Goal: Task Accomplishment & Management: Use online tool/utility

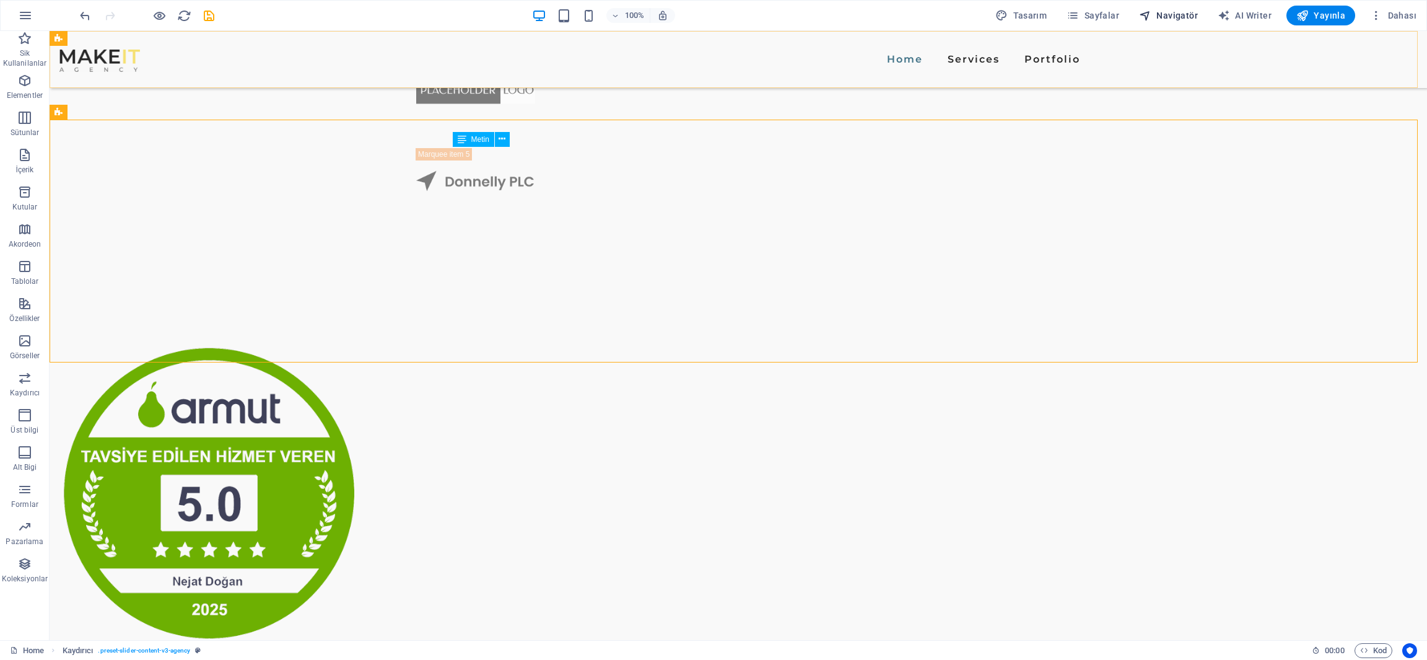
scroll to position [1320, 0]
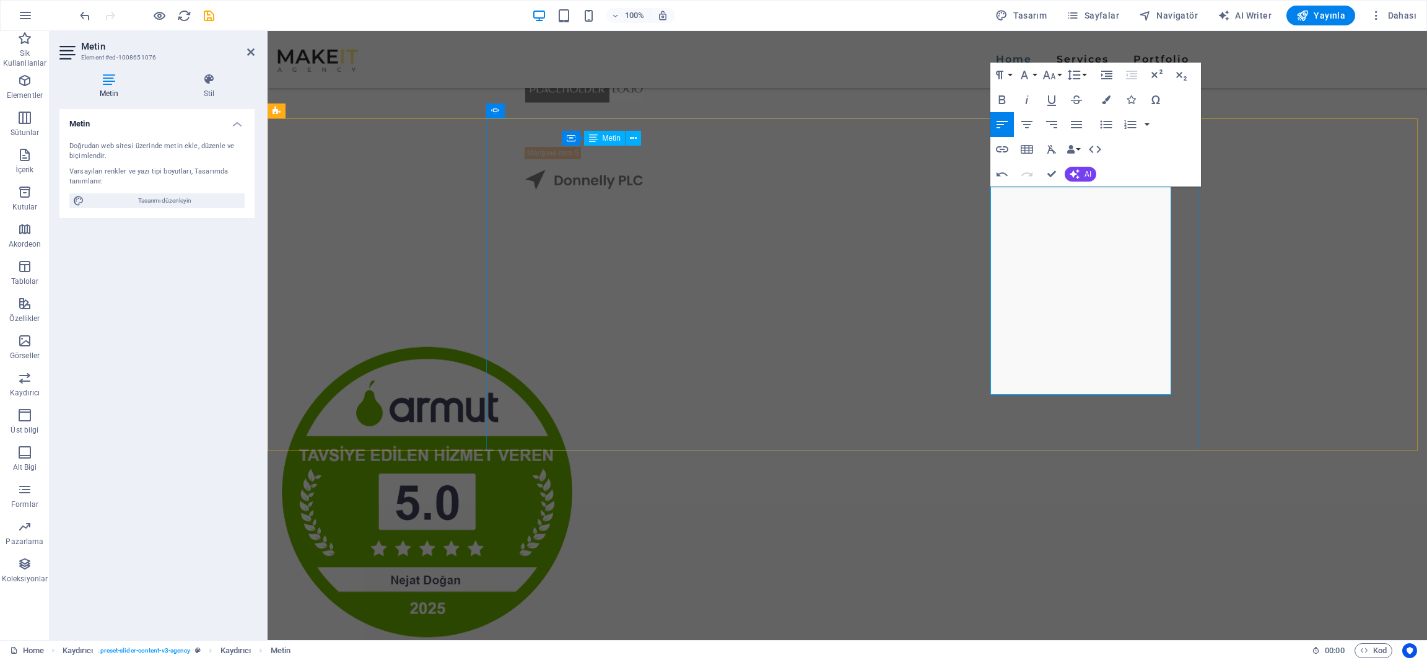
scroll to position [4177, 0]
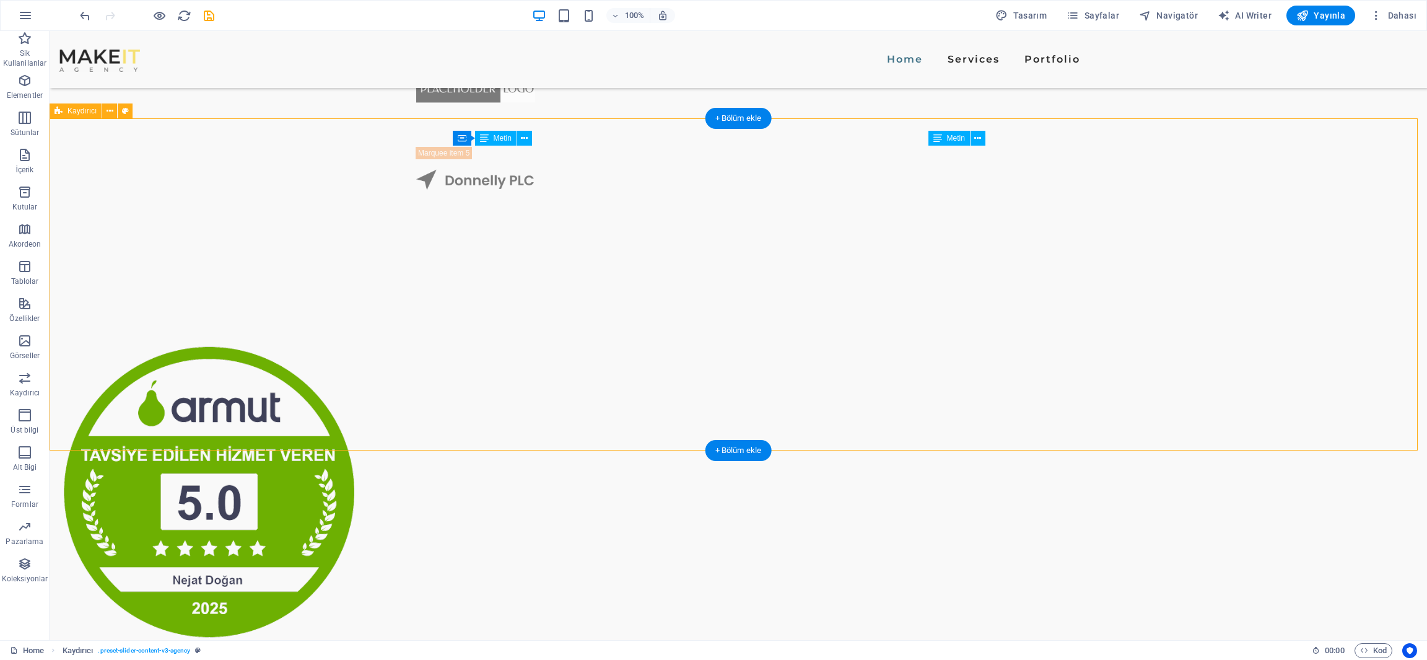
drag, startPoint x: 1194, startPoint y: 265, endPoint x: 1035, endPoint y: 267, distance: 159.2
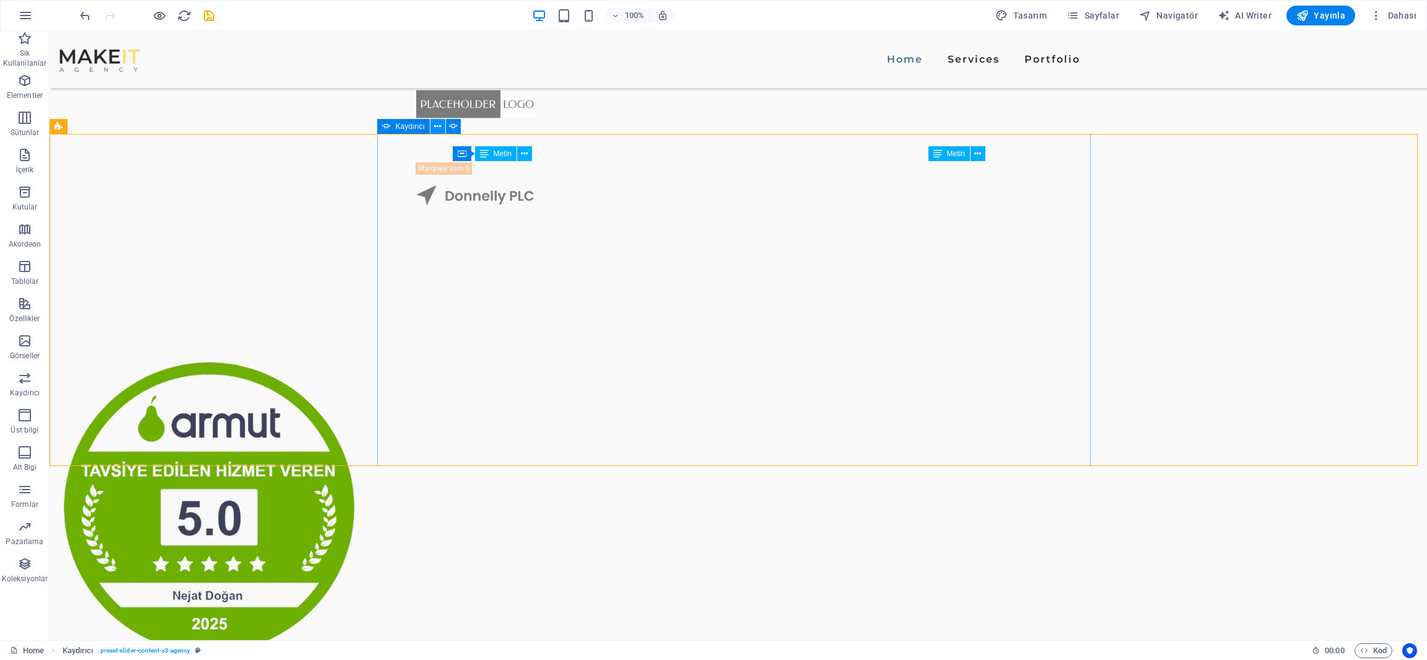
click at [436, 130] on icon at bounding box center [437, 126] width 7 height 13
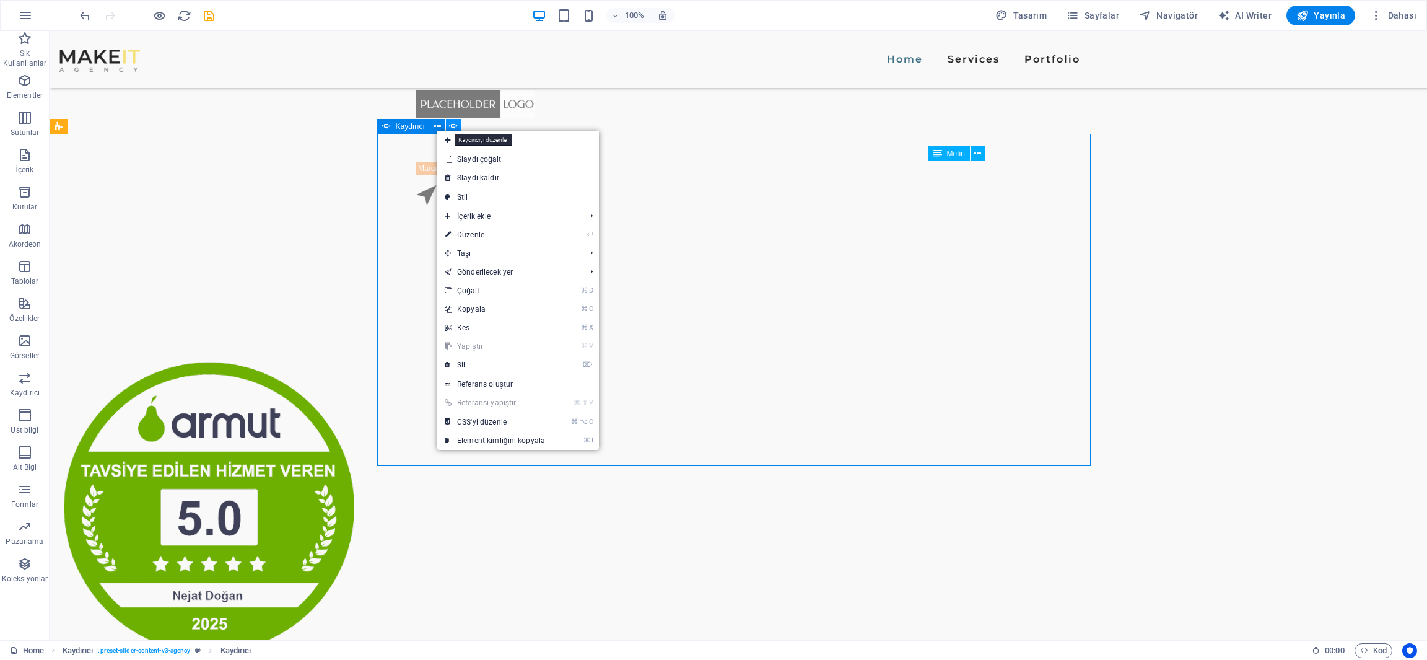
click at [454, 126] on icon at bounding box center [453, 126] width 9 height 13
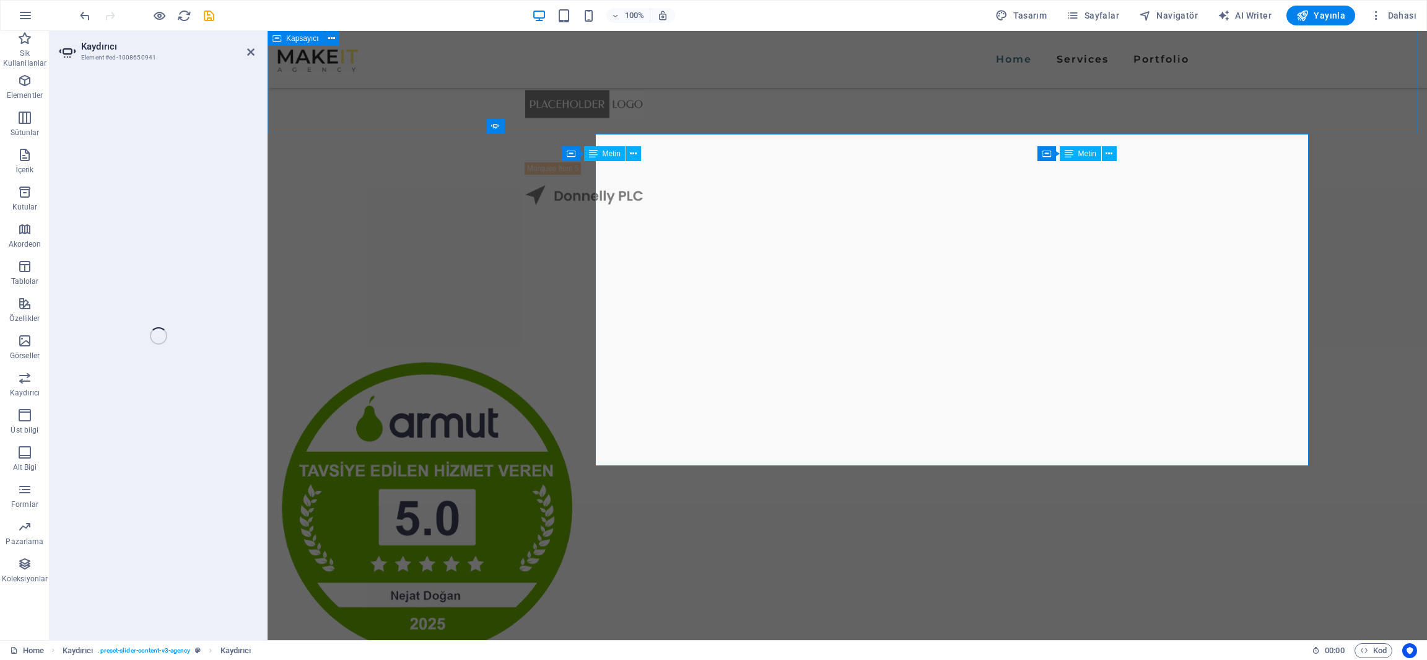
select select "ms"
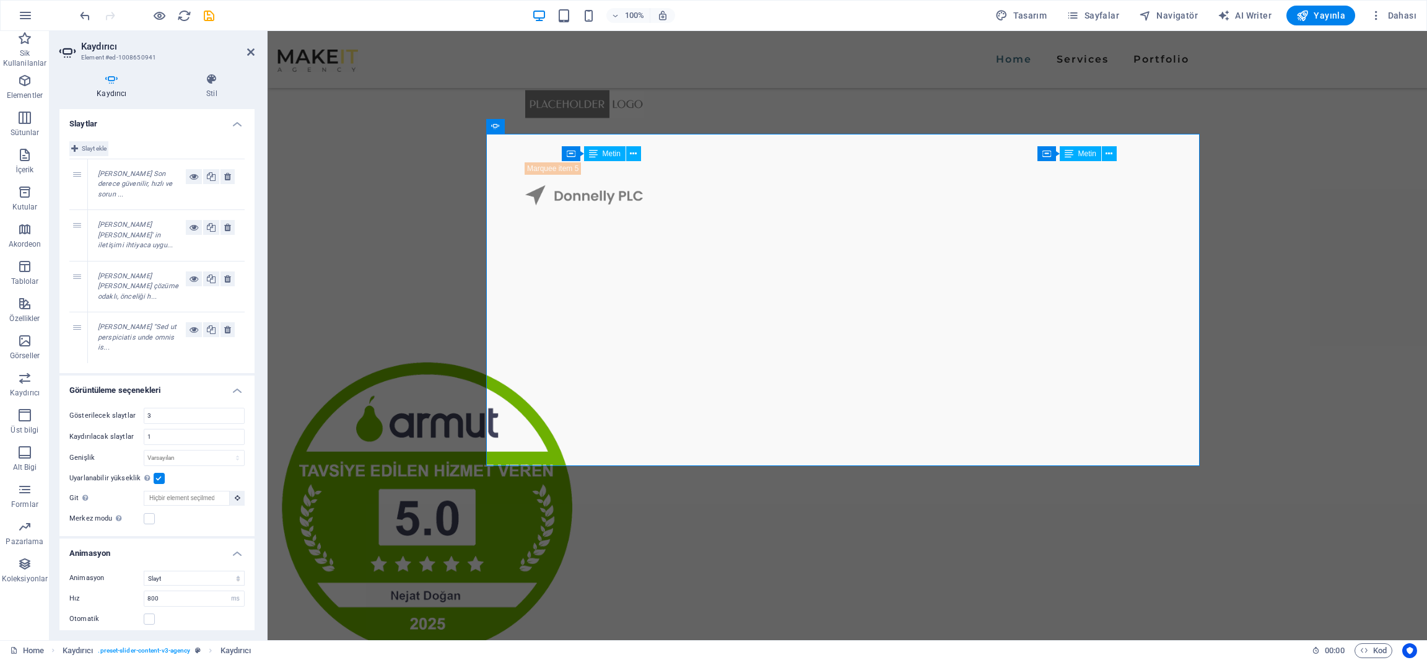
click at [84, 142] on span "Slayt ekle" at bounding box center [94, 148] width 25 height 15
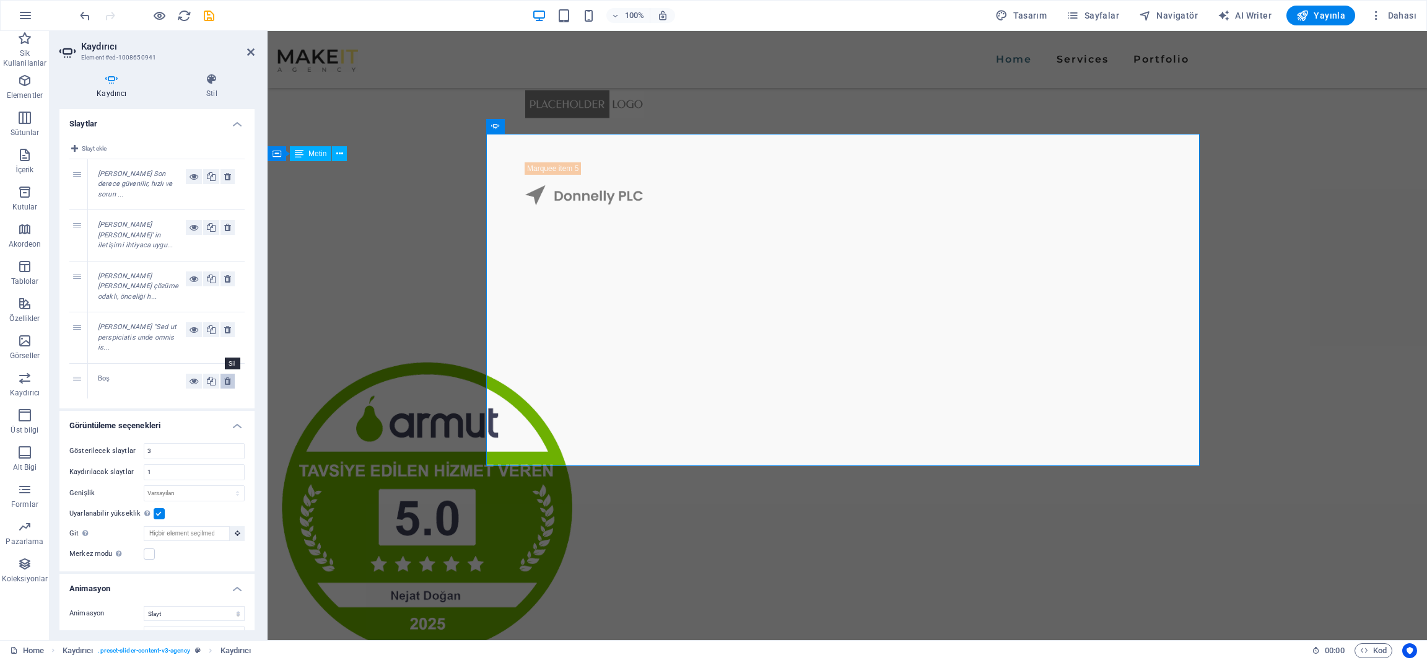
click at [225, 374] on icon at bounding box center [227, 381] width 7 height 15
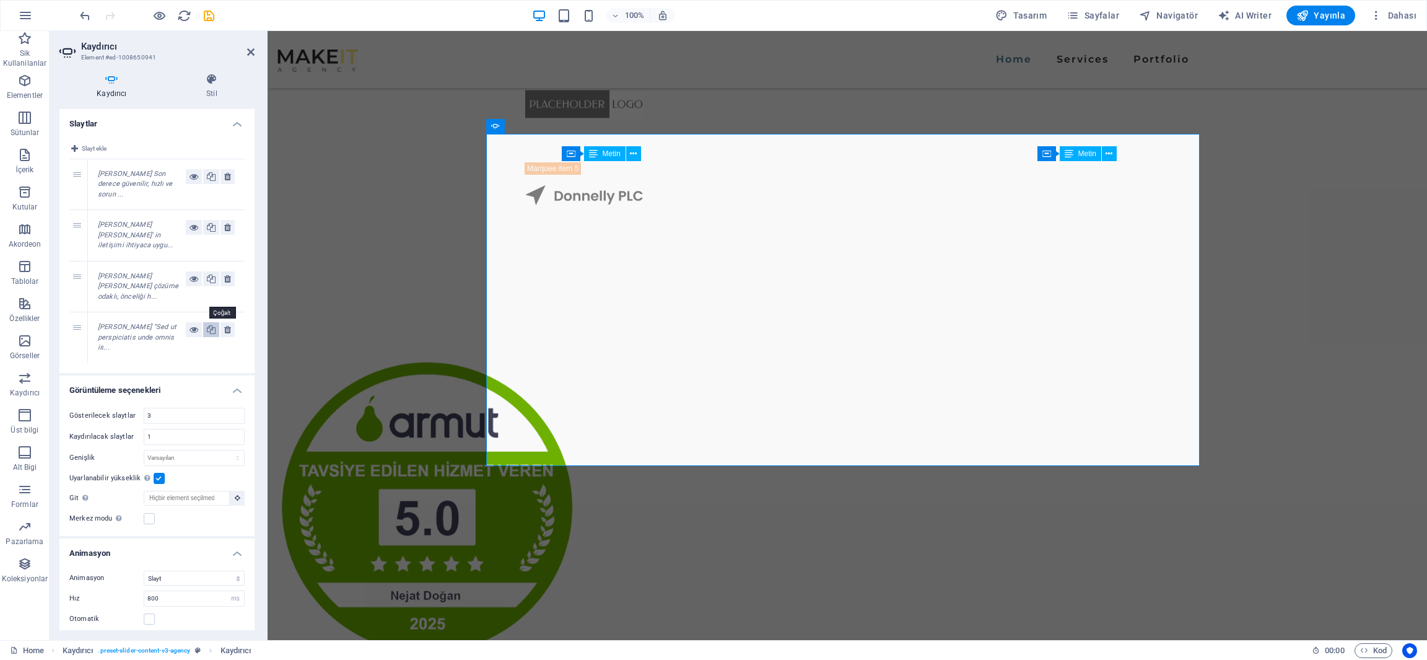
click at [212, 322] on icon at bounding box center [211, 329] width 9 height 15
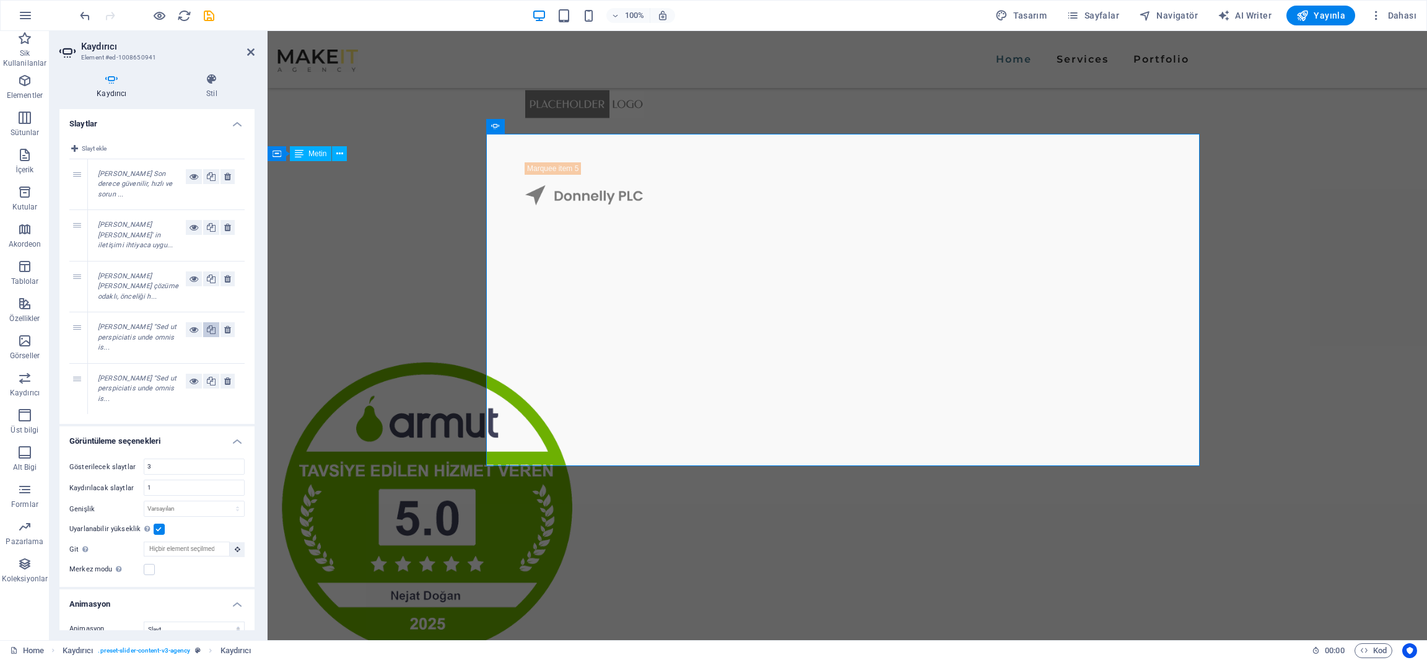
click at [212, 322] on icon at bounding box center [211, 329] width 9 height 15
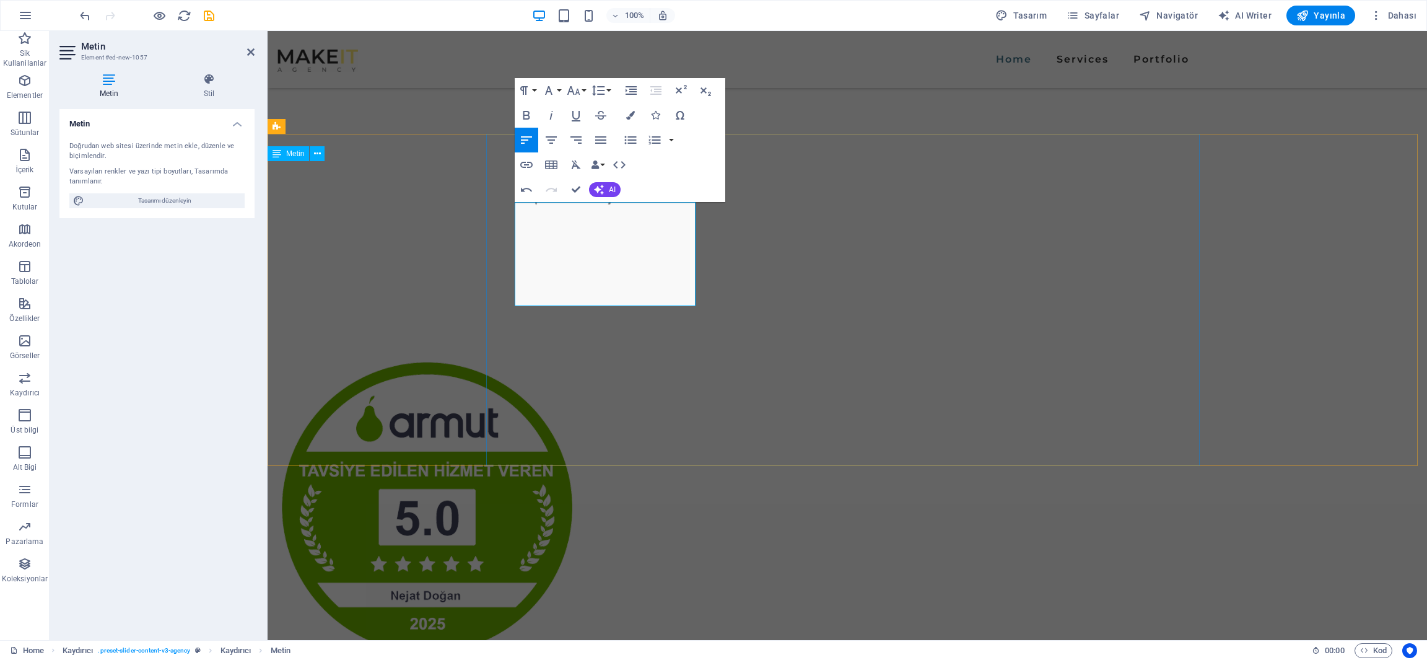
scroll to position [1901, 0]
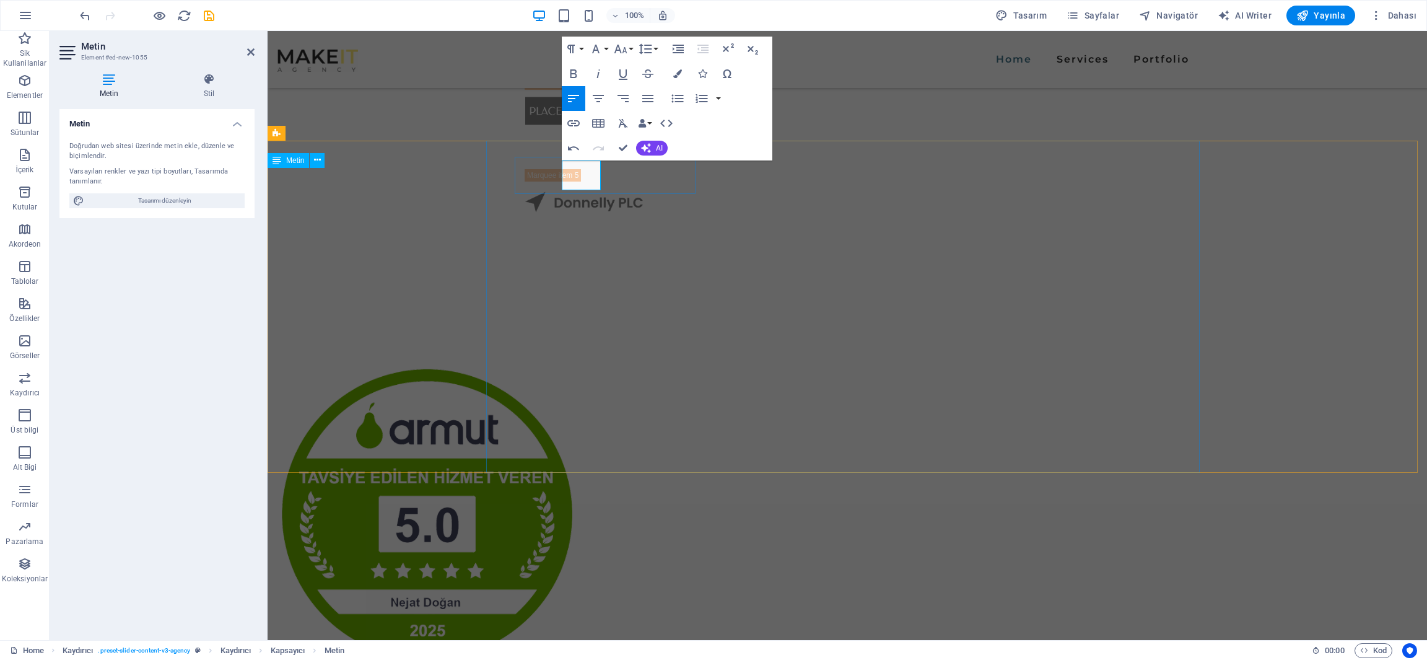
scroll to position [1307, 0]
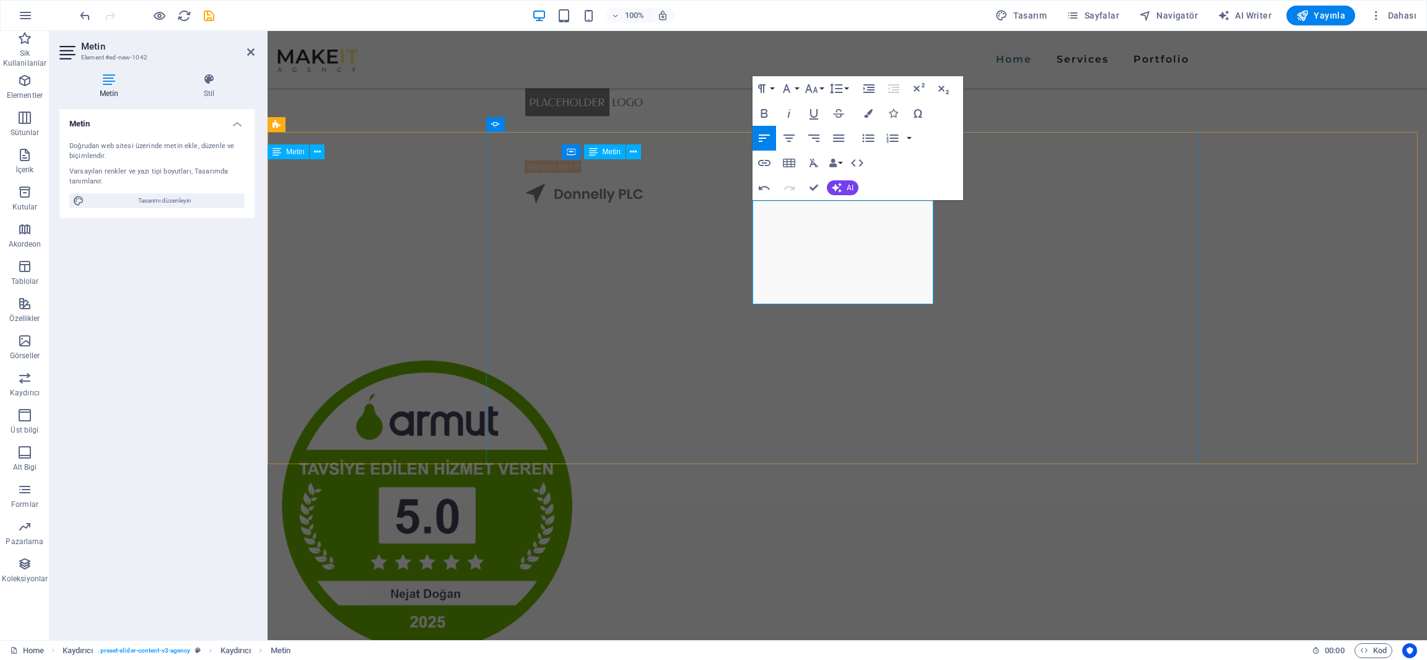
scroll to position [1748, 0]
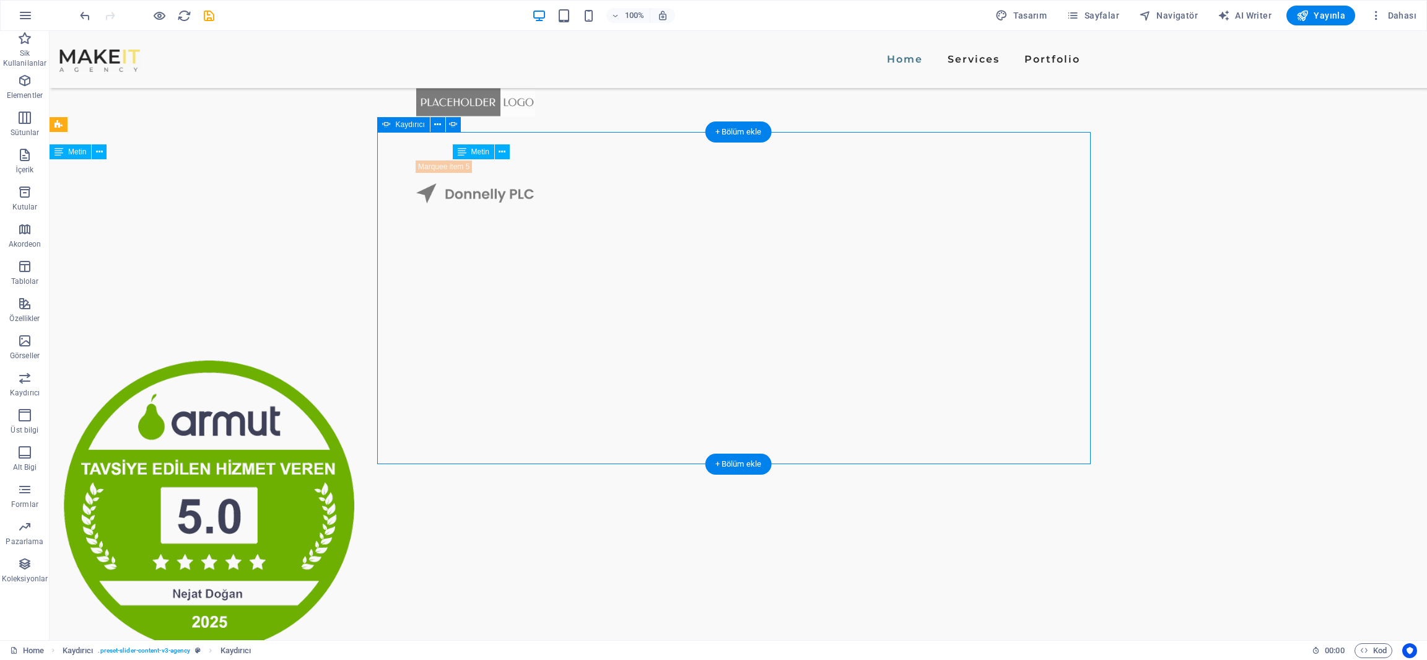
drag, startPoint x: 946, startPoint y: 245, endPoint x: 890, endPoint y: 239, distance: 56.1
drag, startPoint x: 848, startPoint y: 259, endPoint x: 1019, endPoint y: 252, distance: 171.8
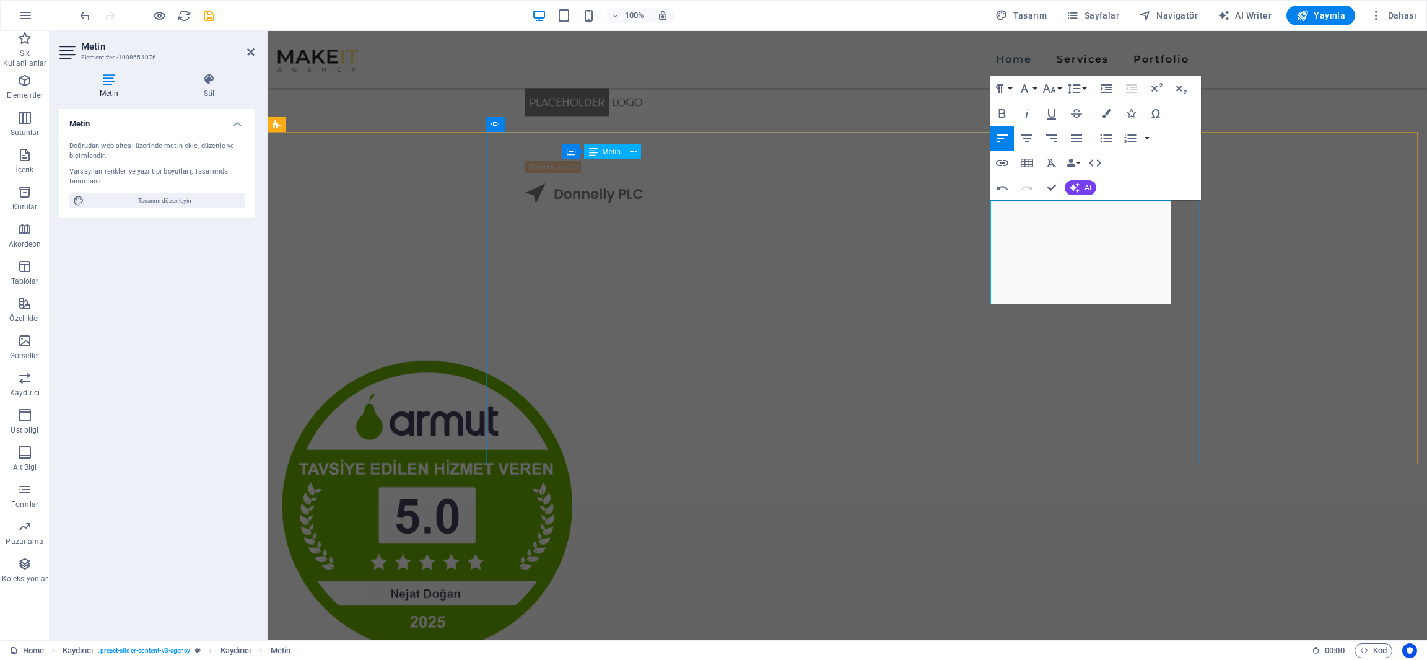
scroll to position [1776, 0]
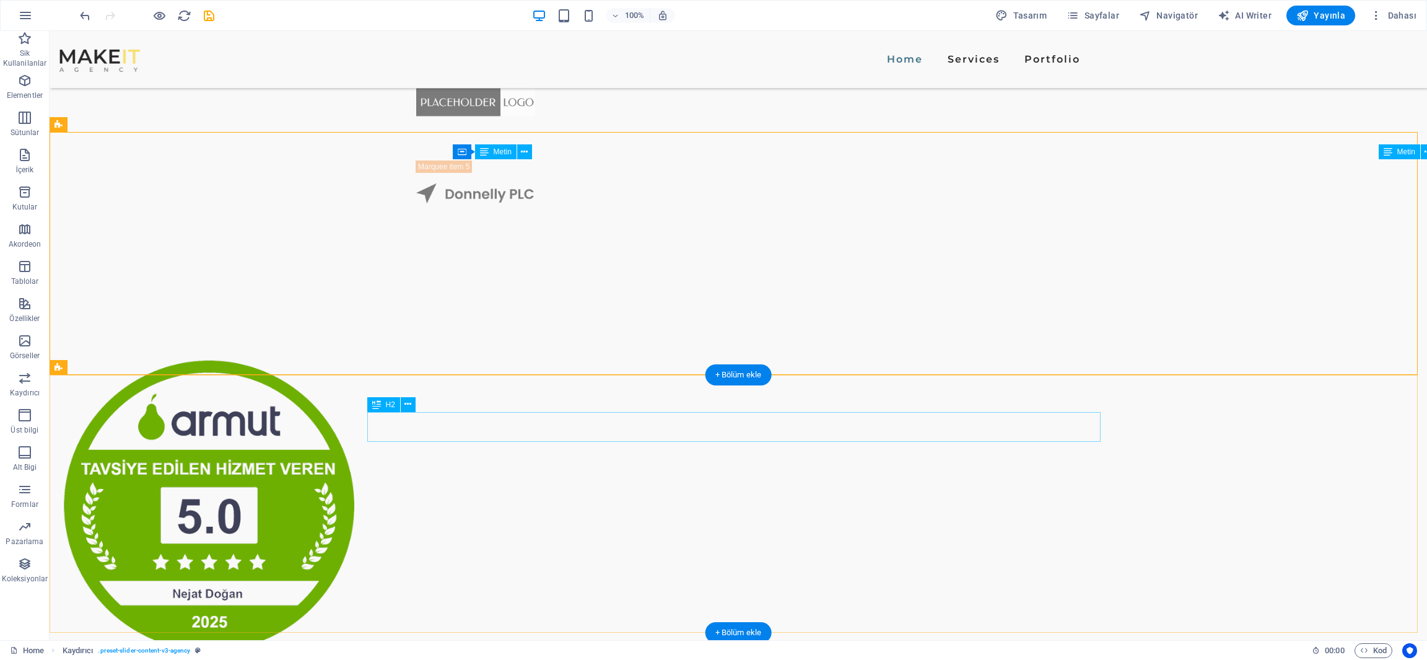
scroll to position [1192, 0]
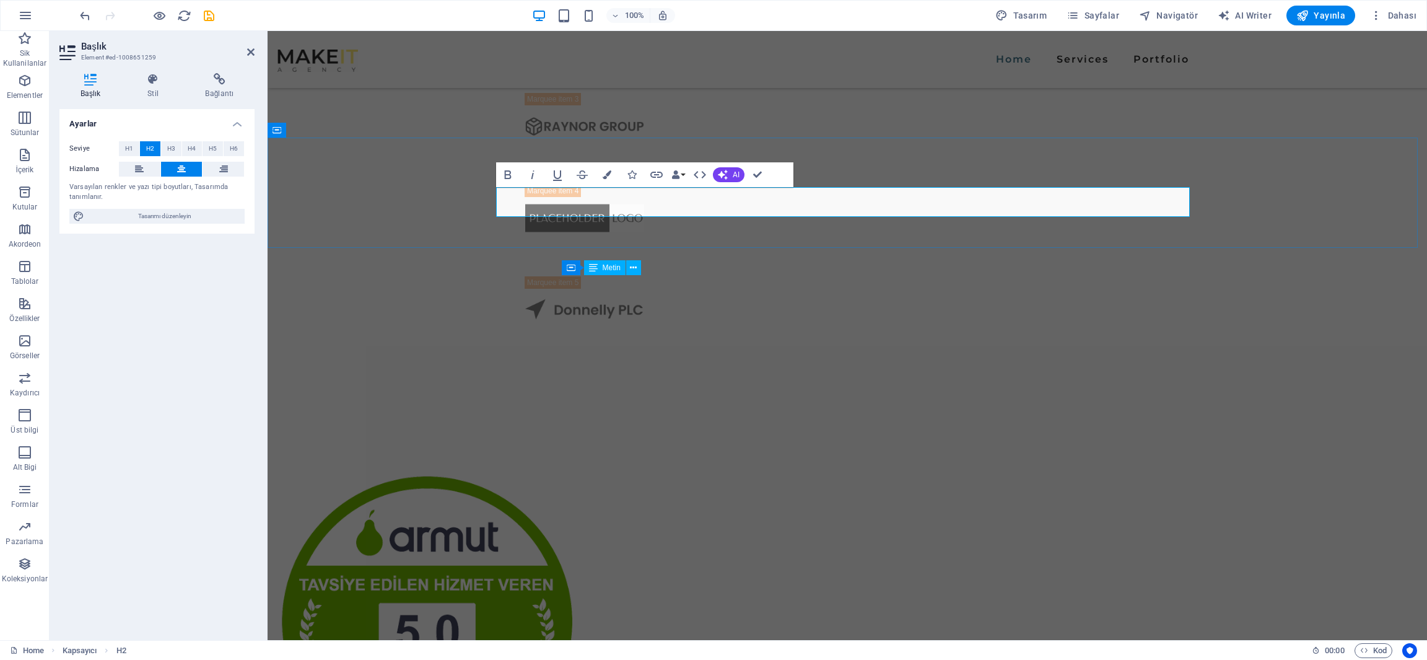
drag, startPoint x: 844, startPoint y: 203, endPoint x: 959, endPoint y: 199, distance: 114.7
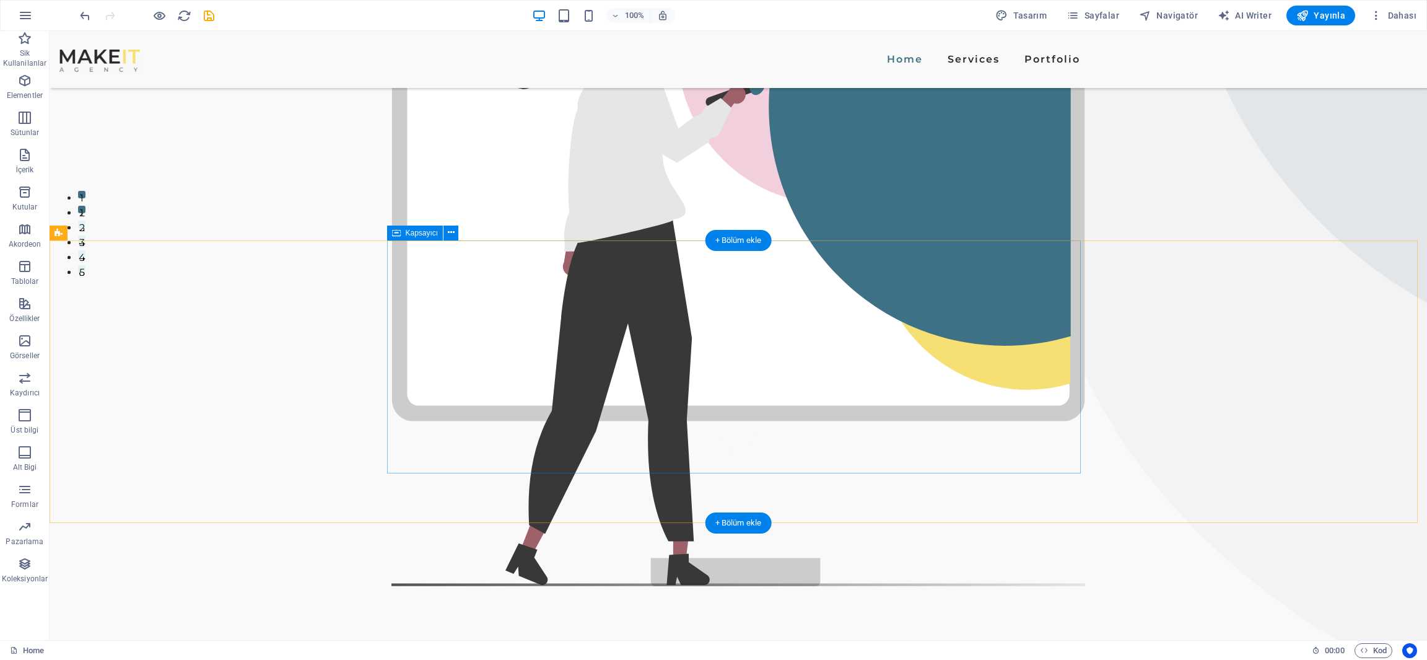
scroll to position [371, 0]
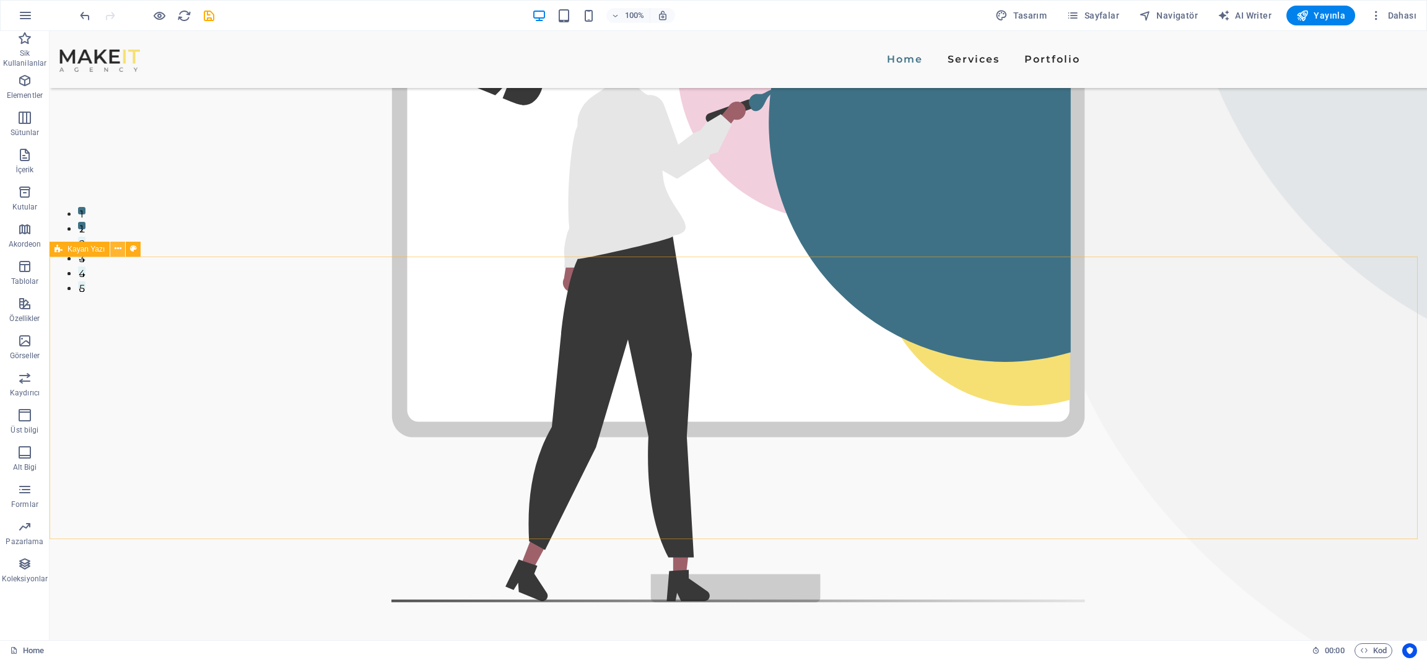
click at [120, 250] on icon at bounding box center [118, 248] width 7 height 13
click at [115, 250] on icon at bounding box center [118, 248] width 7 height 13
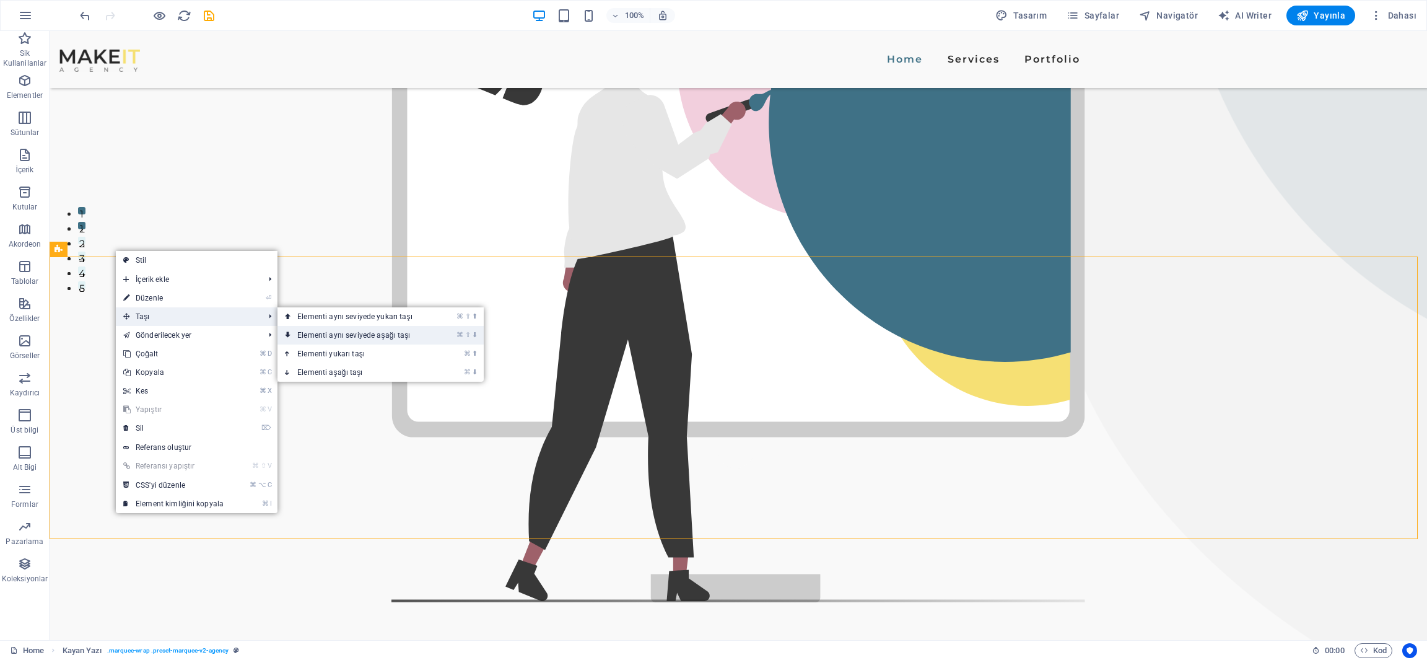
click at [323, 330] on link "⌘ ⇧ ⬇ Elementi aynı seviyede aşağı taşı" at bounding box center [358, 335] width 160 height 19
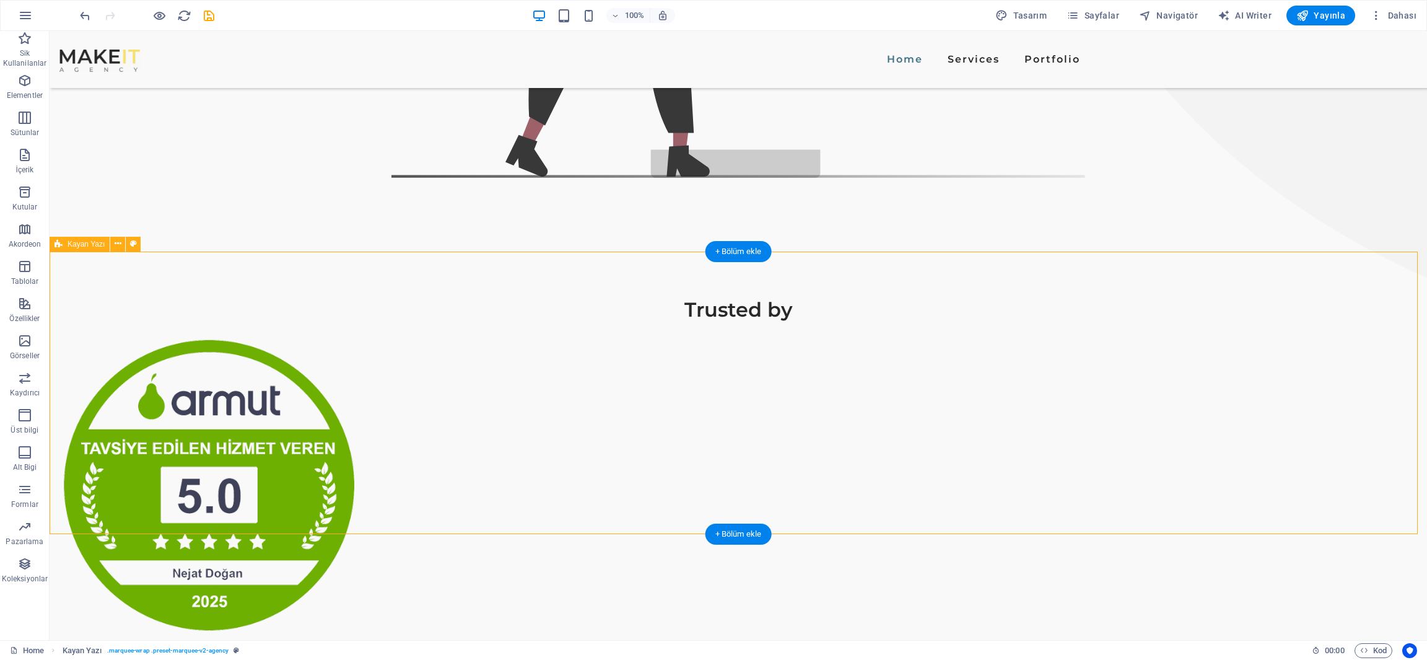
scroll to position [853, 0]
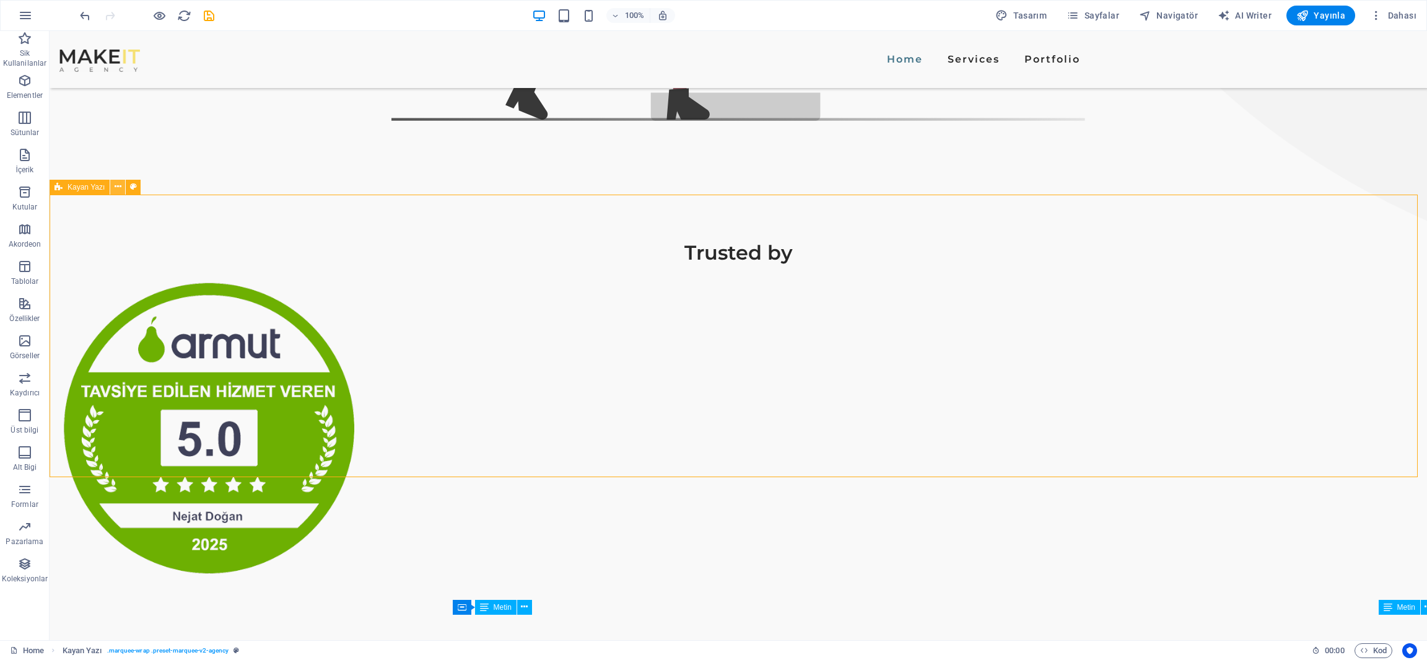
click at [118, 190] on icon at bounding box center [118, 186] width 7 height 13
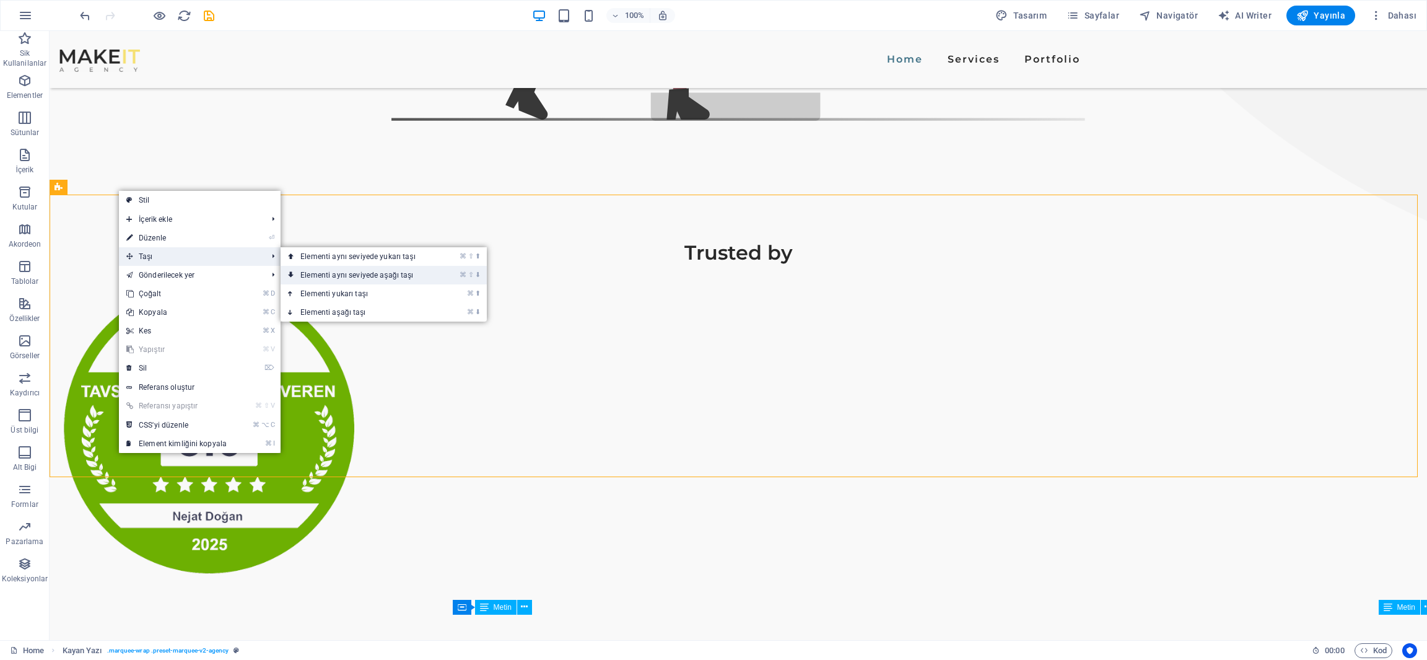
click at [335, 268] on link "⌘ ⇧ ⬇ Elementi aynı seviyede aşağı taşı" at bounding box center [361, 275] width 160 height 19
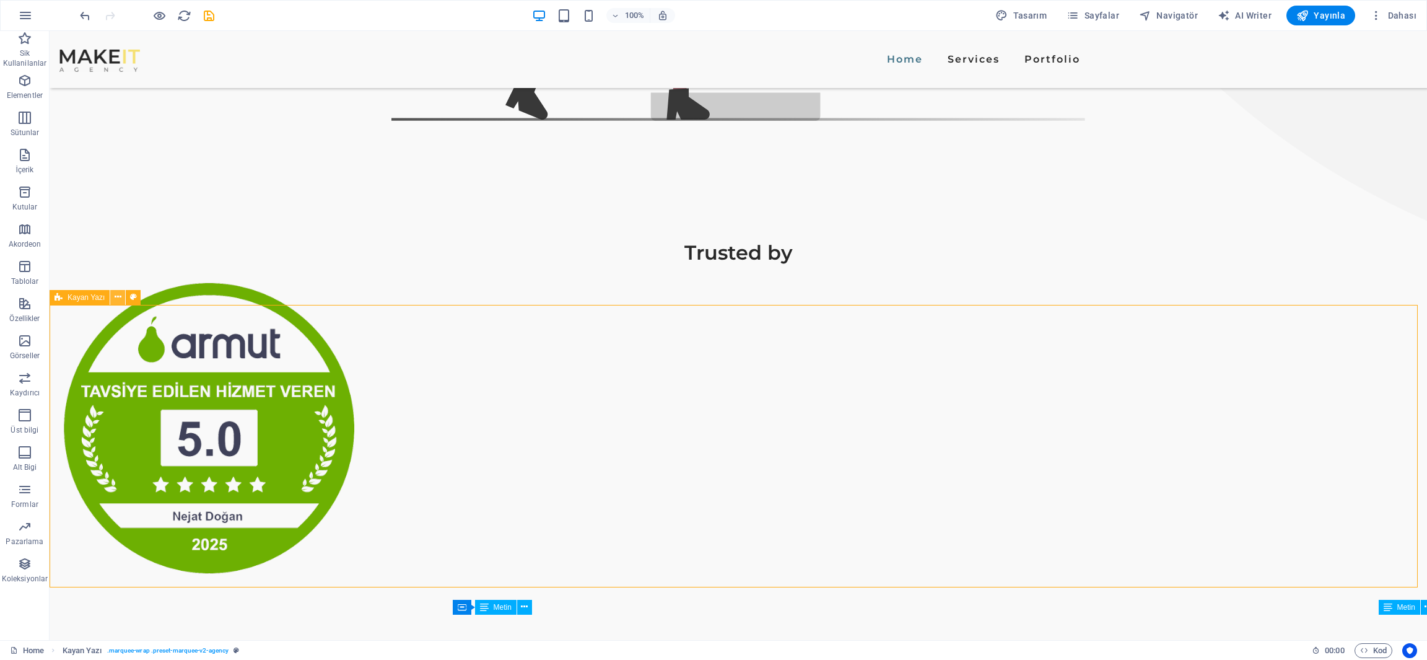
click at [122, 296] on button at bounding box center [117, 297] width 15 height 15
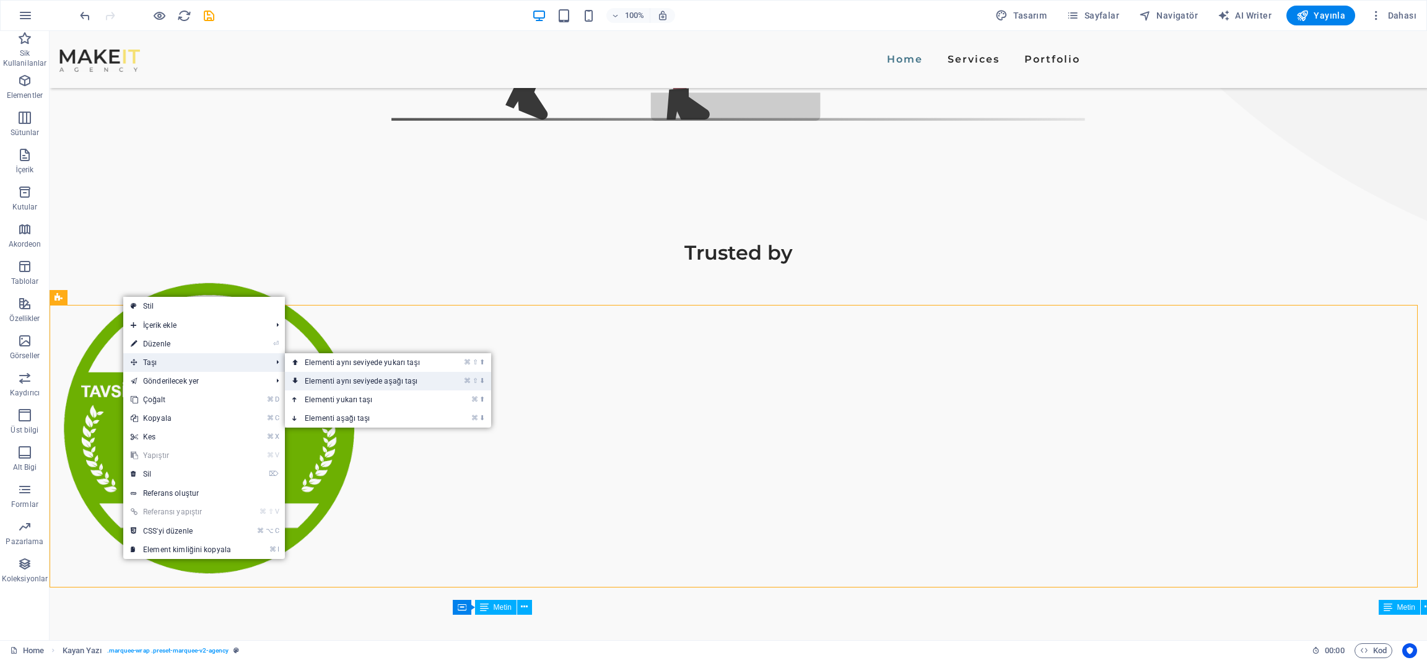
click at [323, 377] on link "⌘ ⇧ ⬇ Elementi aynı seviyede aşağı taşı" at bounding box center [365, 381] width 160 height 19
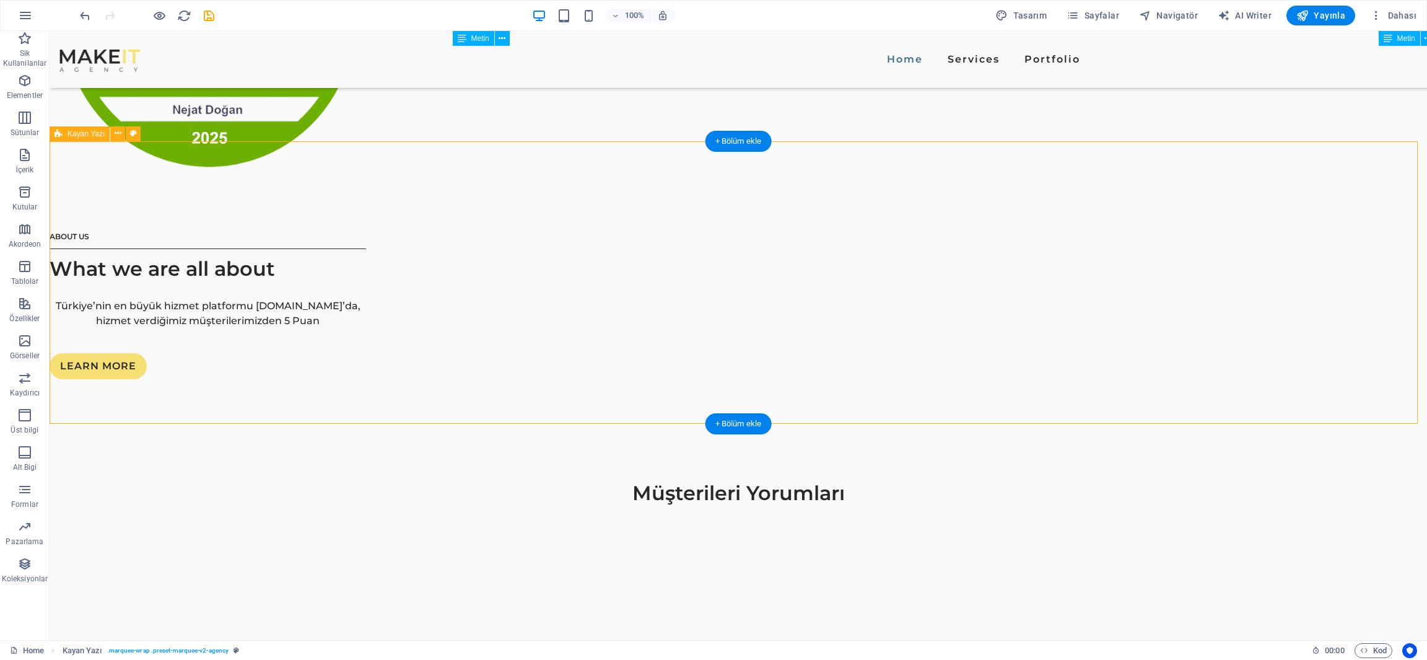
scroll to position [1411, 0]
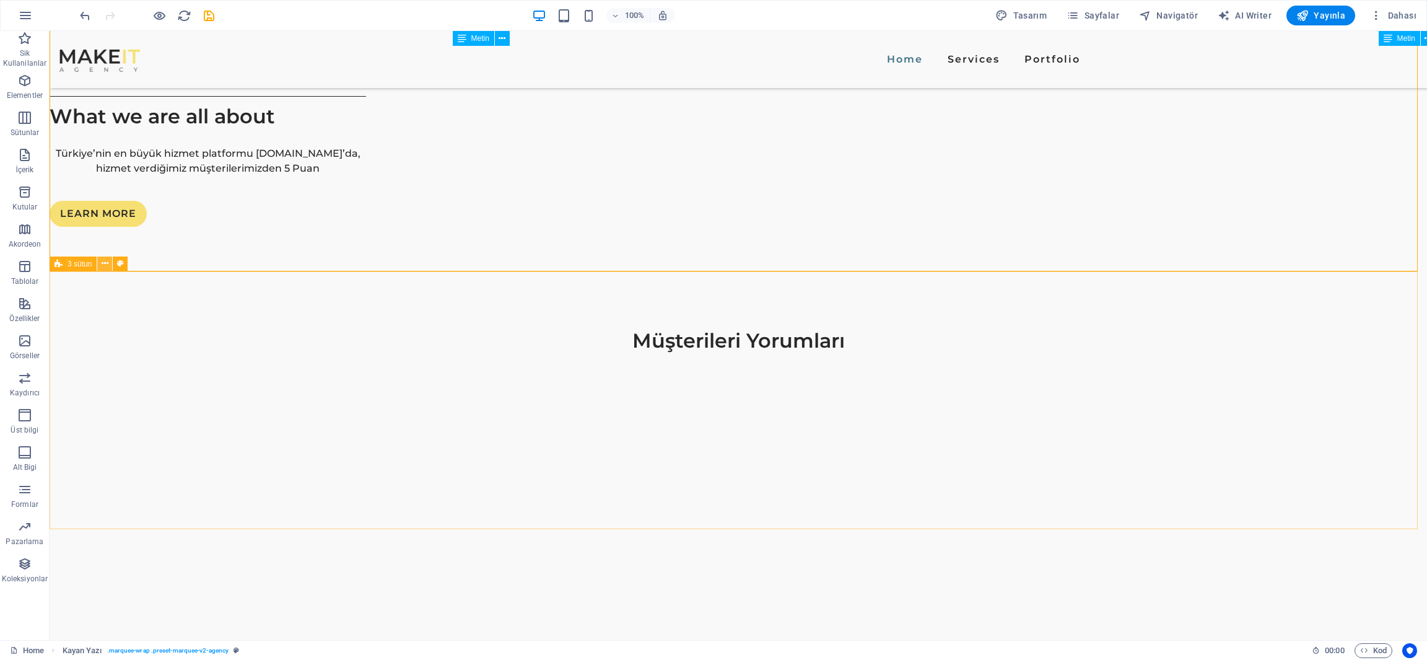
click at [103, 265] on icon at bounding box center [105, 263] width 7 height 13
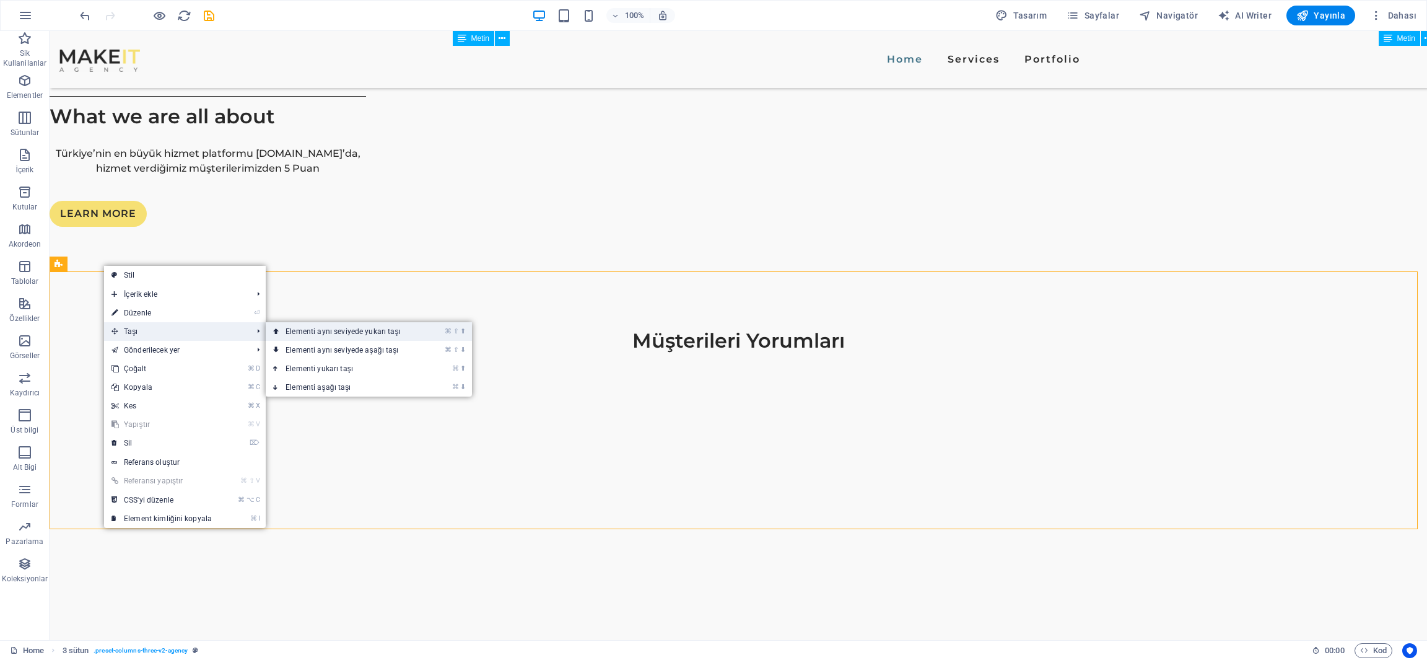
click at [323, 333] on link "⌘ ⇧ ⬆ Elementi aynı seviyede yukarı taşı" at bounding box center [346, 331] width 160 height 19
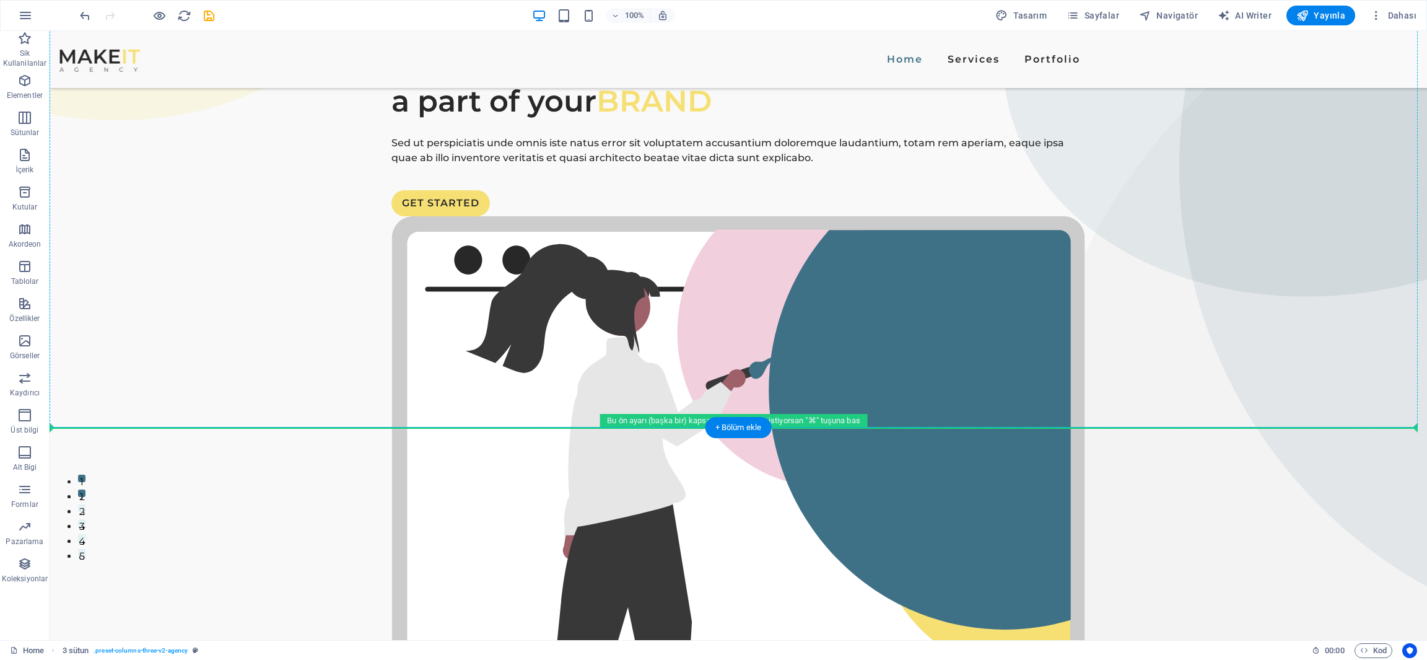
scroll to position [92, 0]
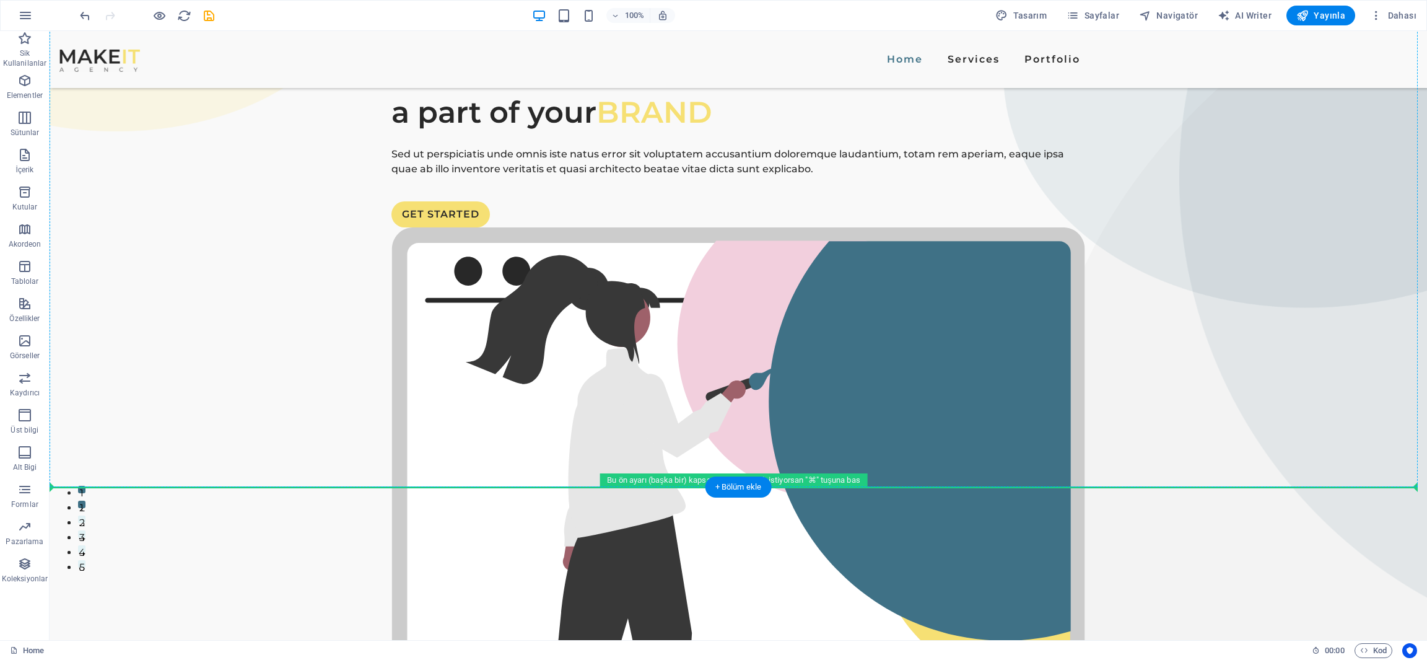
drag, startPoint x: 121, startPoint y: 231, endPoint x: 113, endPoint y: 366, distance: 135.3
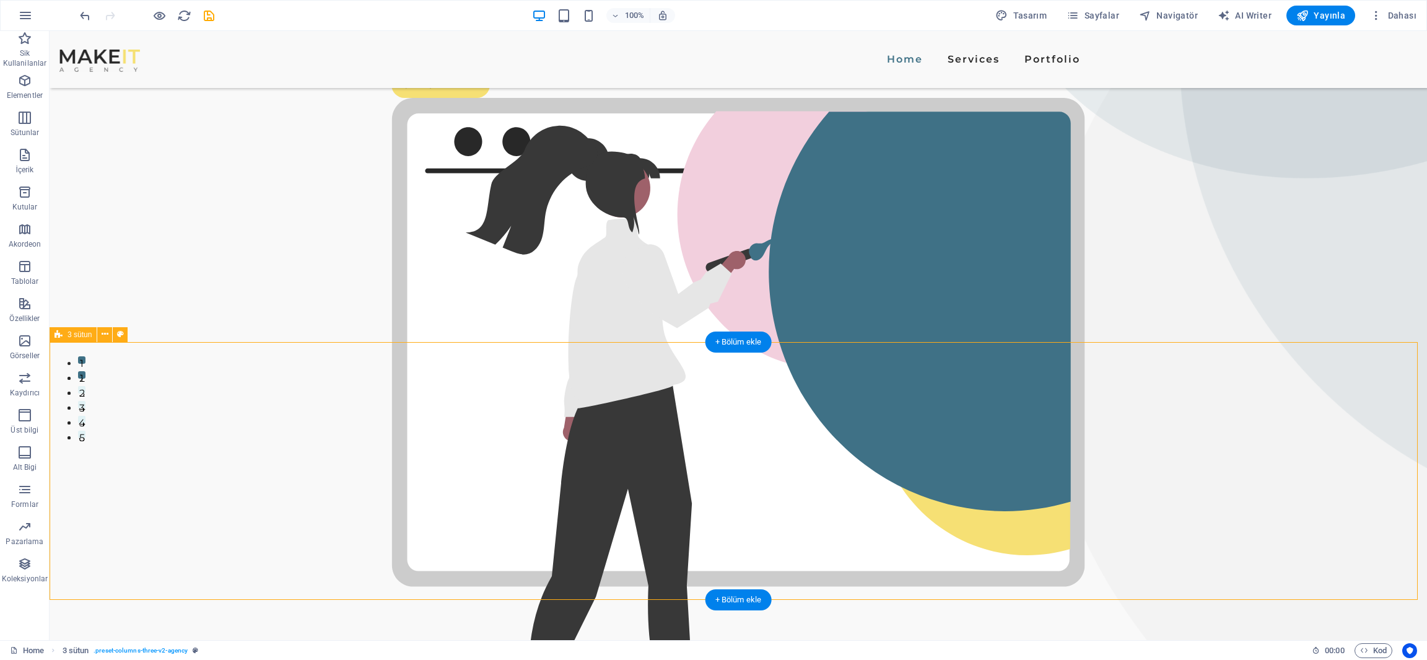
scroll to position [365, 0]
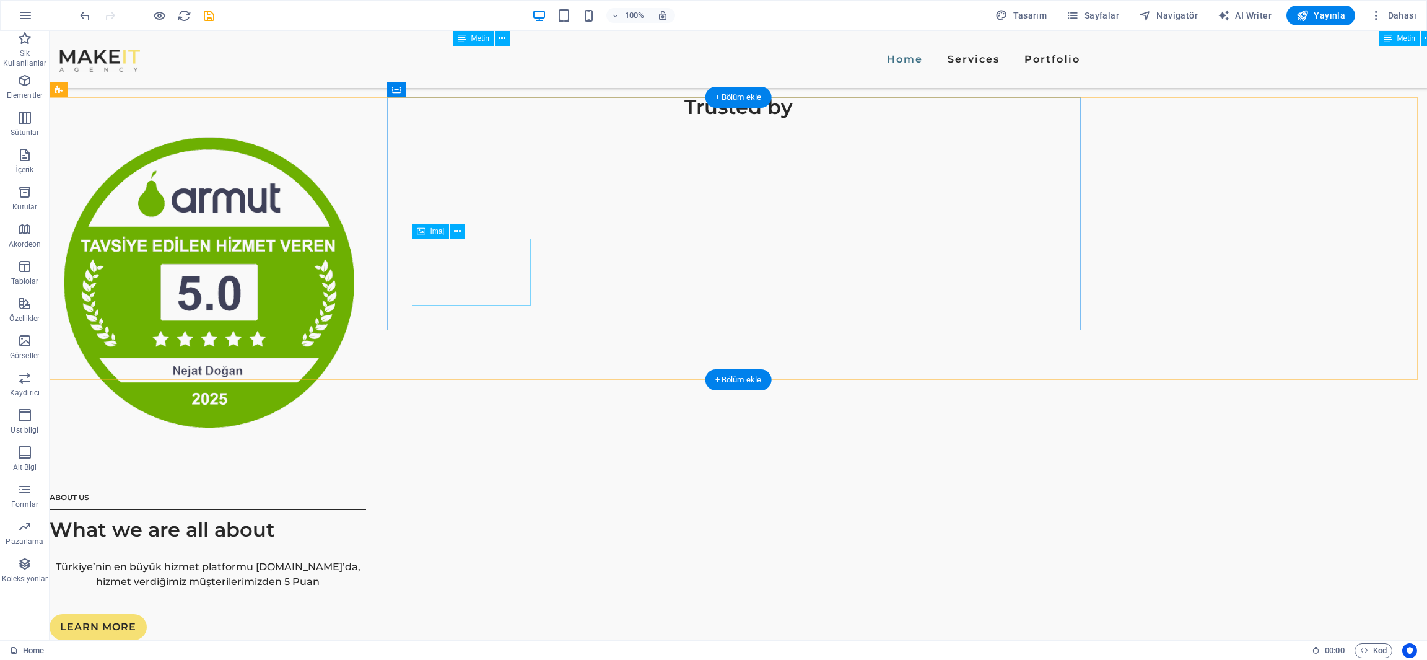
scroll to position [1504, 0]
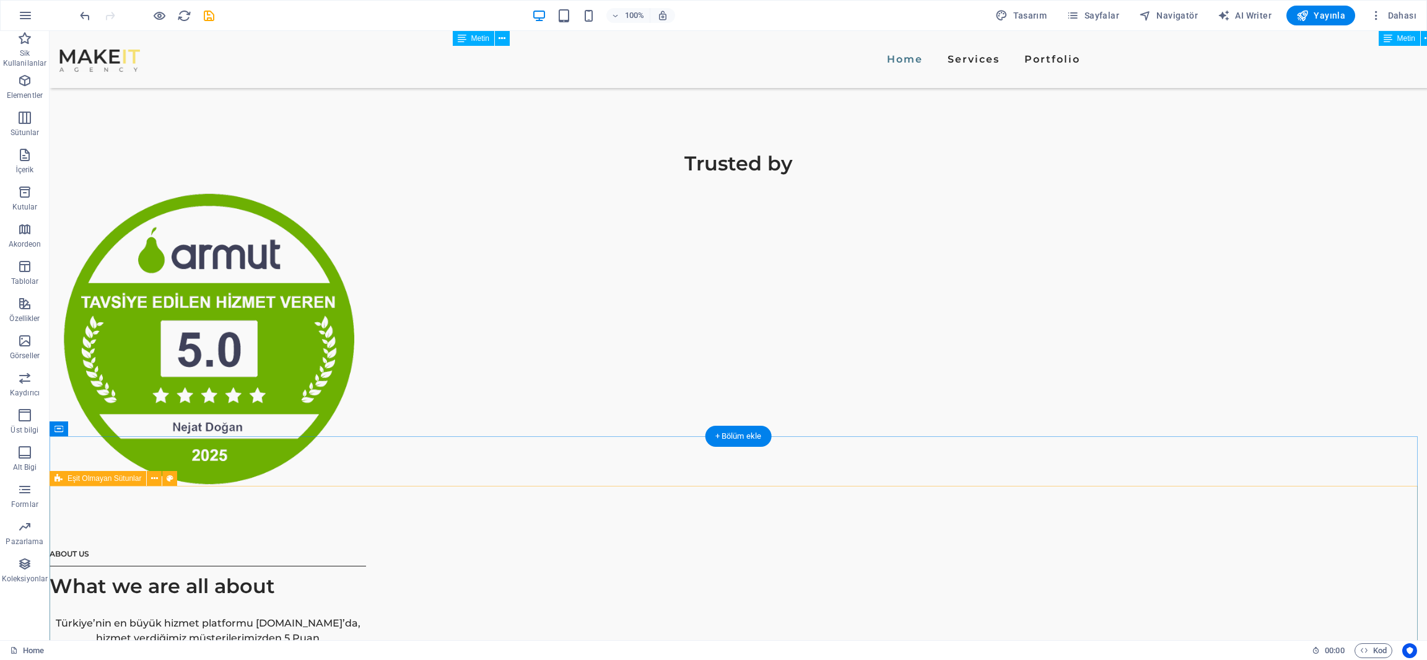
drag, startPoint x: 132, startPoint y: 178, endPoint x: 99, endPoint y: 501, distance: 324.5
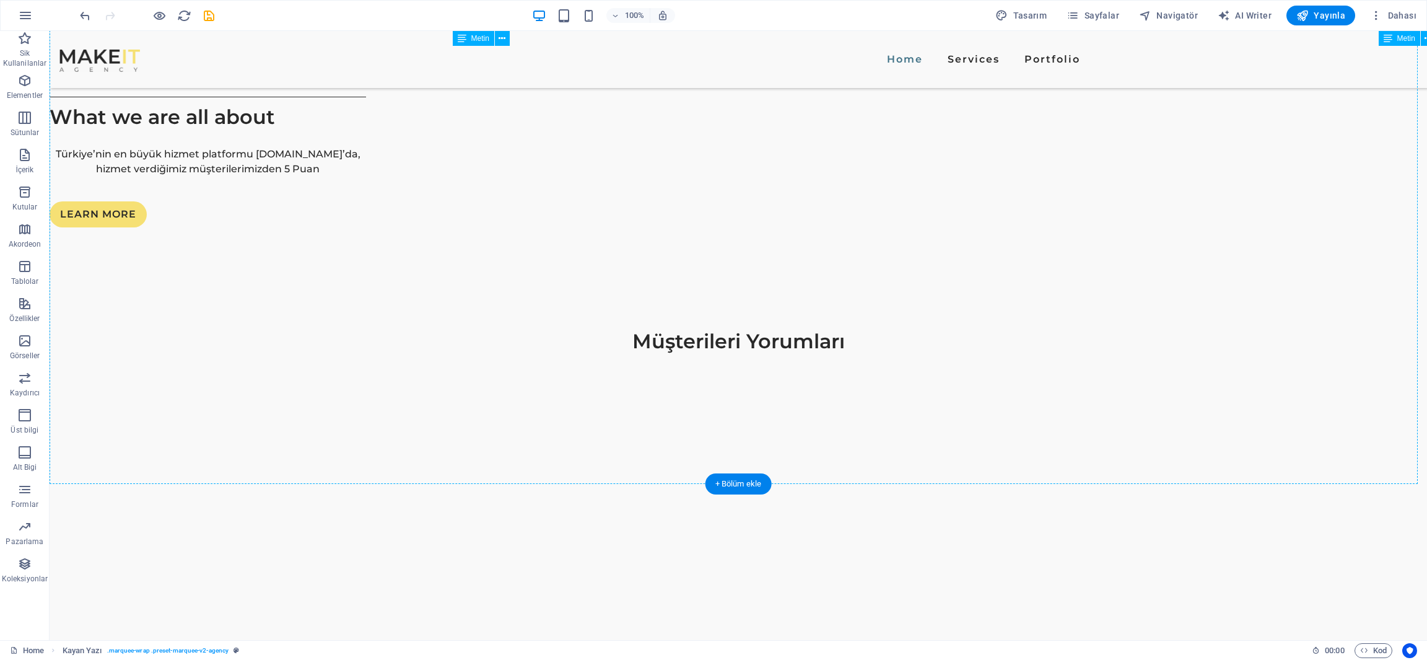
scroll to position [2037, 0]
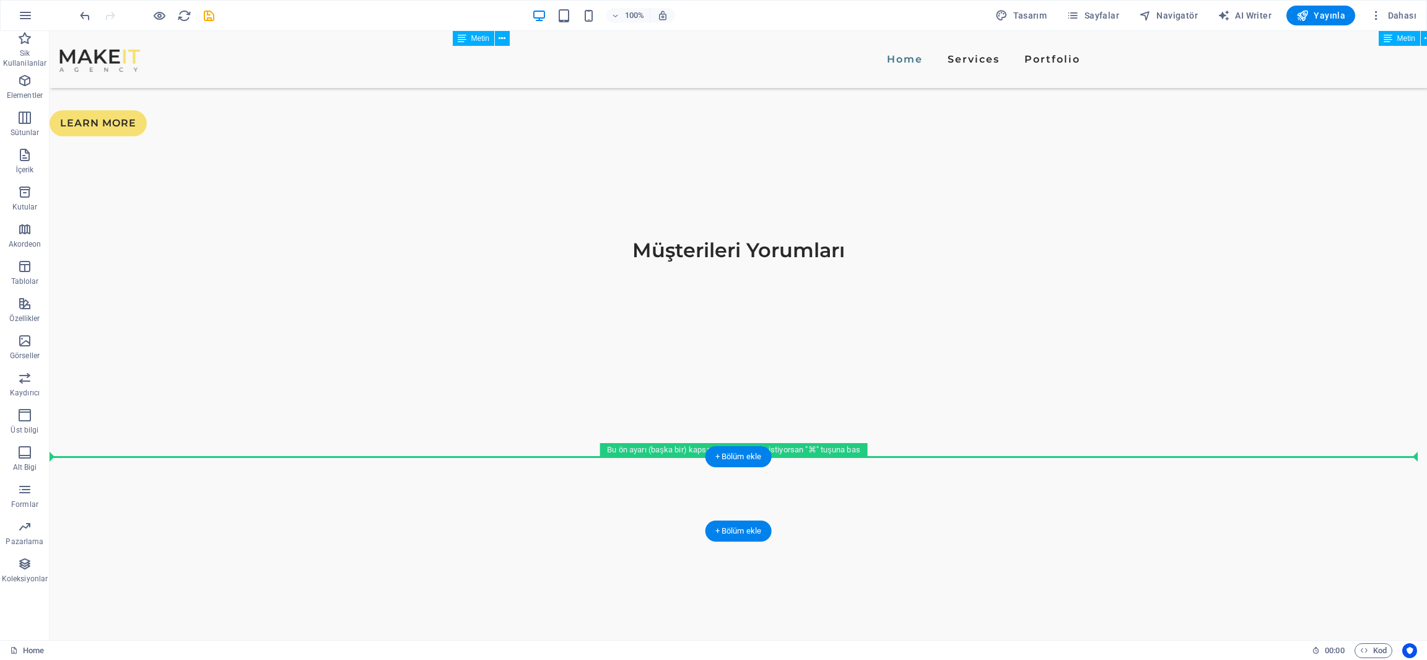
drag, startPoint x: 132, startPoint y: 174, endPoint x: 102, endPoint y: 493, distance: 320.5
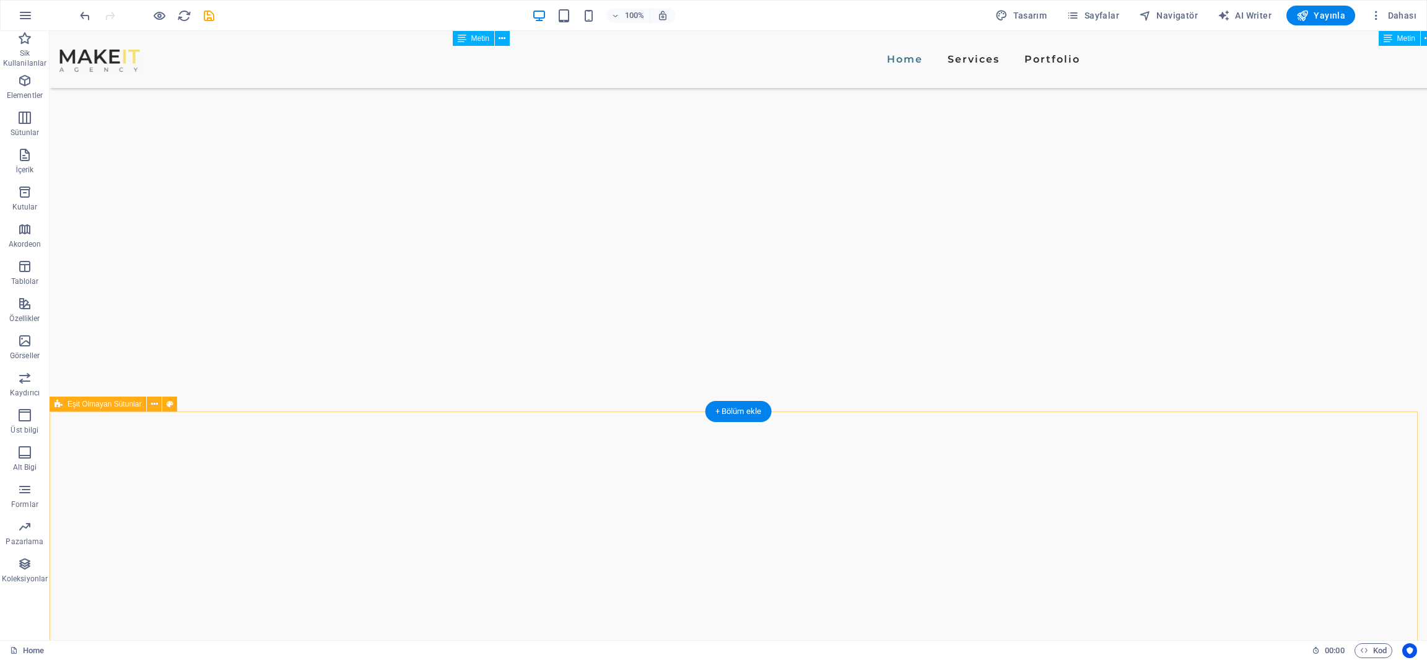
scroll to position [2805, 0]
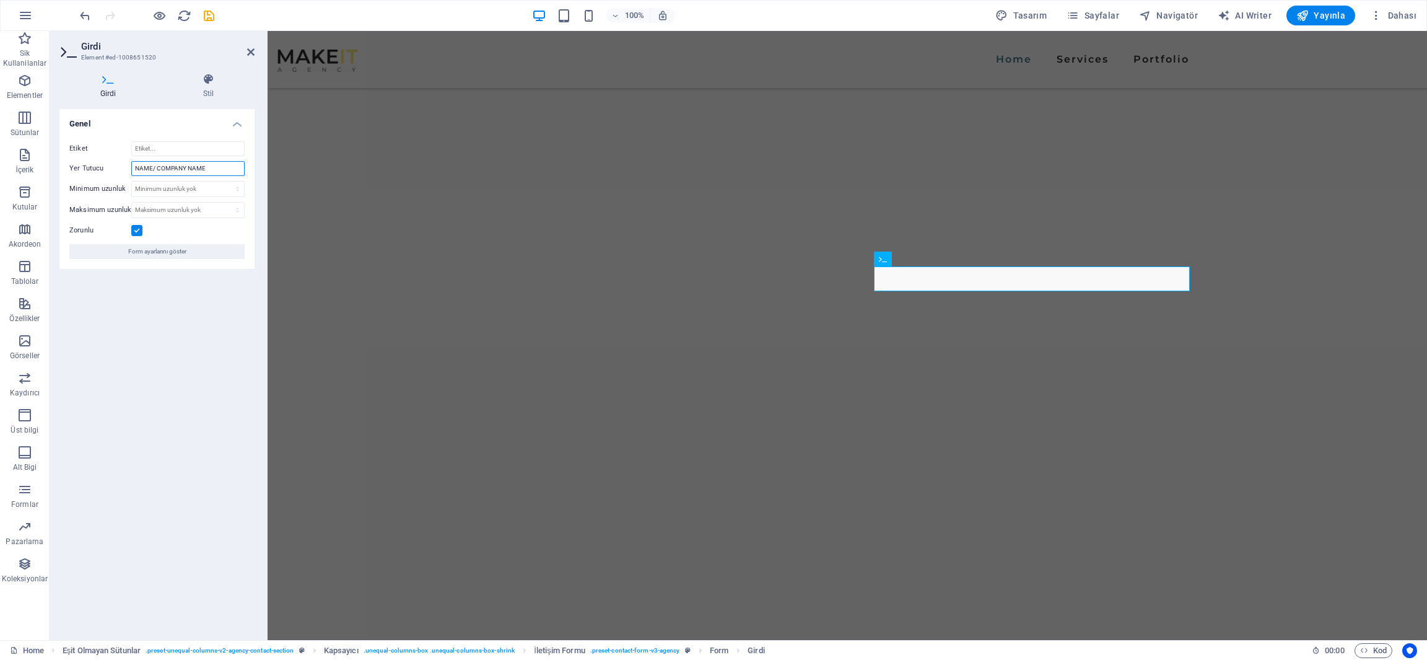
click at [215, 170] on input "NAME/ COMPANY NAME" at bounding box center [187, 168] width 113 height 15
type input "Adınız Soyadınız"
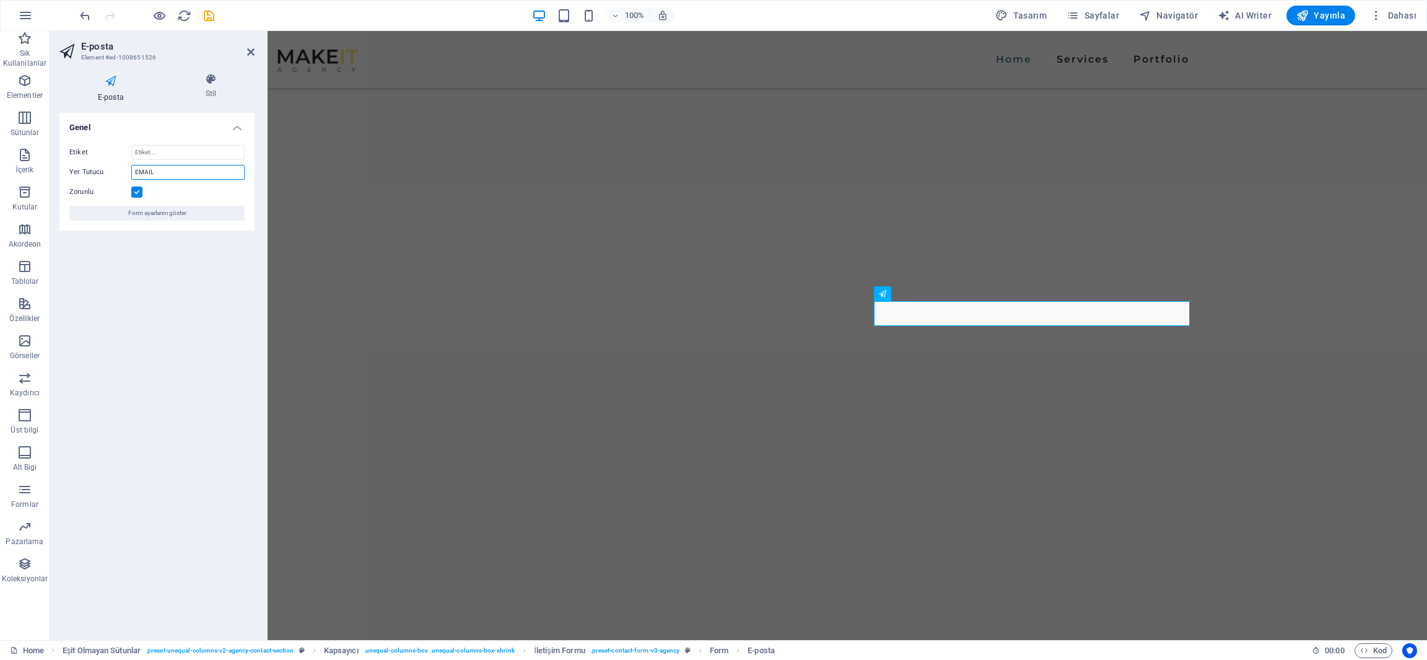
click at [201, 167] on input "EMAIL" at bounding box center [187, 172] width 113 height 15
type input "E-Posta Adresiniz"
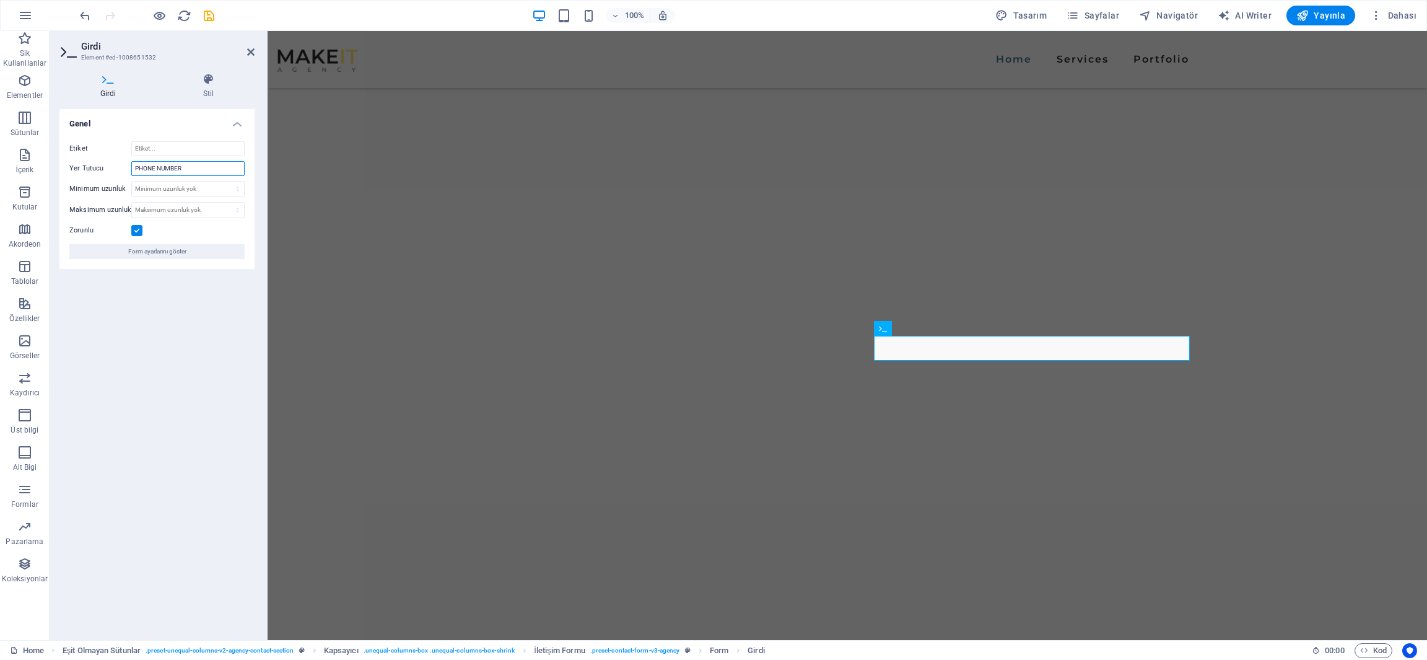
click at [194, 162] on input "PHONE NUMBER" at bounding box center [187, 168] width 113 height 15
type input "Telefon Numaranız"
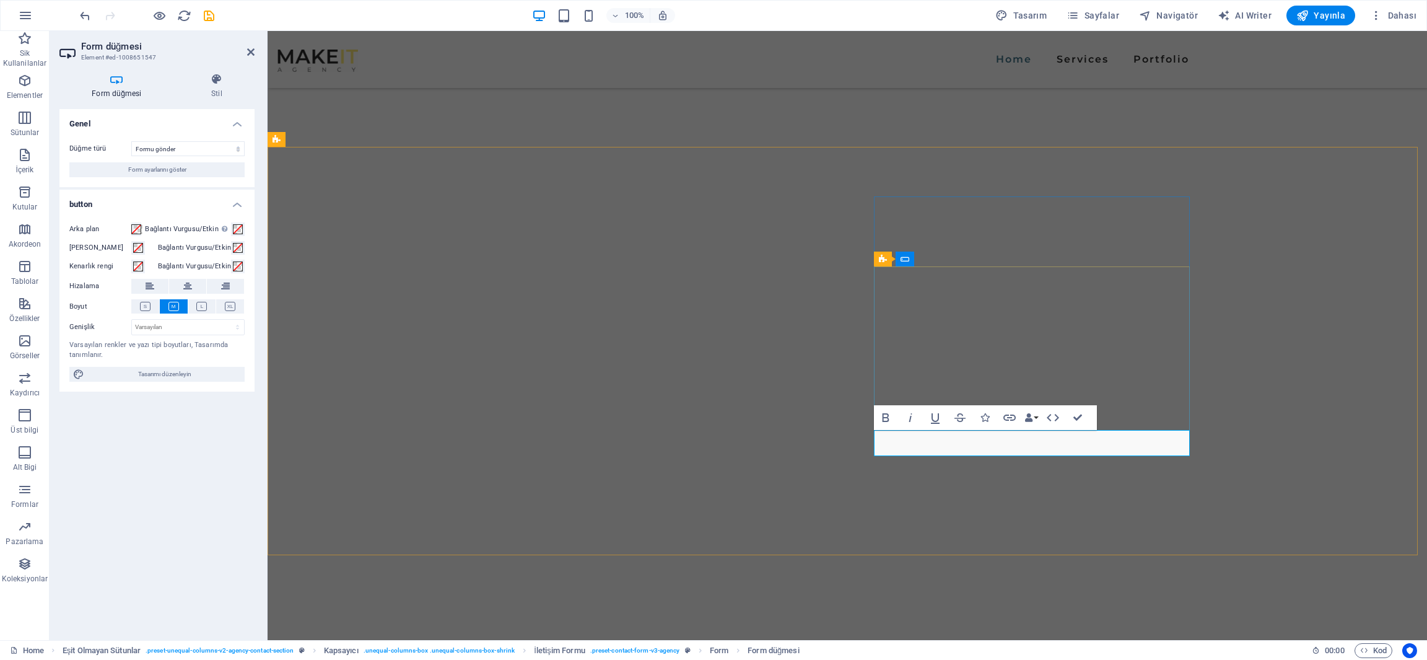
type button "Submit"
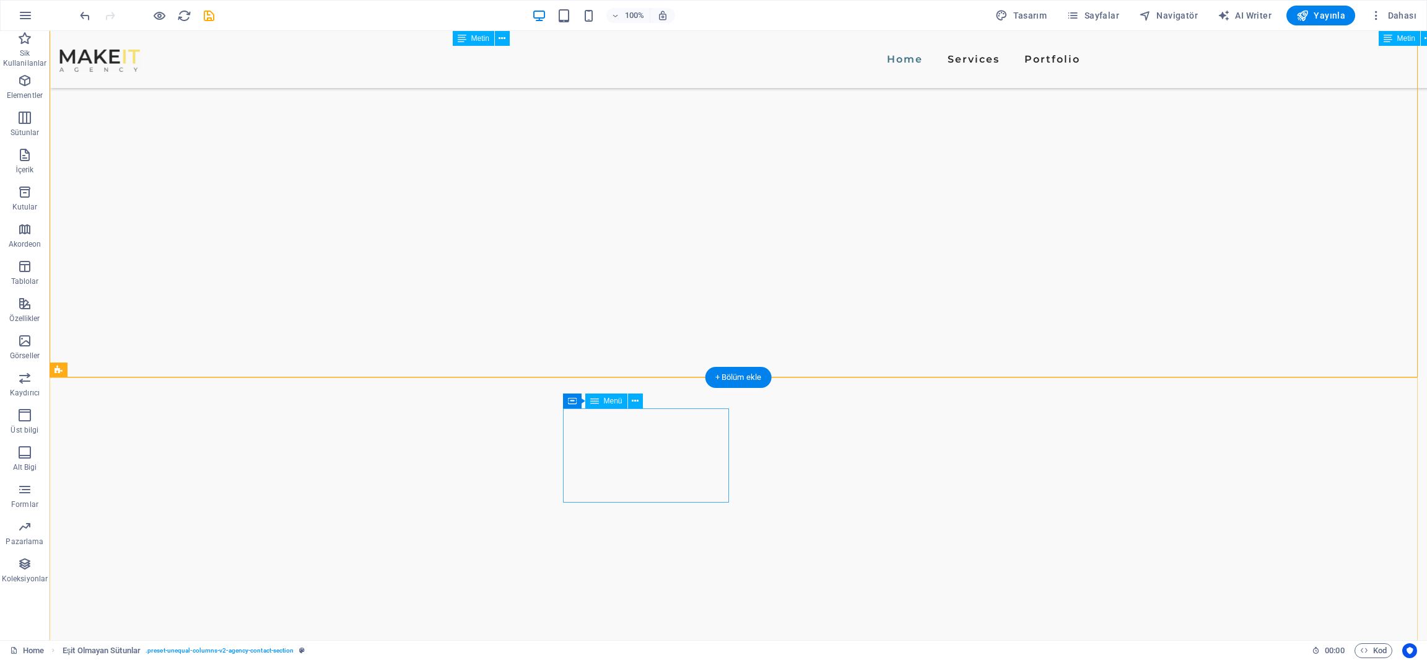
scroll to position [3016, 0]
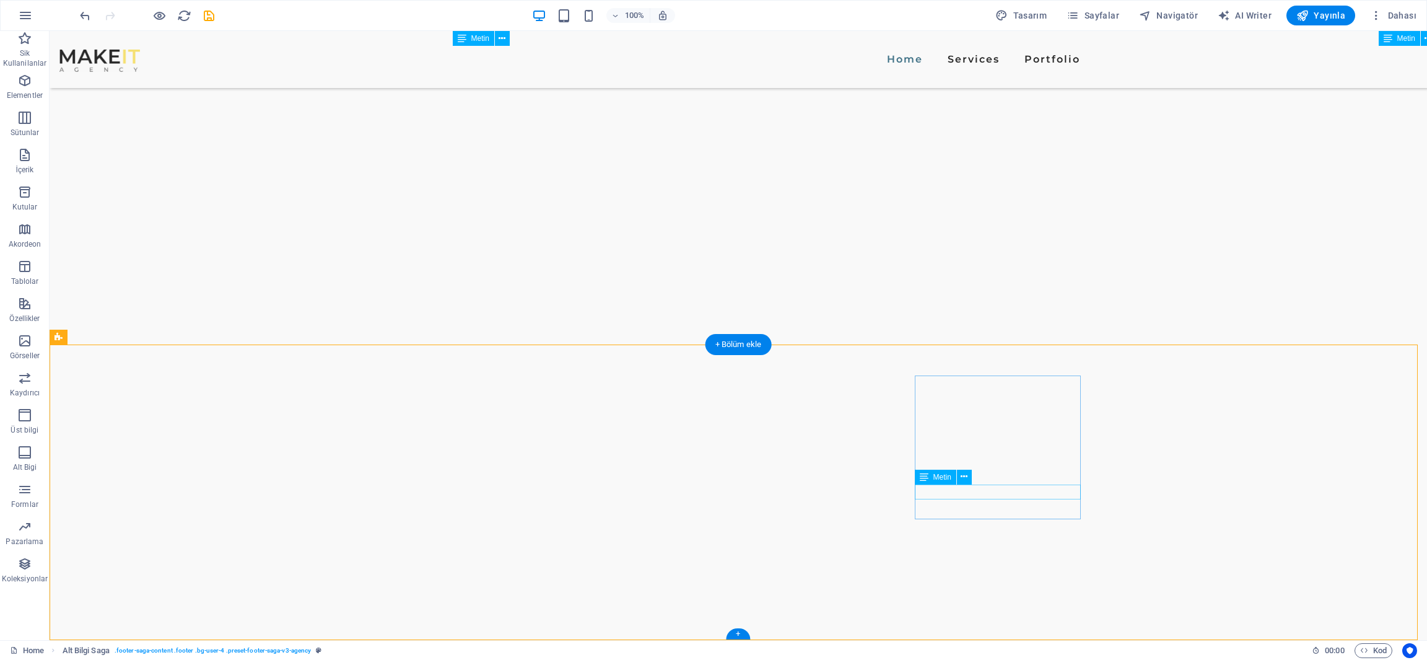
click at [970, 481] on button at bounding box center [964, 477] width 15 height 15
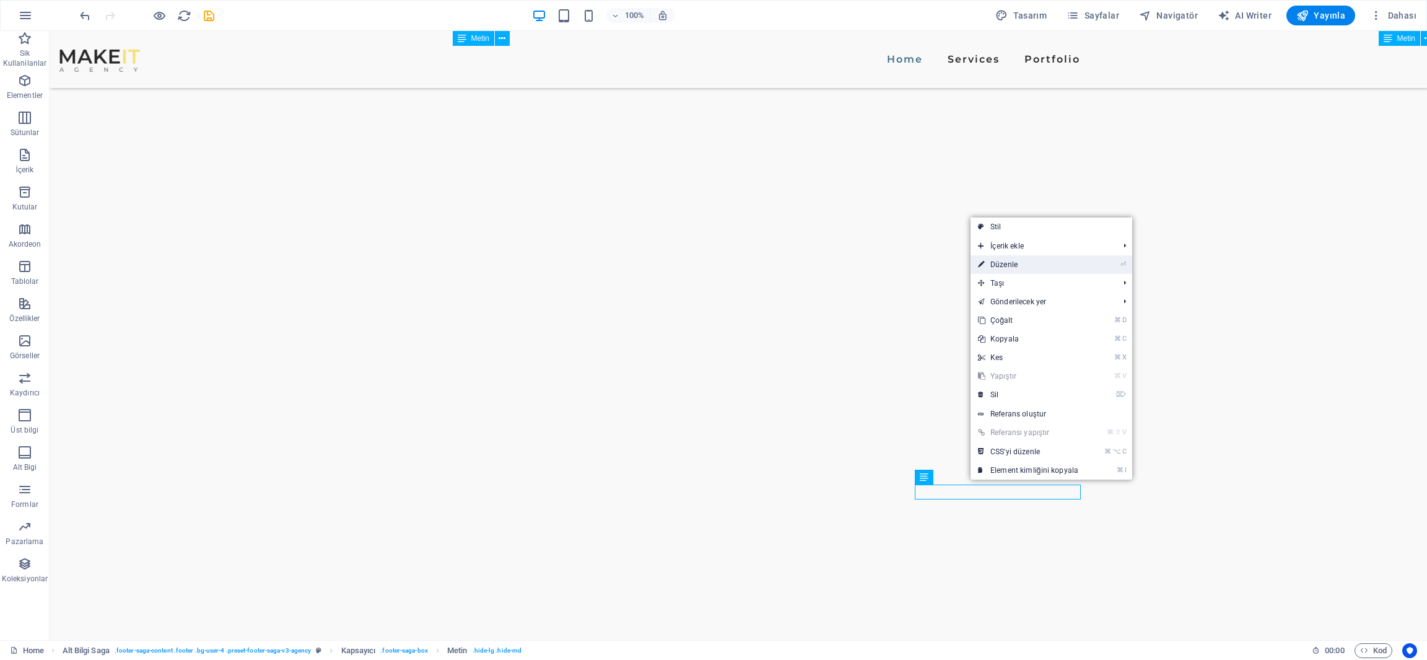
click at [1029, 273] on link "⏎ Düzenle" at bounding box center [1028, 264] width 115 height 19
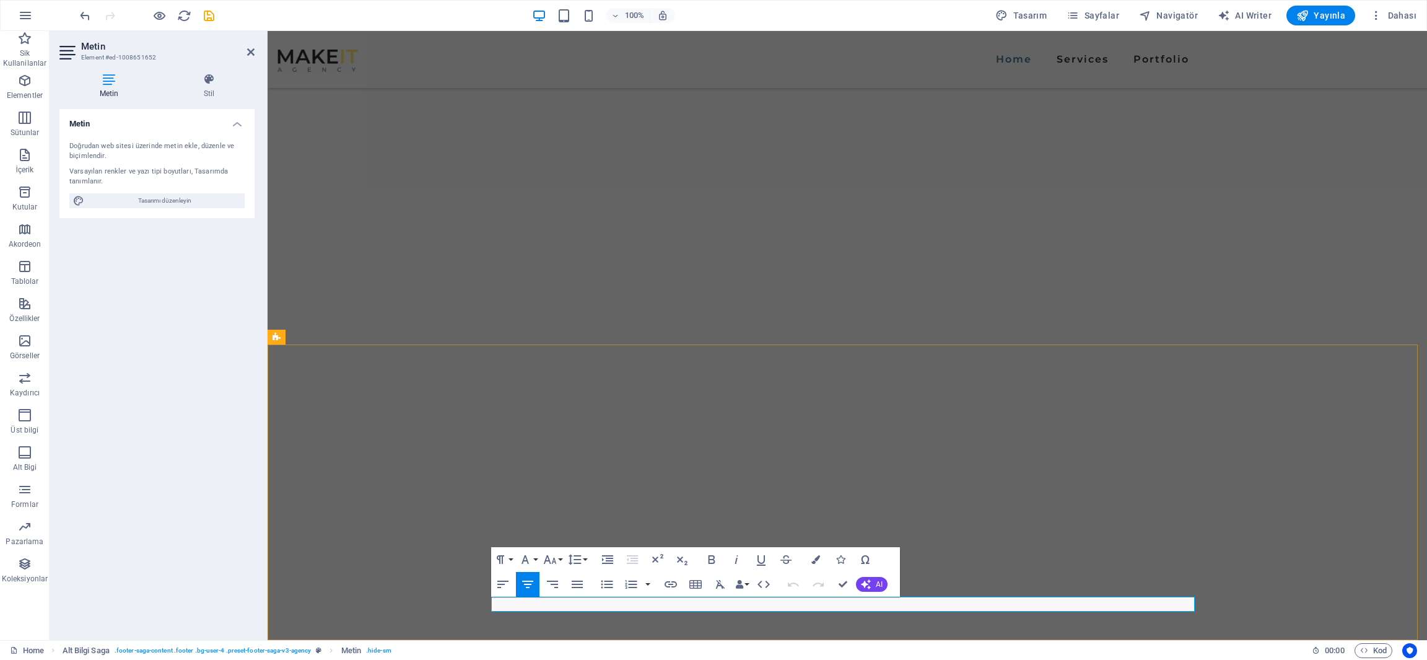
drag, startPoint x: 859, startPoint y: 603, endPoint x: 980, endPoint y: 606, distance: 120.8
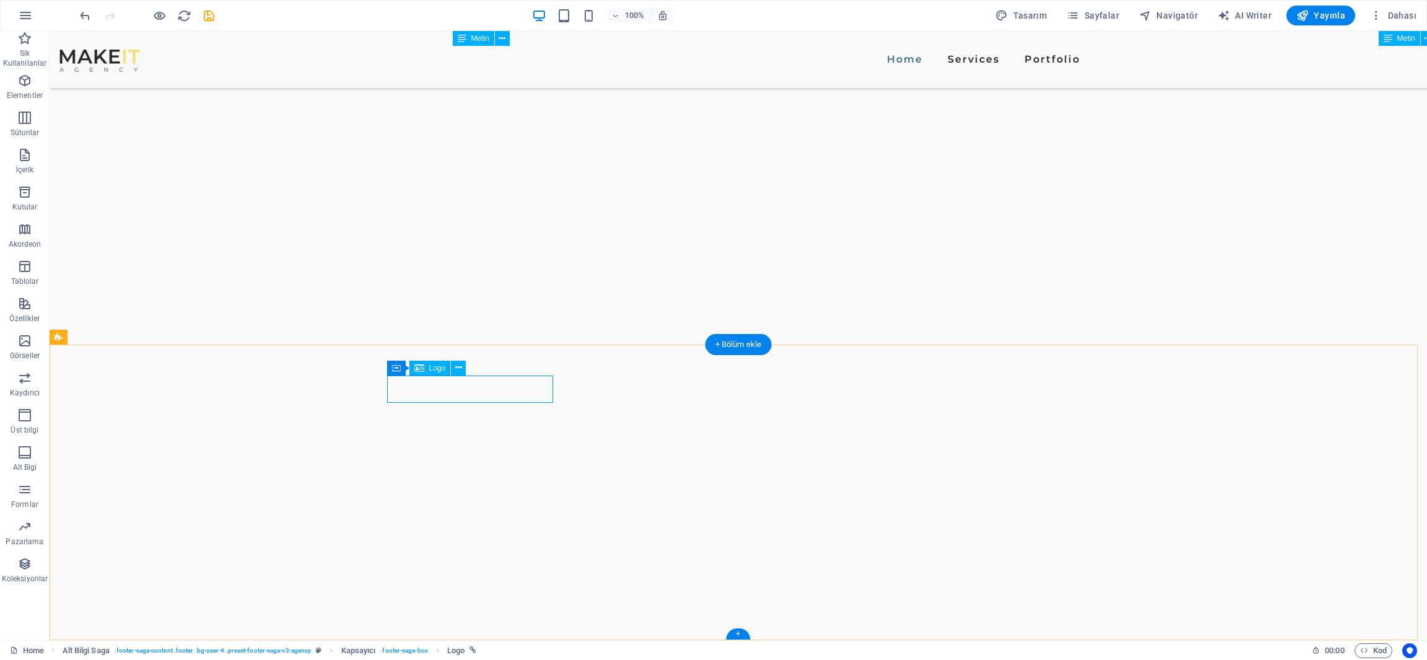
select select "px"
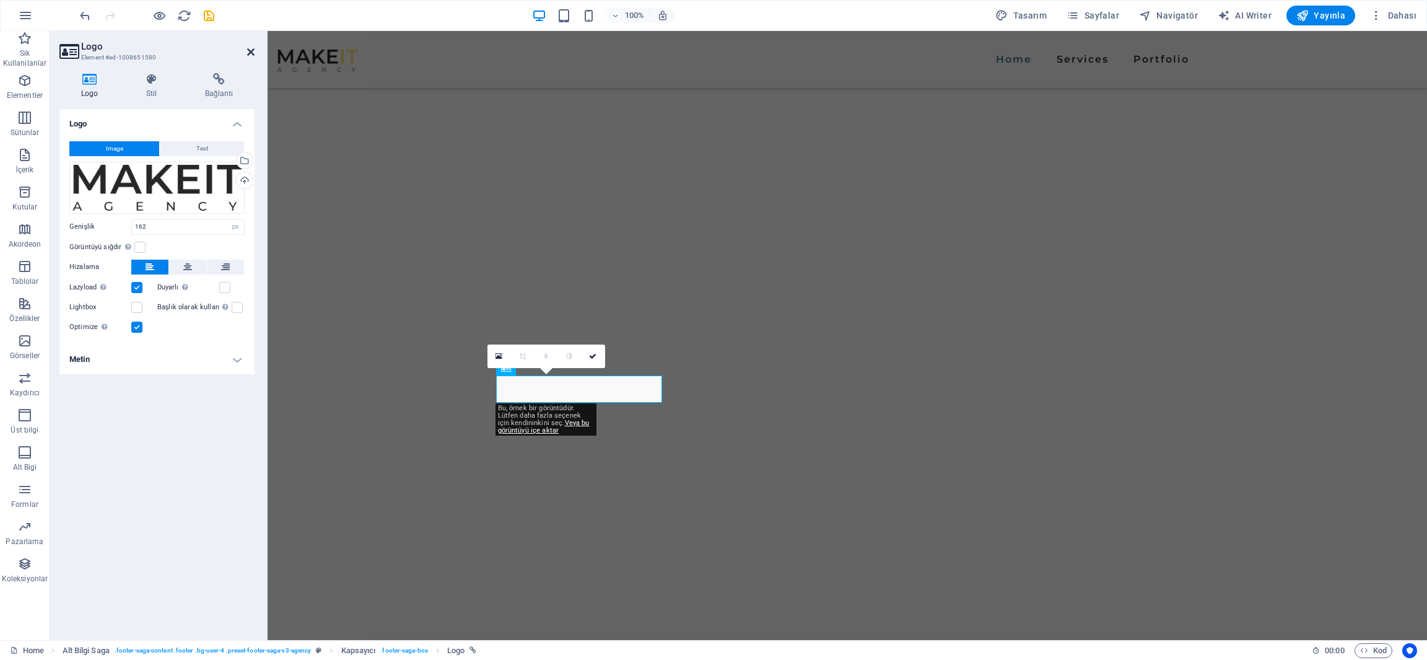
click at [248, 52] on icon at bounding box center [250, 52] width 7 height 10
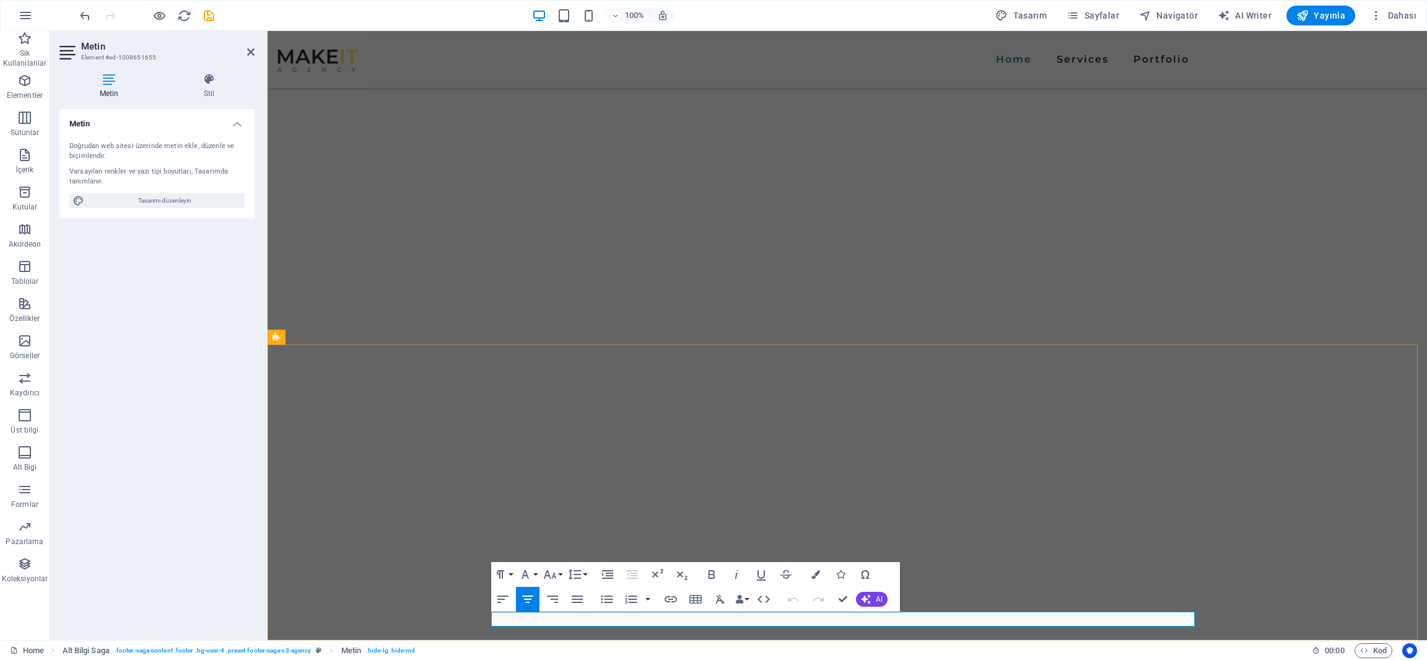
drag, startPoint x: 857, startPoint y: 622, endPoint x: 930, endPoint y: 622, distance: 72.5
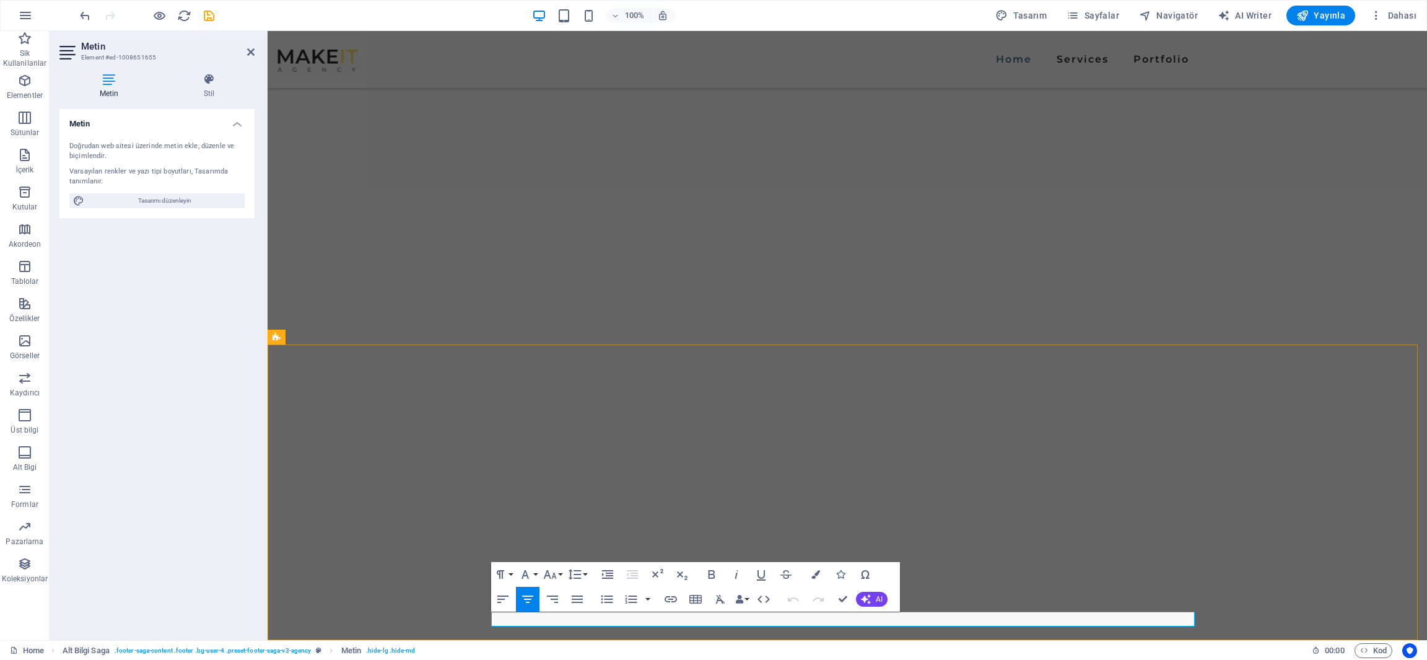
drag, startPoint x: 818, startPoint y: 621, endPoint x: 753, endPoint y: 614, distance: 65.5
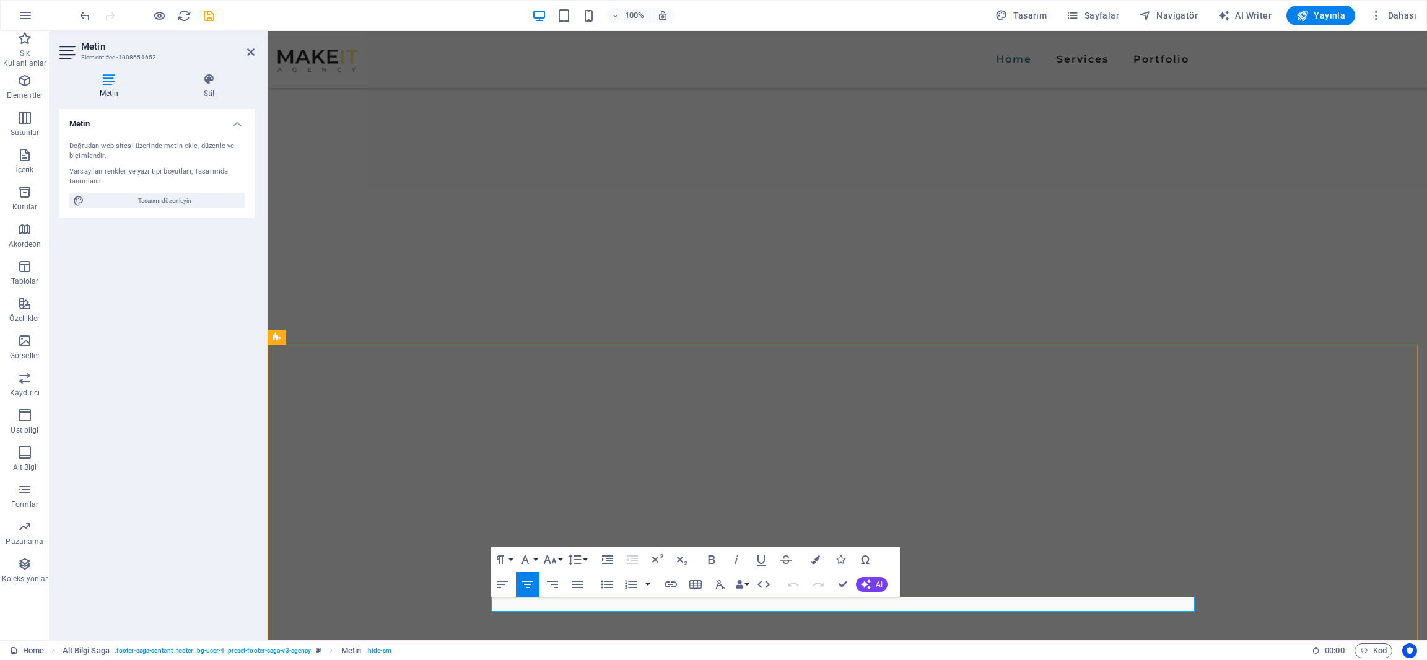
click at [532, 584] on icon "button" at bounding box center [527, 584] width 15 height 15
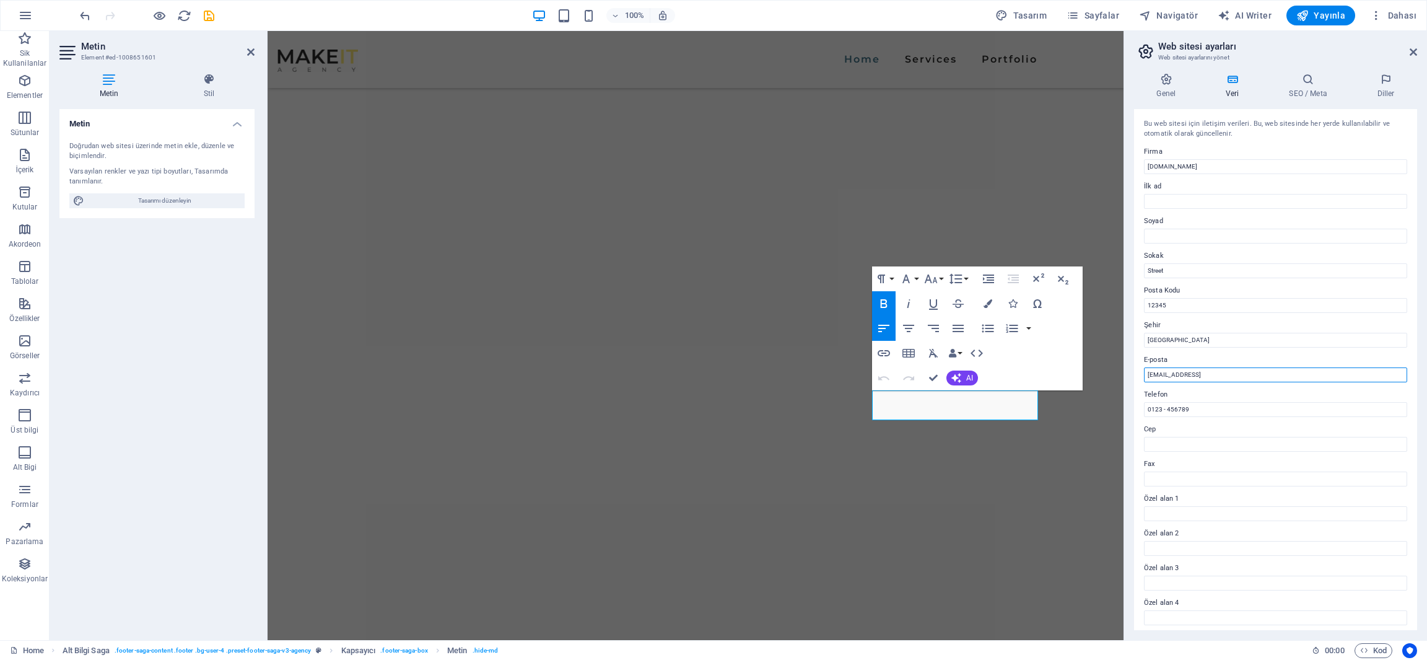
click at [1227, 374] on input "[EMAIL_ADDRESS]" at bounding box center [1275, 374] width 263 height 15
type input "D"
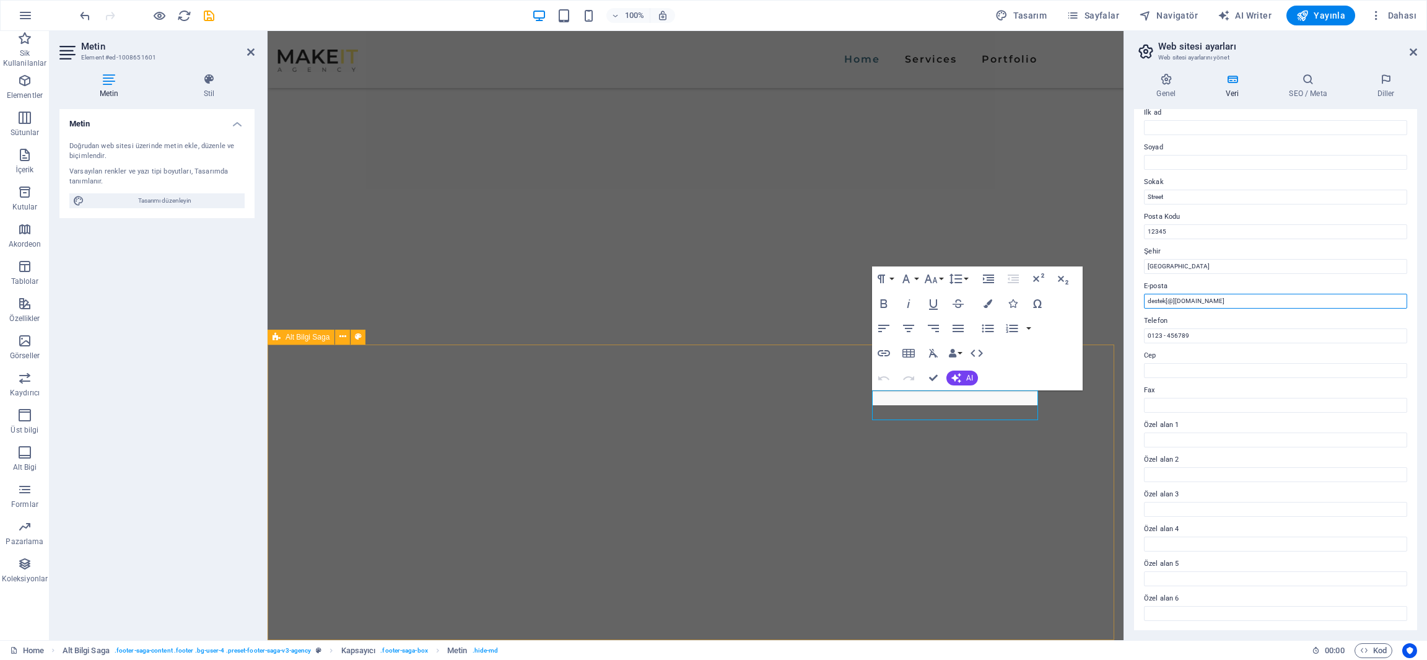
type input "destek[@][DOMAIN_NAME]"
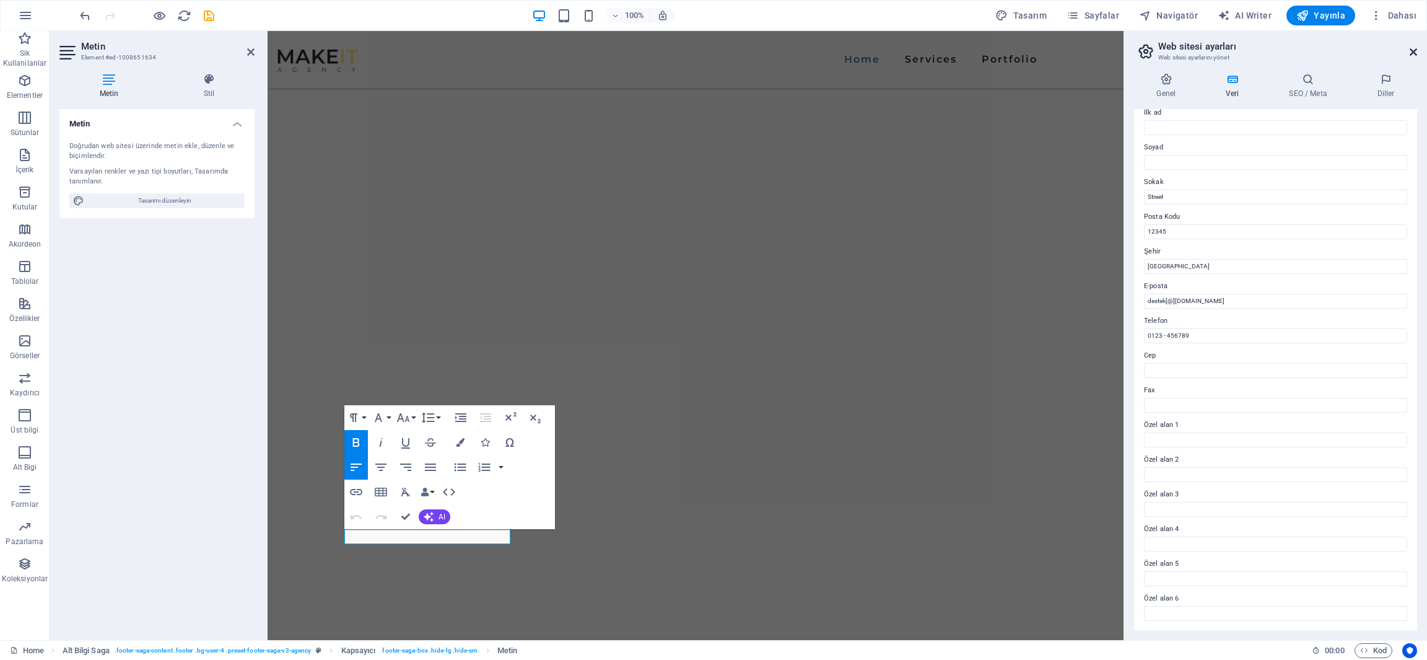
click at [1412, 50] on icon at bounding box center [1413, 52] width 7 height 10
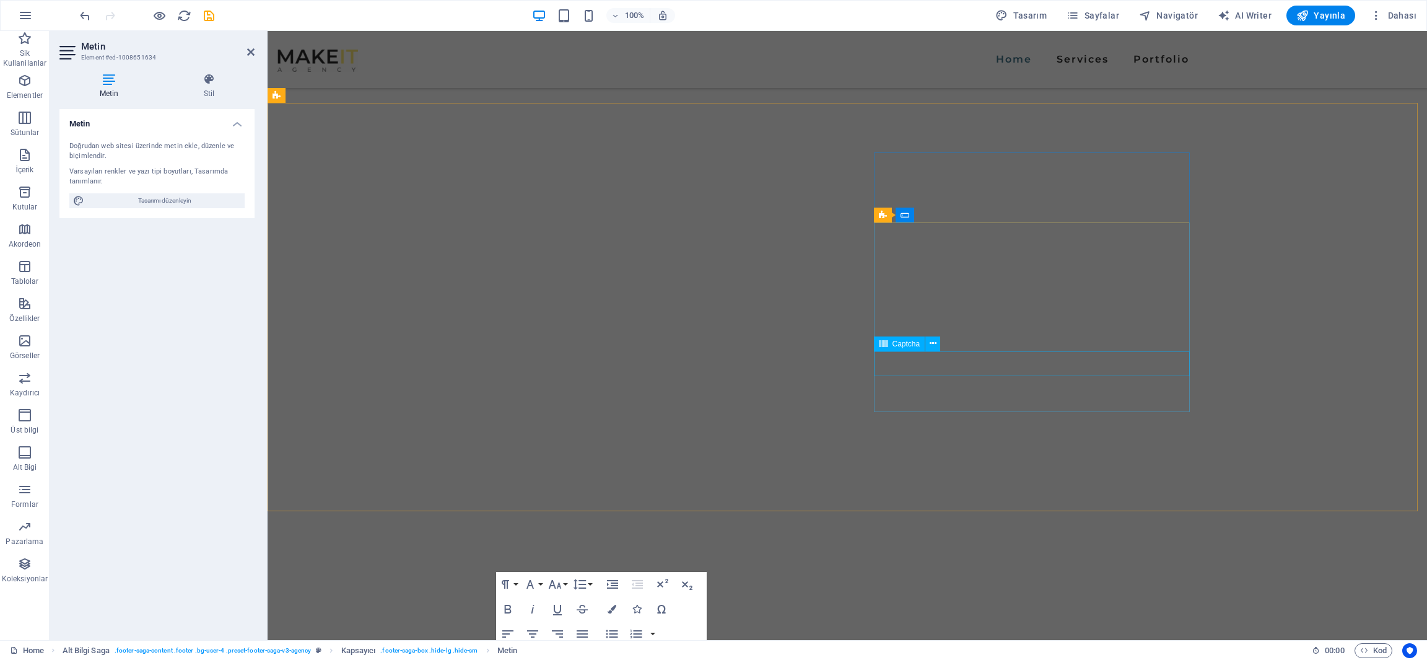
scroll to position [2849, 0]
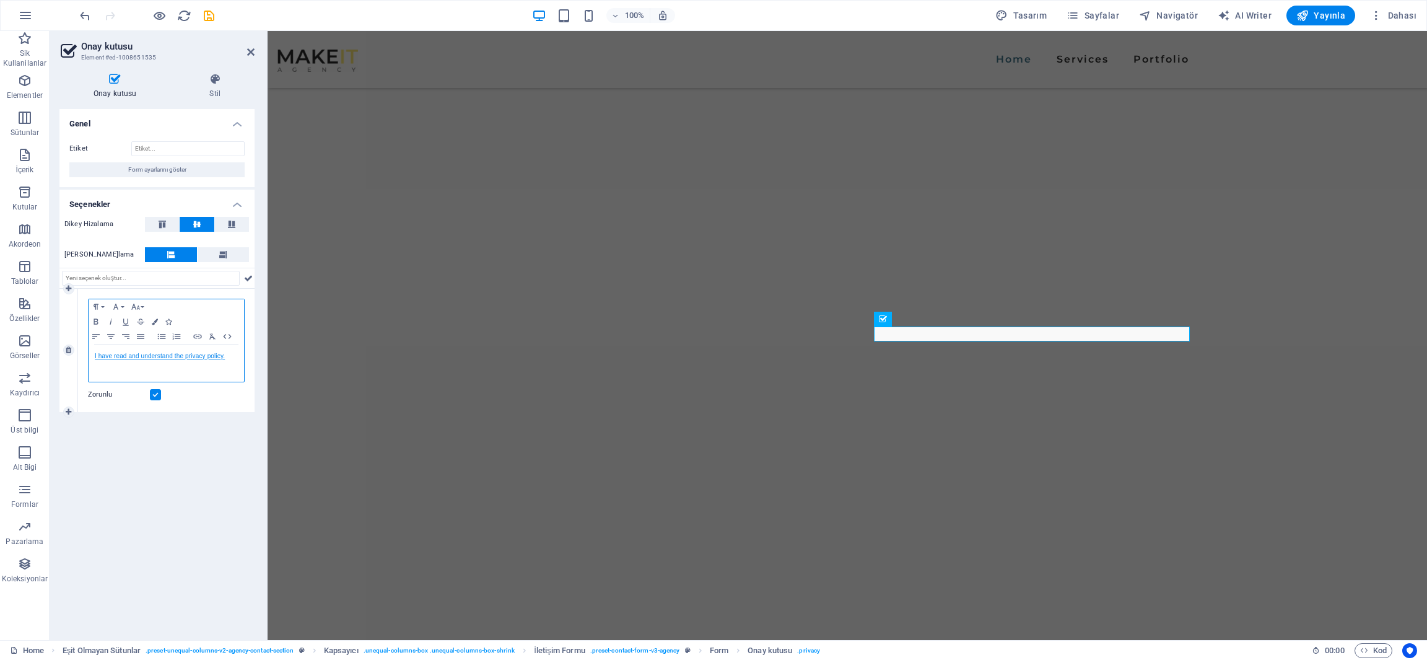
click at [151, 358] on link "I have read and understand the privacy policy." at bounding box center [160, 356] width 130 height 7
copy link "I have read and understand the privacy policy."
click at [187, 357] on link "I have read and understand the privacy policy." at bounding box center [160, 356] width 130 height 7
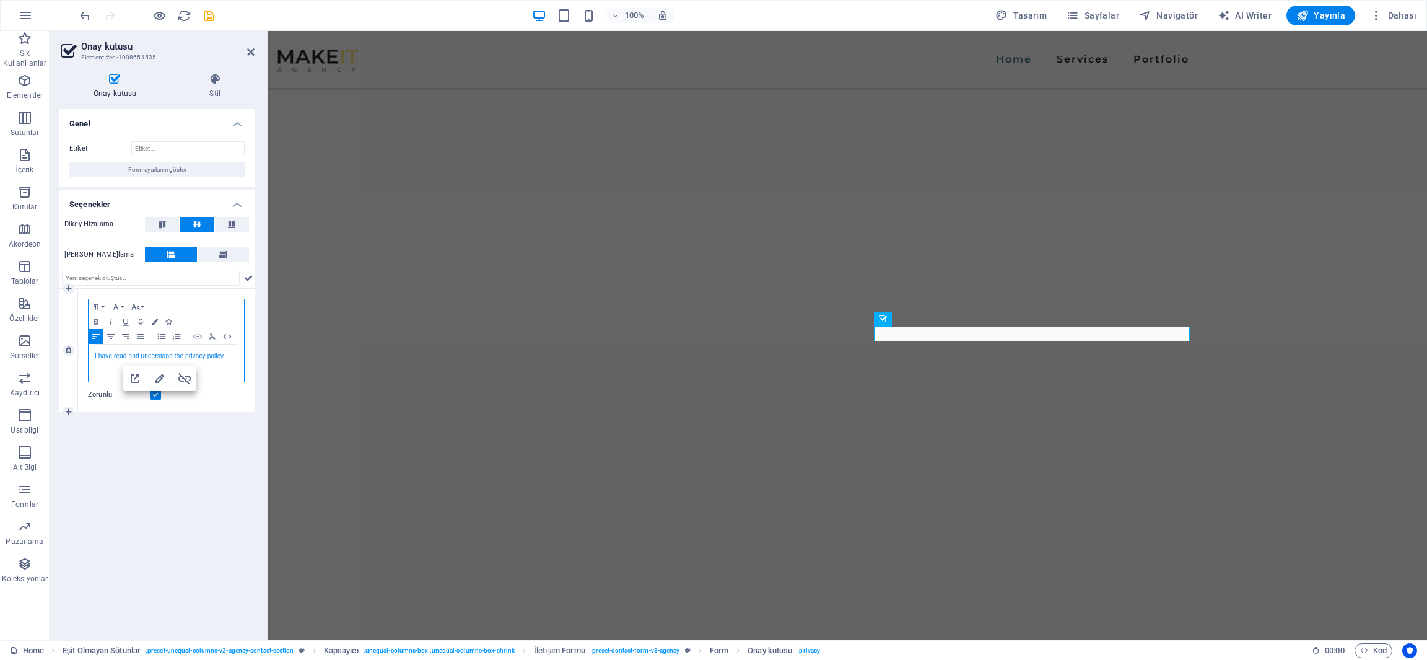
click at [187, 357] on link "I have read and understand the privacy policy." at bounding box center [160, 356] width 130 height 7
click at [159, 380] on icon "button" at bounding box center [160, 378] width 9 height 9
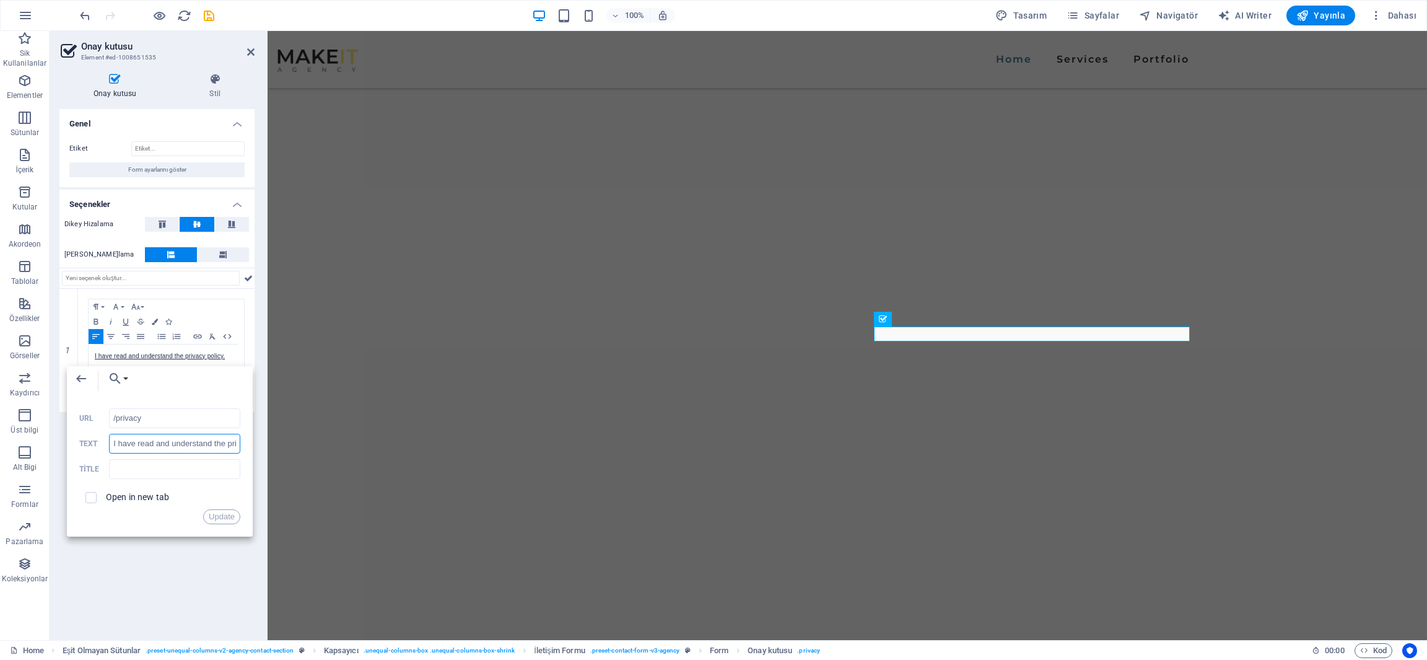
click at [152, 450] on input "I have read and understand the privacy policy." at bounding box center [174, 444] width 131 height 20
paste input "Gizlilik politikasını okudum ve anladım"
type input "Gizlilik politikasını okudum ve anladım."
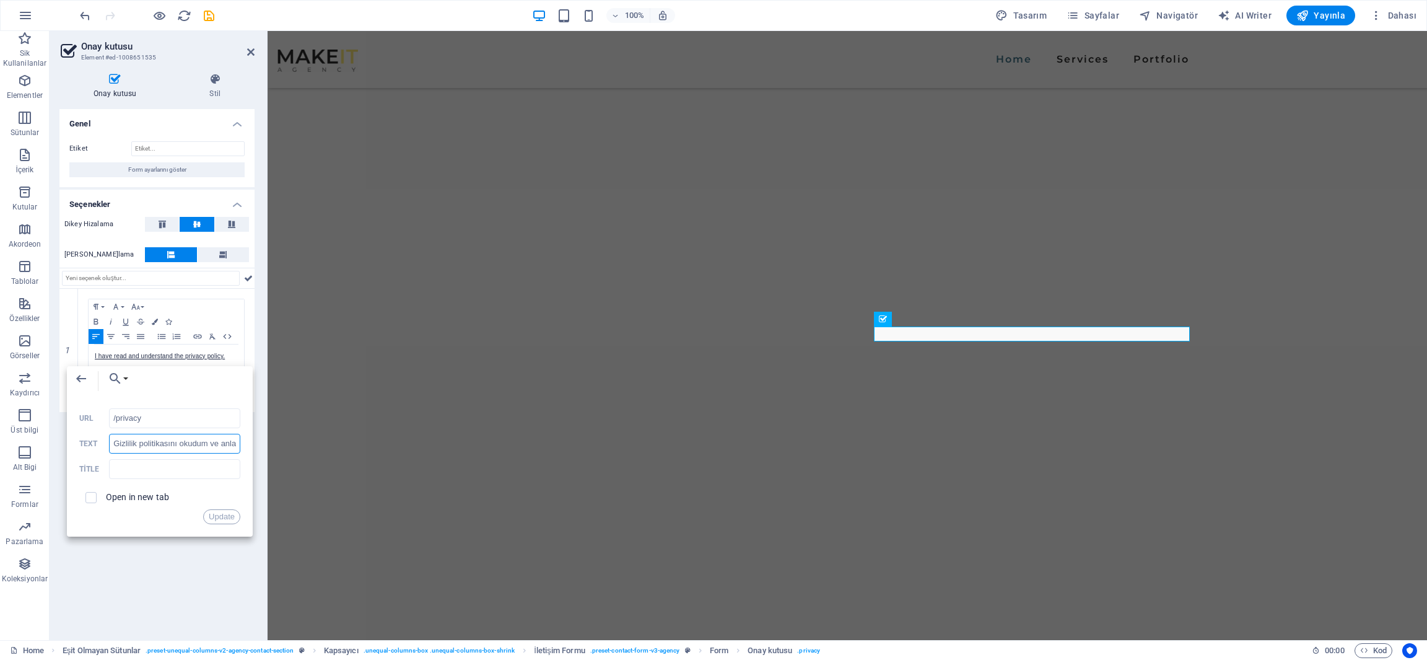
scroll to position [0, 15]
click at [212, 517] on button "Update" at bounding box center [221, 516] width 37 height 15
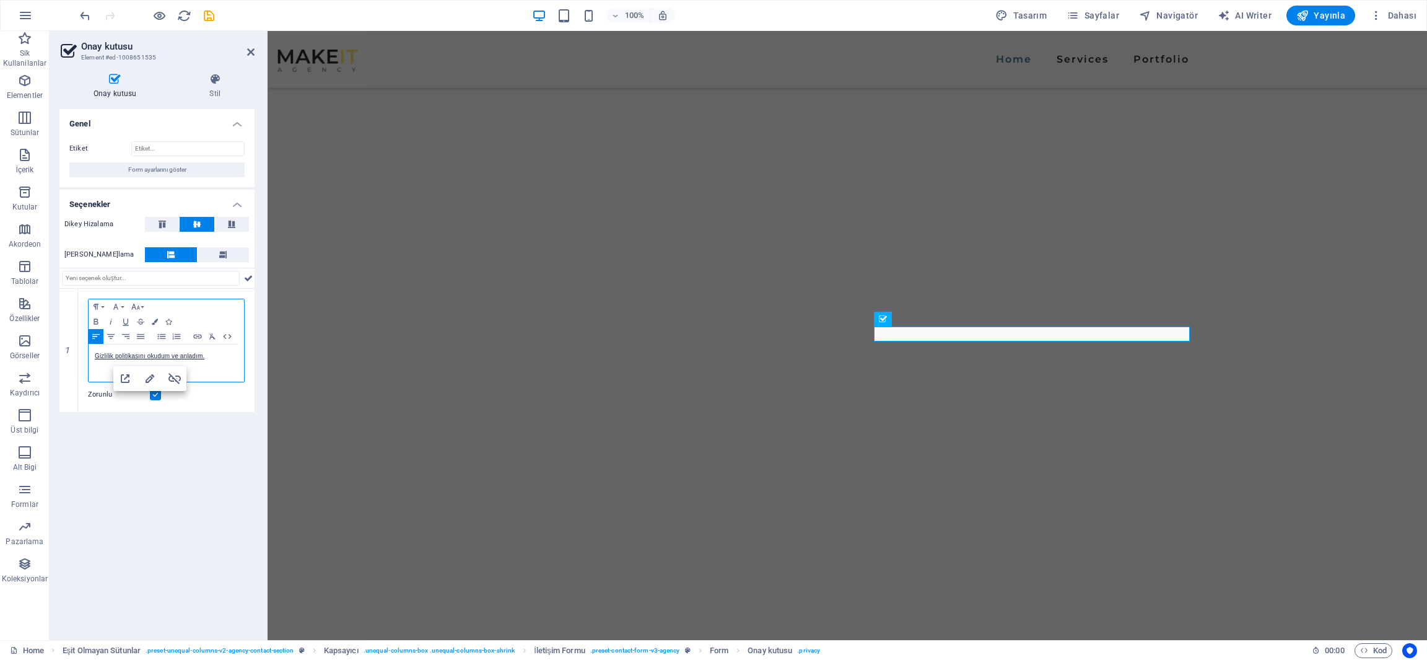
scroll to position [0, 0]
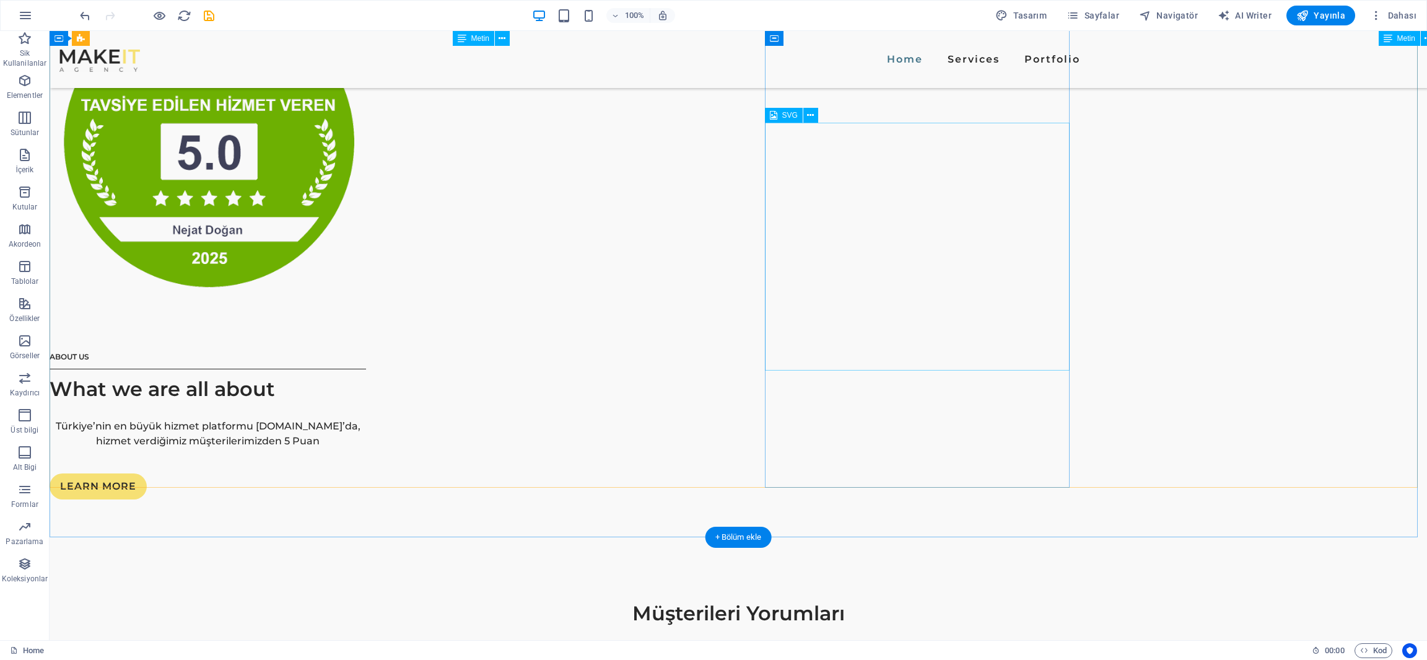
scroll to position [1569, 0]
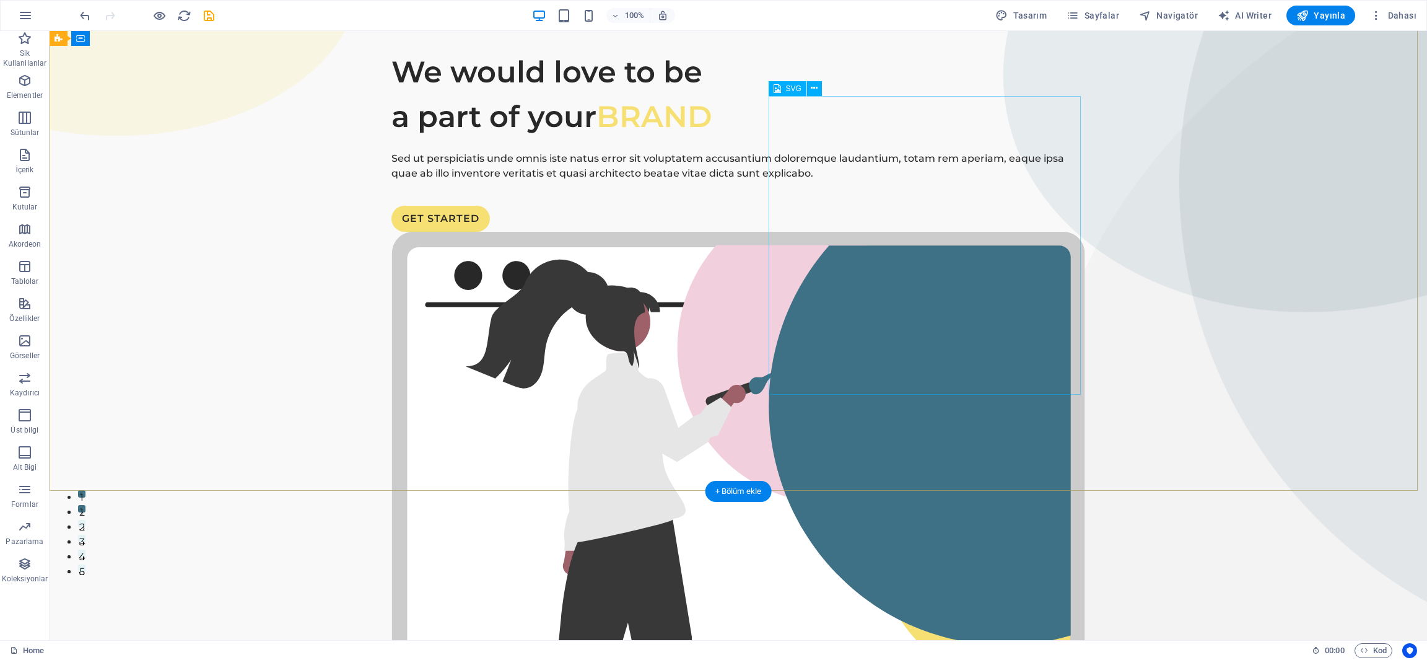
scroll to position [0, 0]
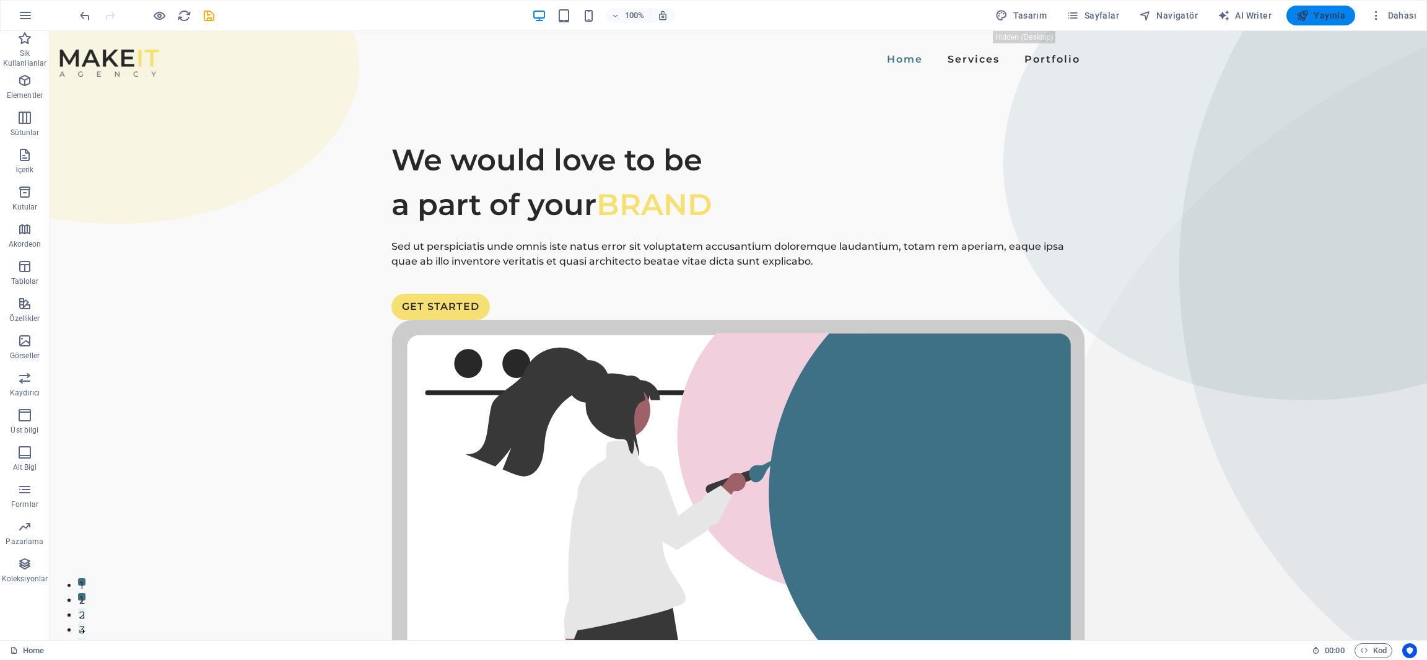
click at [1315, 15] on span "Yayınla" at bounding box center [1321, 15] width 49 height 12
checkbox input "false"
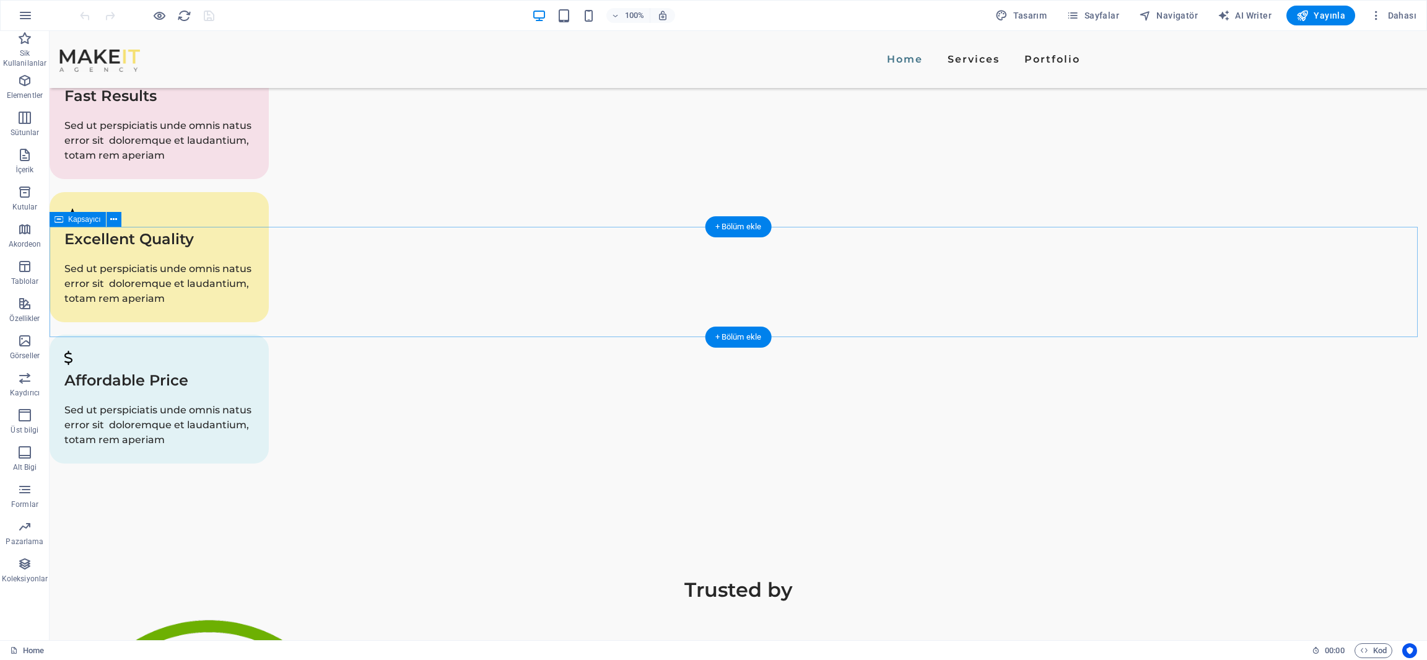
scroll to position [1108, 0]
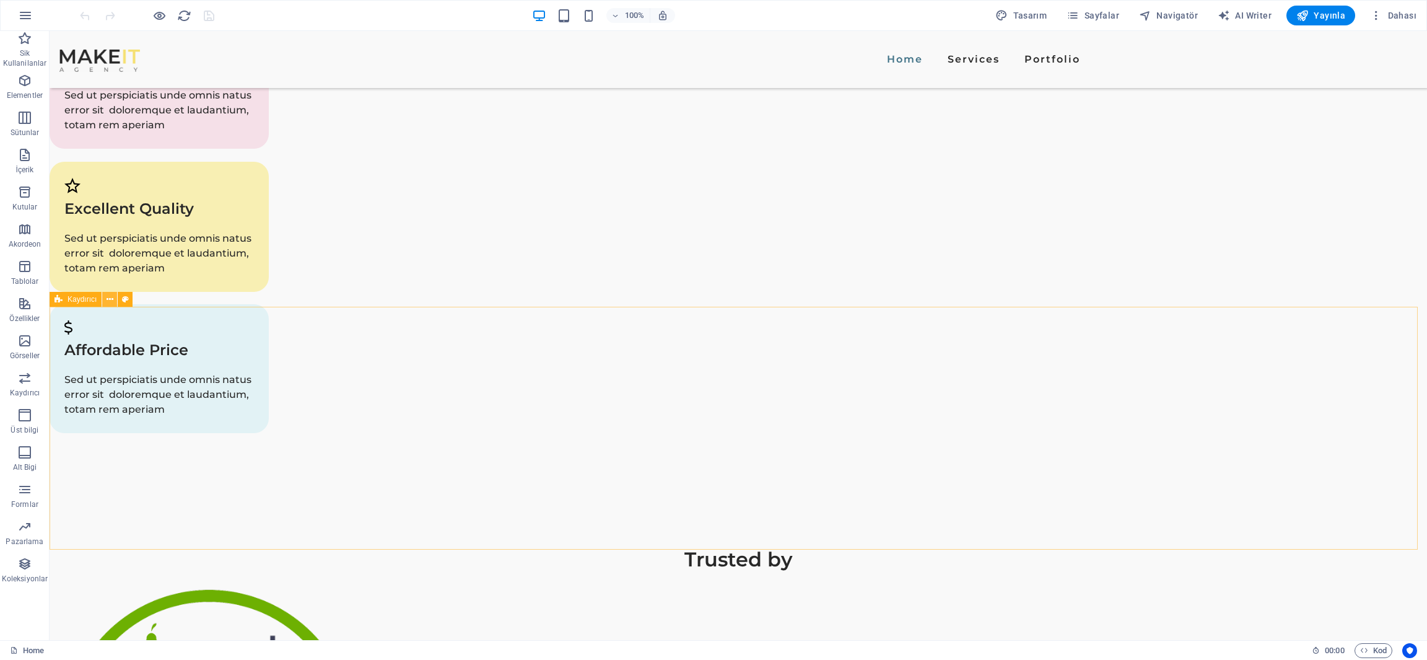
click at [112, 302] on icon at bounding box center [110, 299] width 7 height 13
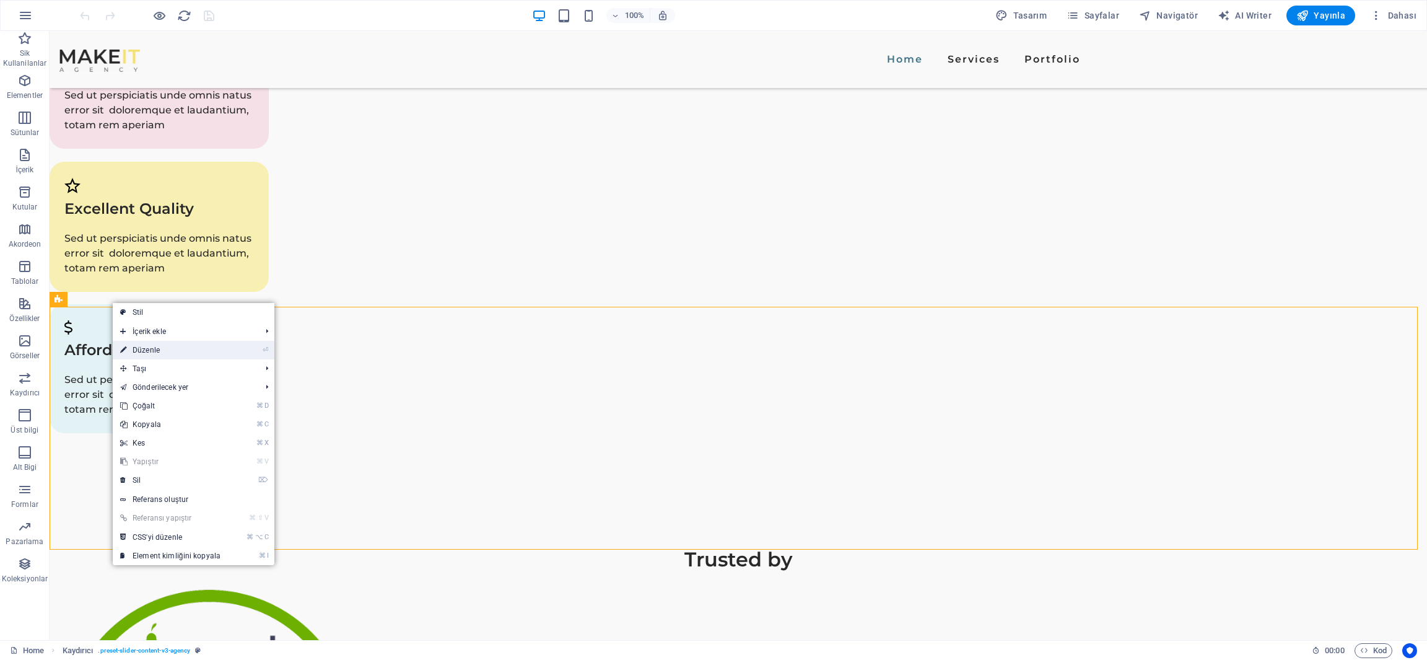
click at [141, 347] on link "⏎ Düzenle" at bounding box center [170, 350] width 115 height 19
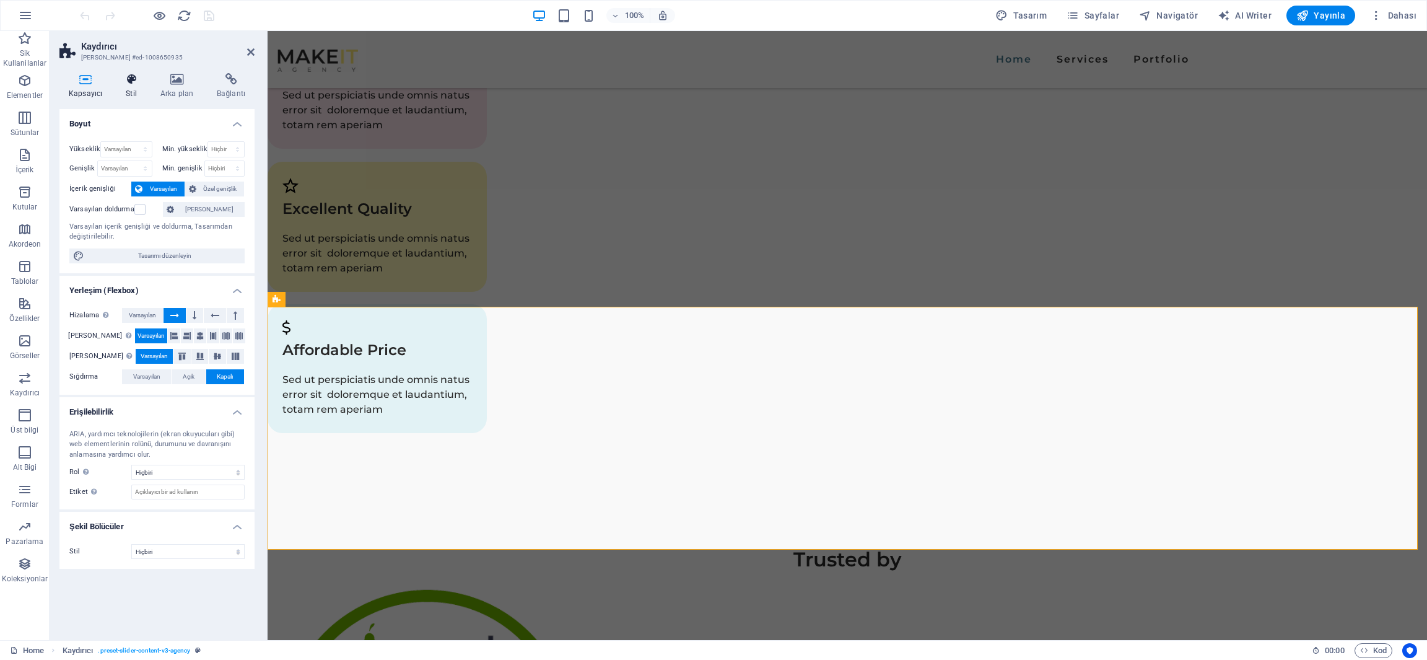
click at [128, 79] on icon at bounding box center [131, 79] width 30 height 12
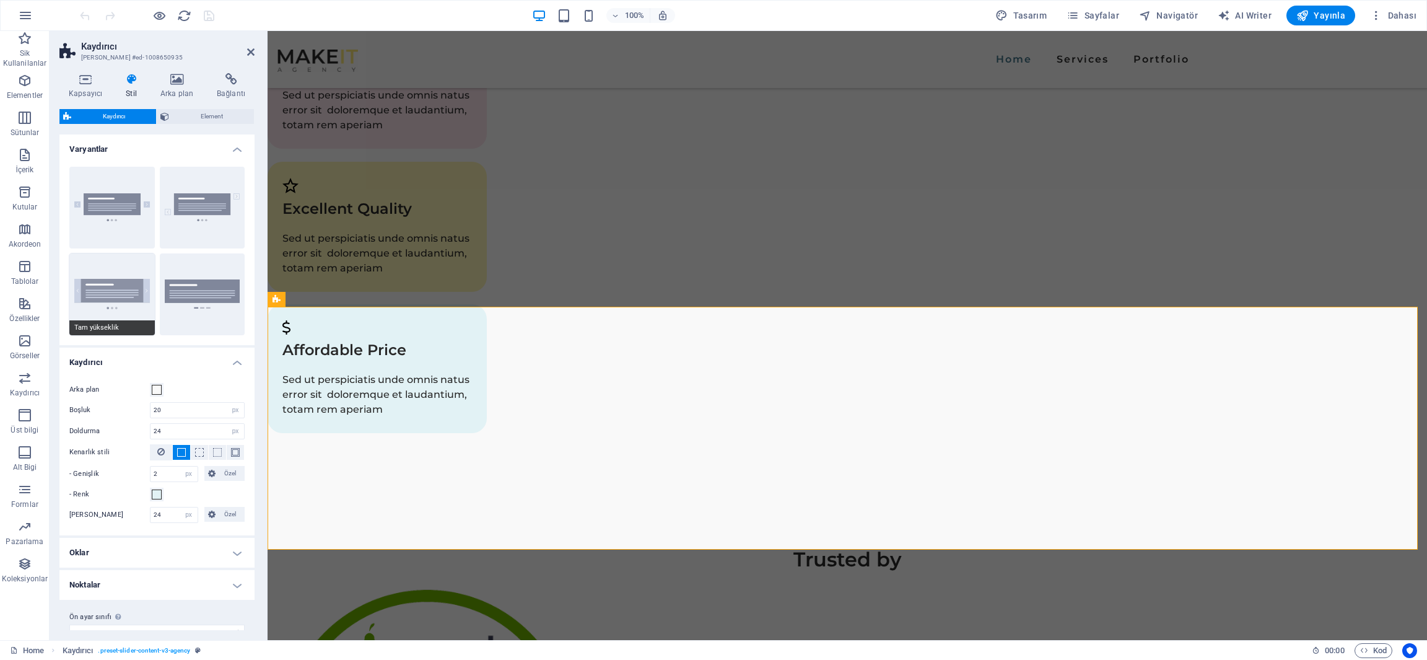
click at [115, 287] on button "Tam yükseklik" at bounding box center [111, 294] width 85 height 82
type input "0"
select select "rem"
type input "1"
select select "rem"
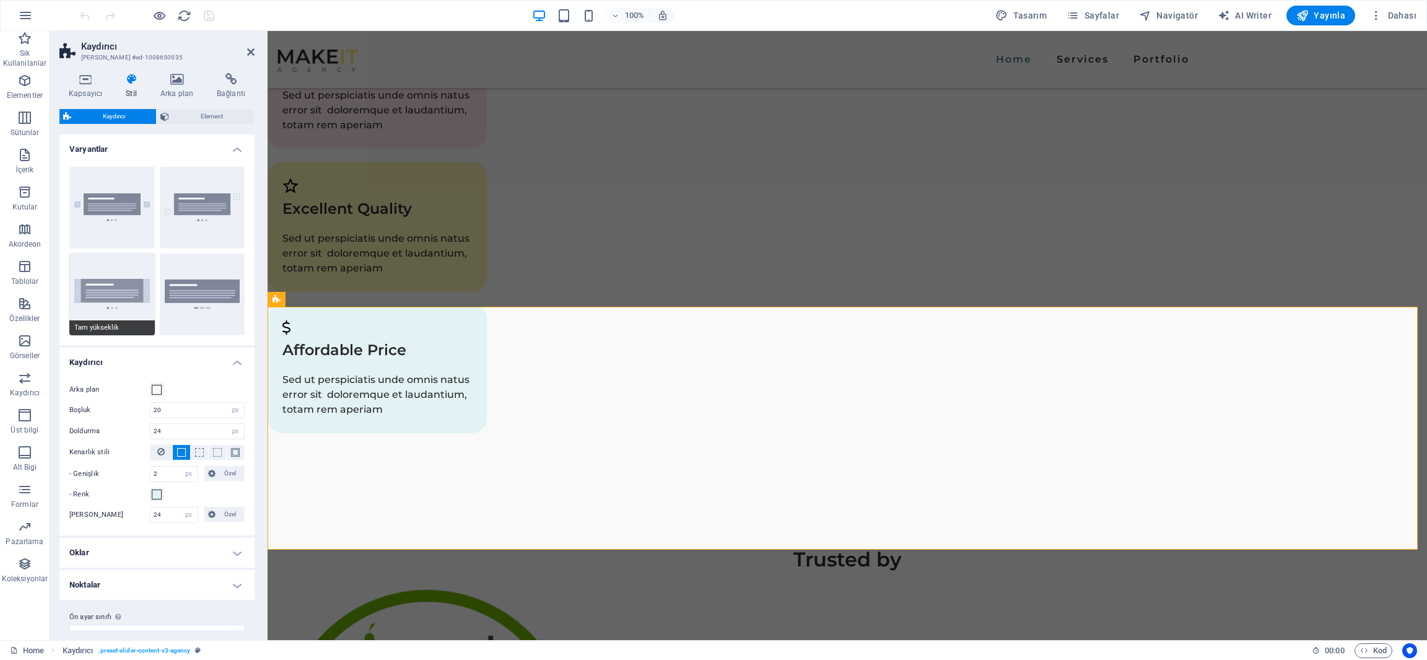
type input "0"
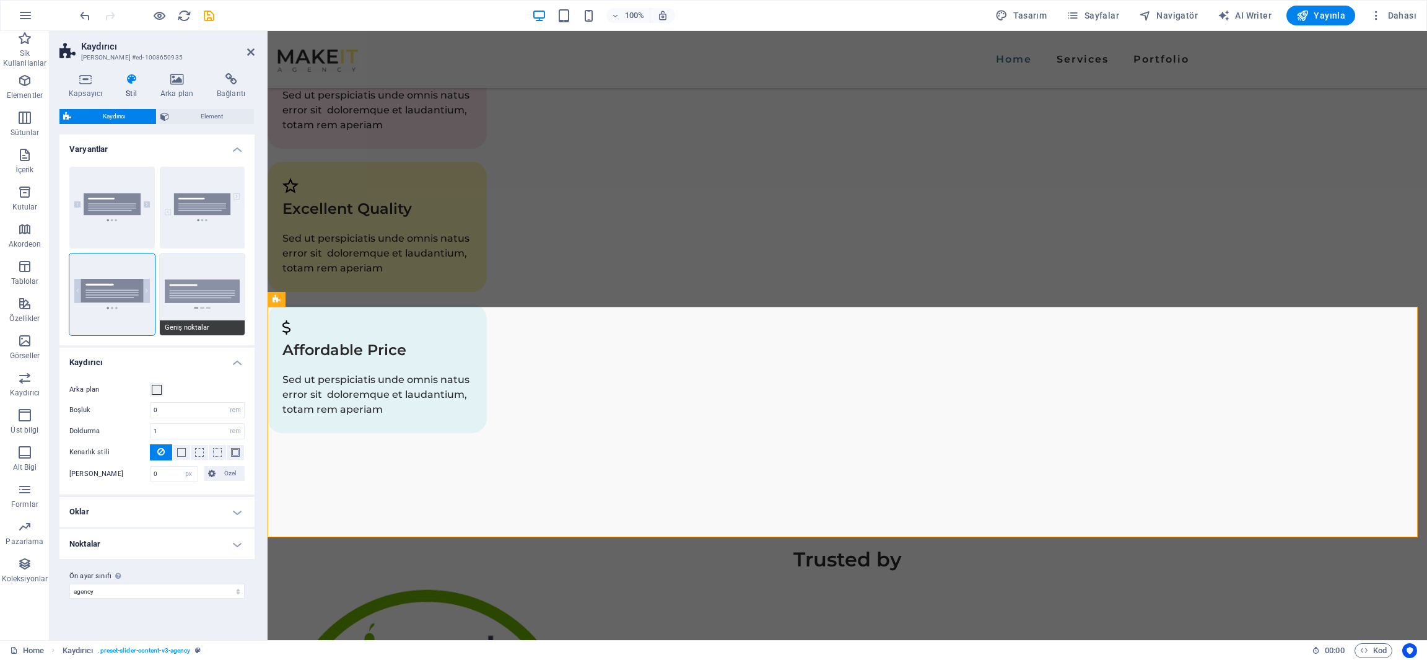
click at [185, 286] on button "Geniş noktalar" at bounding box center [202, 294] width 85 height 82
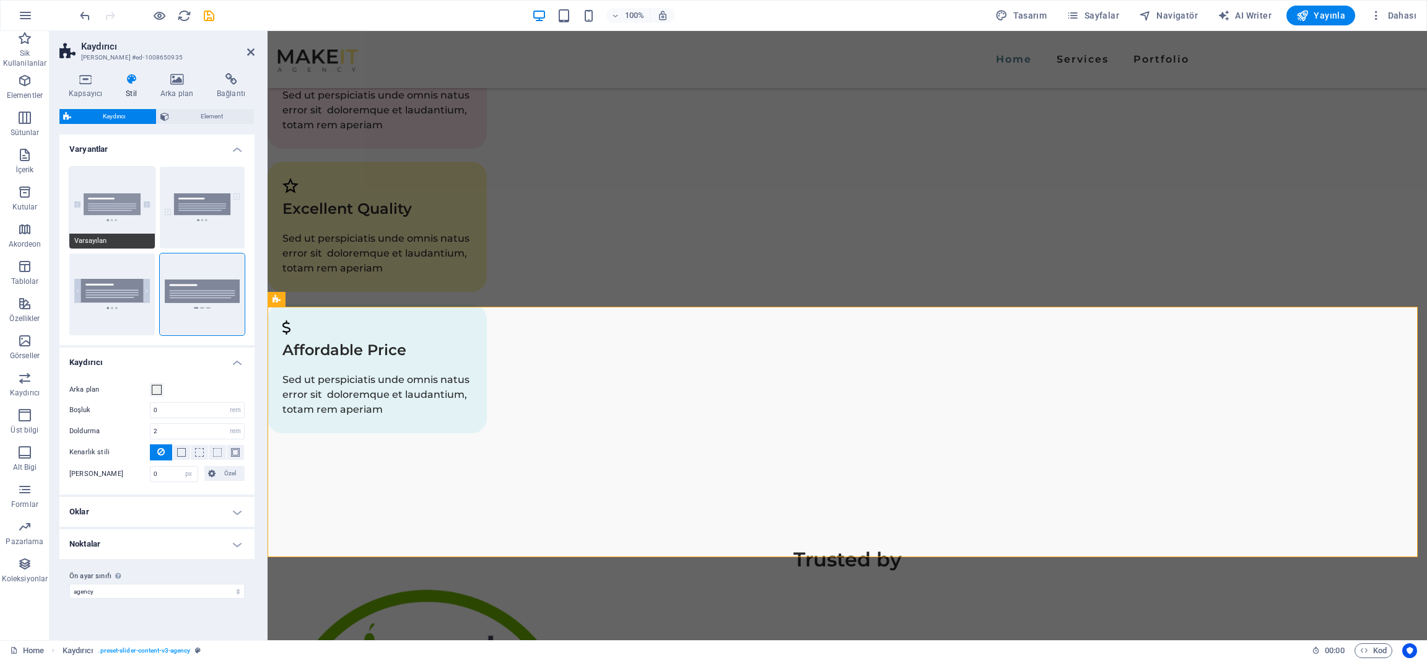
click at [94, 192] on button "Varsayılan" at bounding box center [111, 208] width 85 height 82
type input "1"
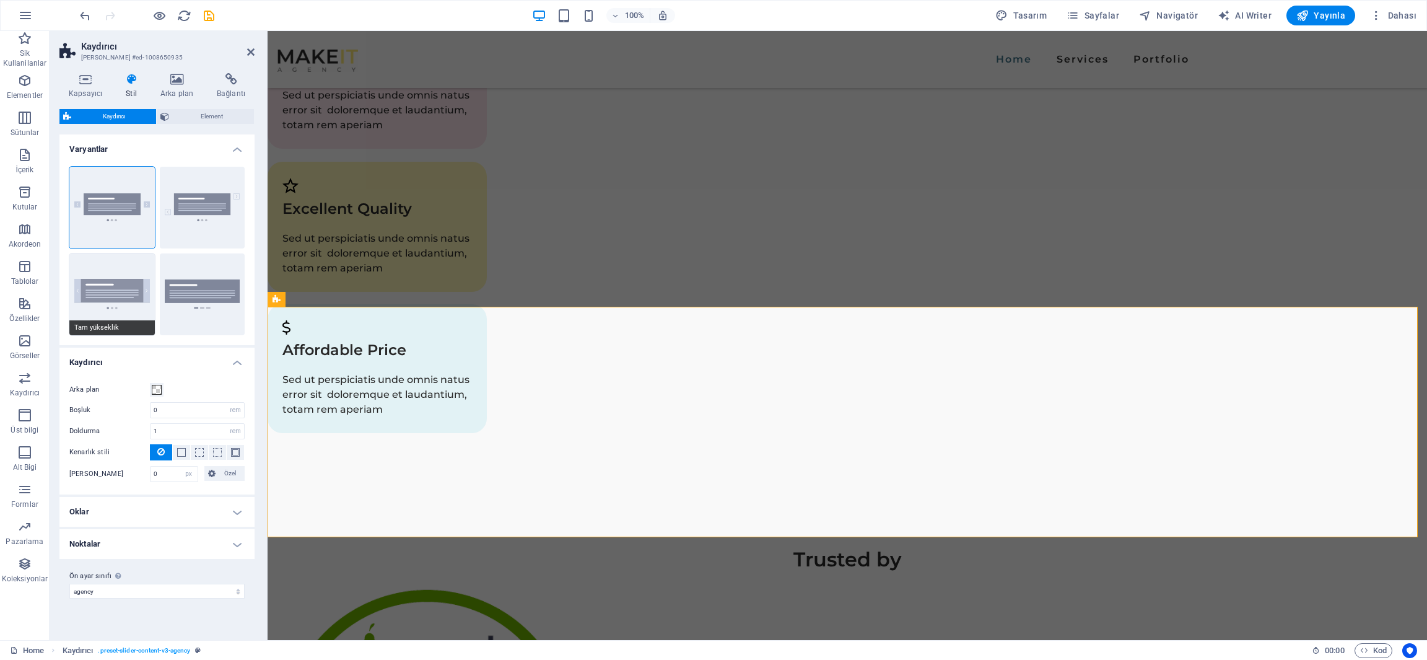
click at [100, 265] on button "Tam yükseklik" at bounding box center [111, 294] width 85 height 82
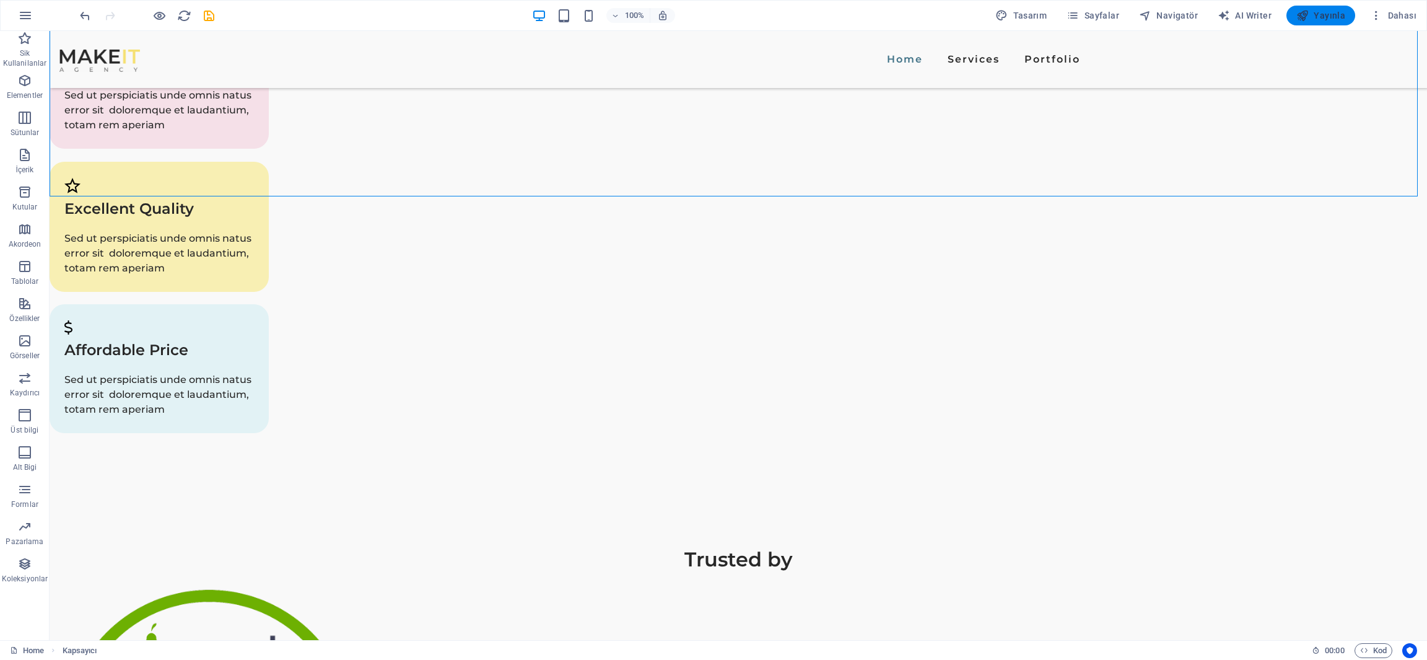
click at [1327, 16] on span "Yayınla" at bounding box center [1321, 15] width 49 height 12
checkbox input "false"
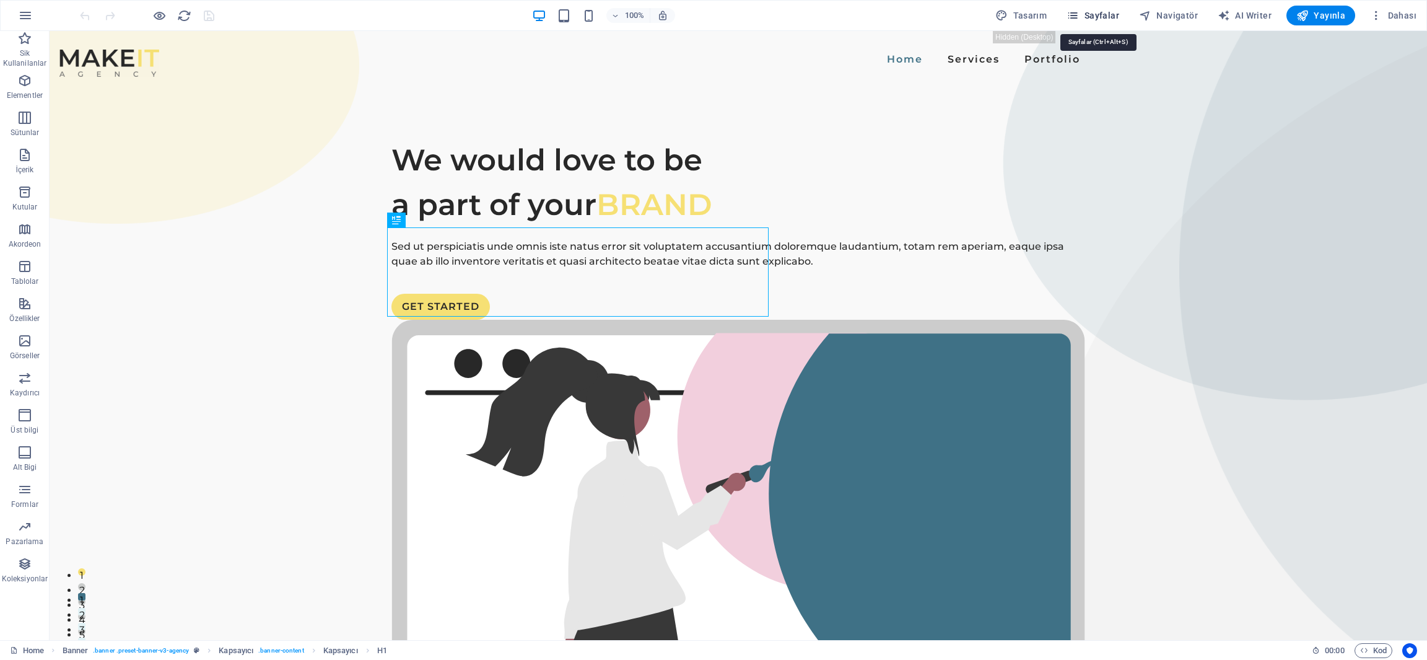
click at [1094, 11] on span "Sayfalar" at bounding box center [1093, 15] width 53 height 12
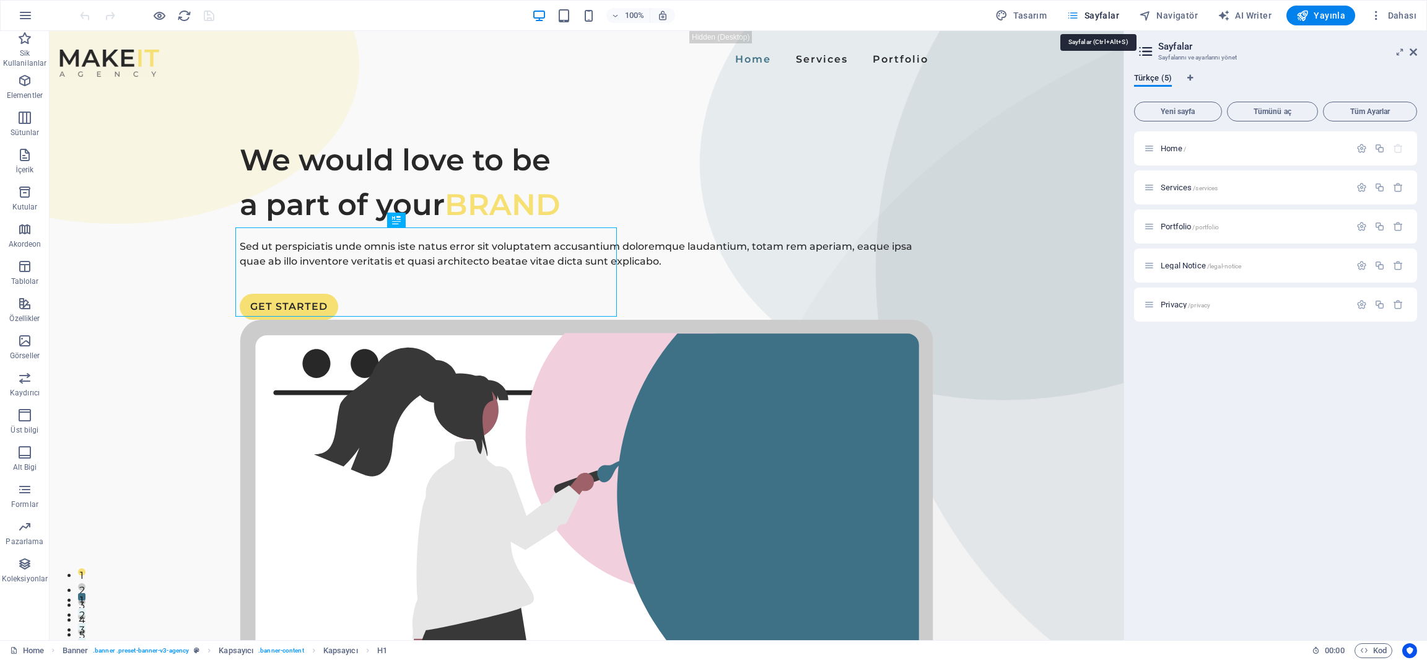
click at [1094, 11] on span "Sayfalar" at bounding box center [1093, 15] width 53 height 12
click at [1046, 14] on span "Tasarım" at bounding box center [1021, 15] width 51 height 12
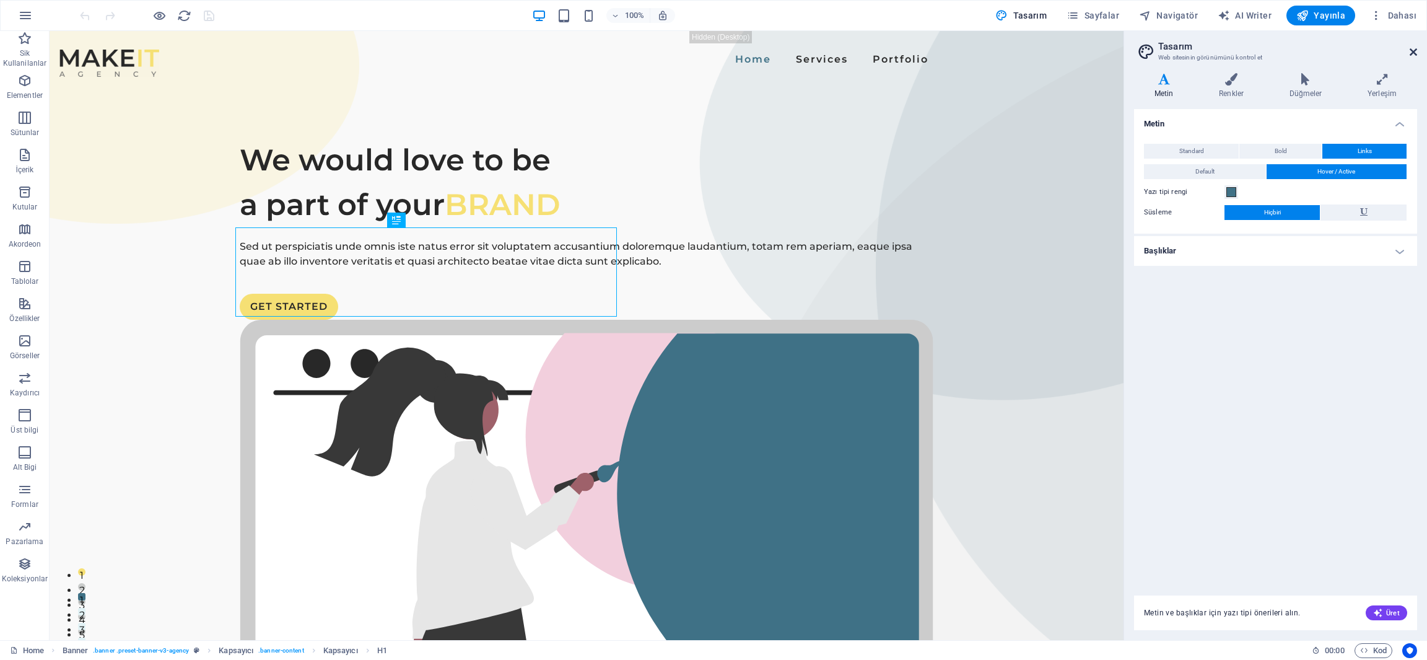
click at [1411, 47] on icon at bounding box center [1413, 52] width 7 height 10
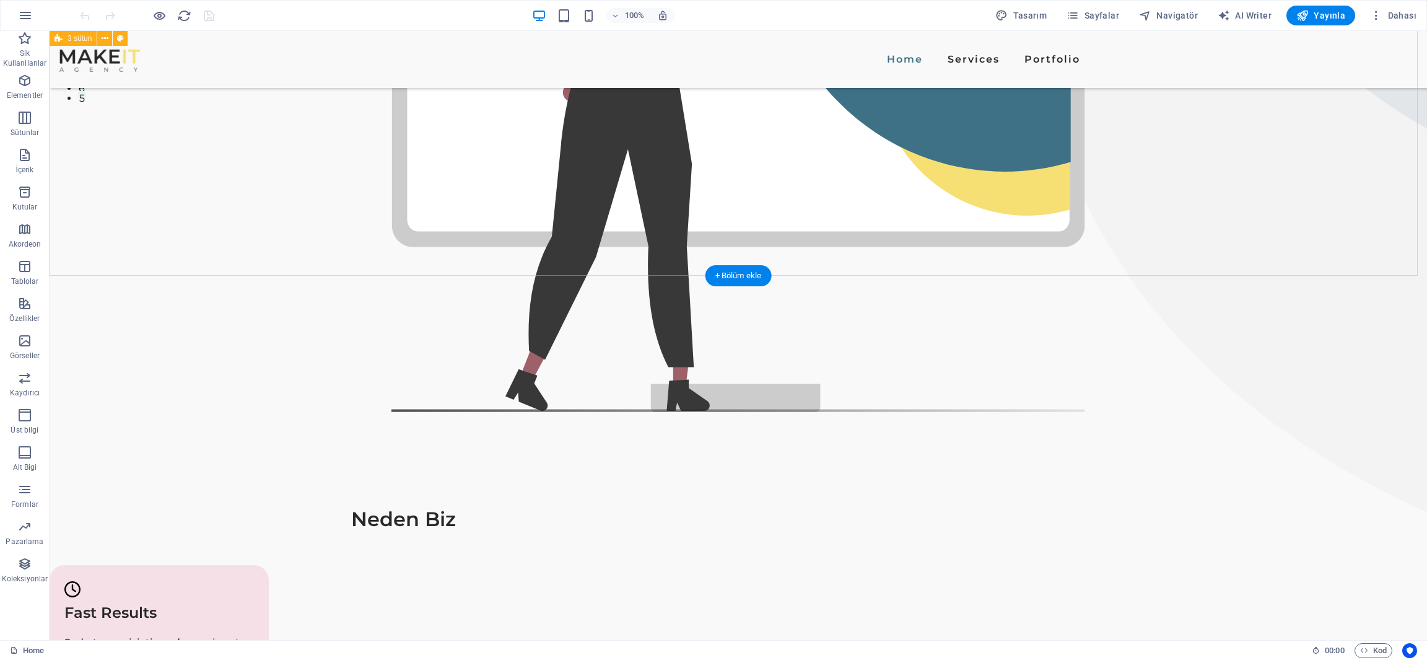
scroll to position [492, 0]
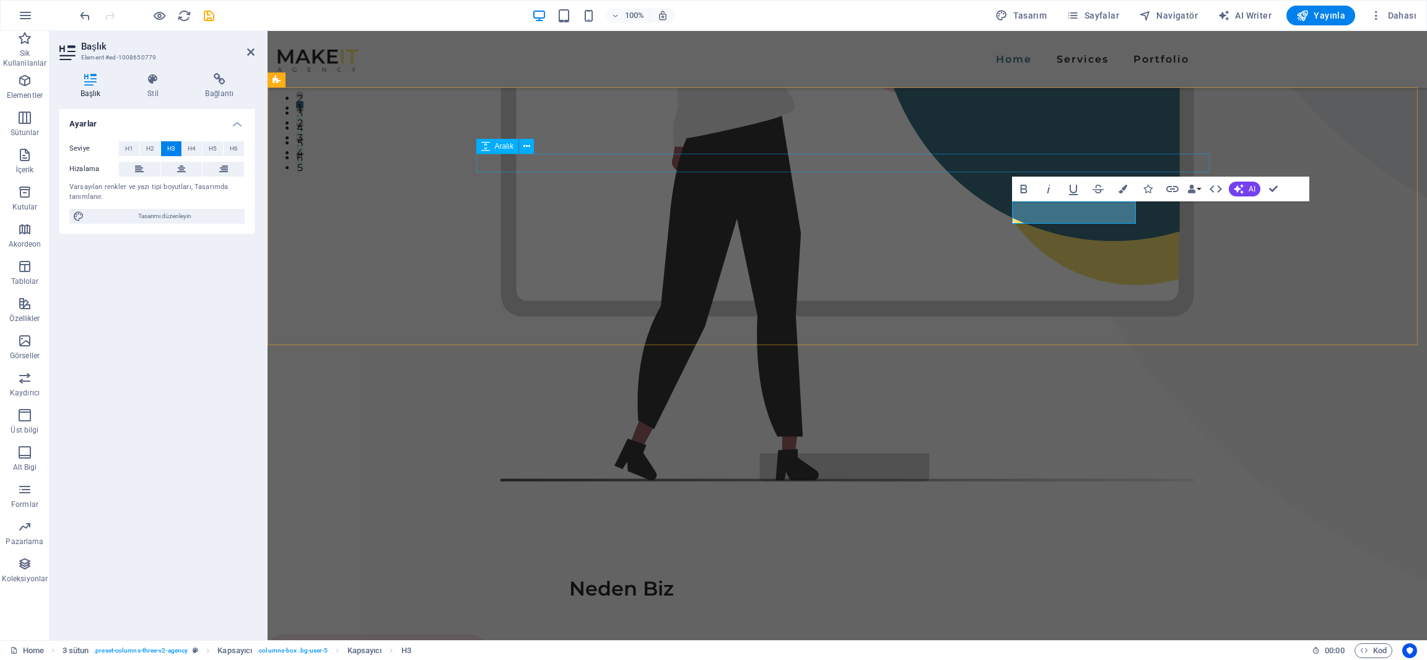
click at [938, 603] on div at bounding box center [622, 612] width 734 height 19
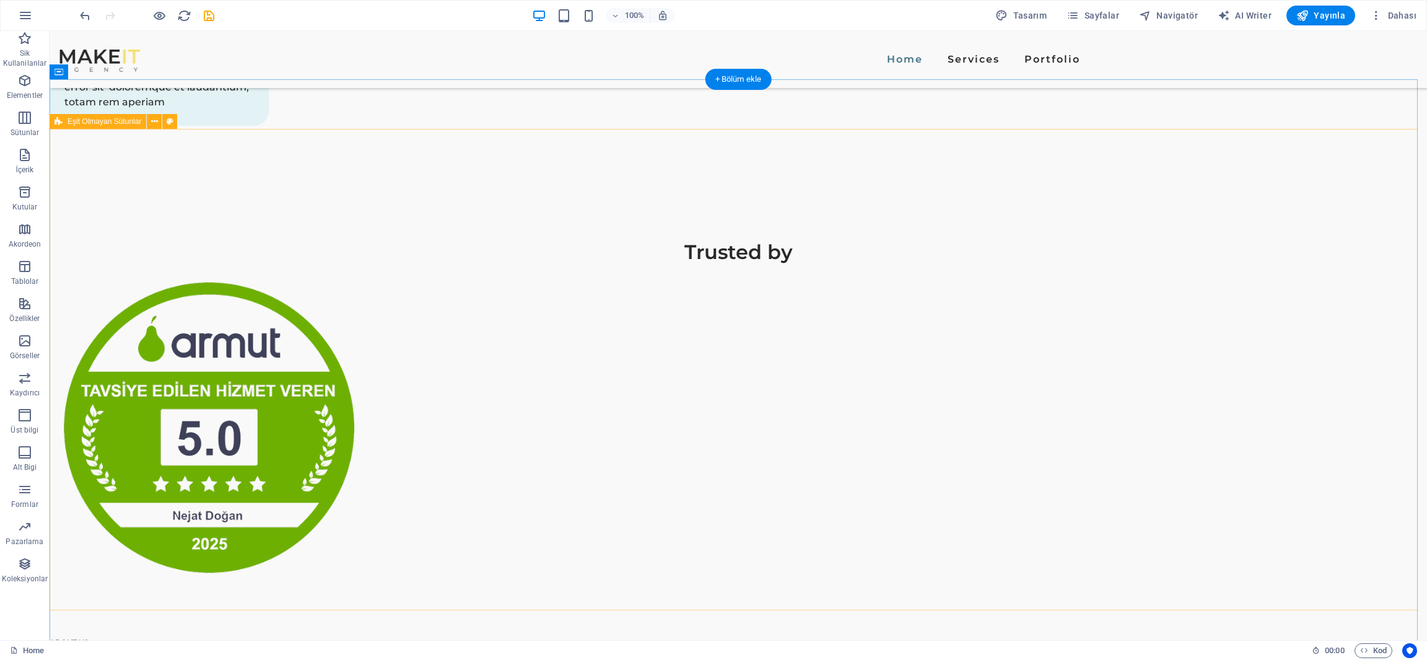
scroll to position [1566, 0]
